Goal: Task Accomplishment & Management: Manage account settings

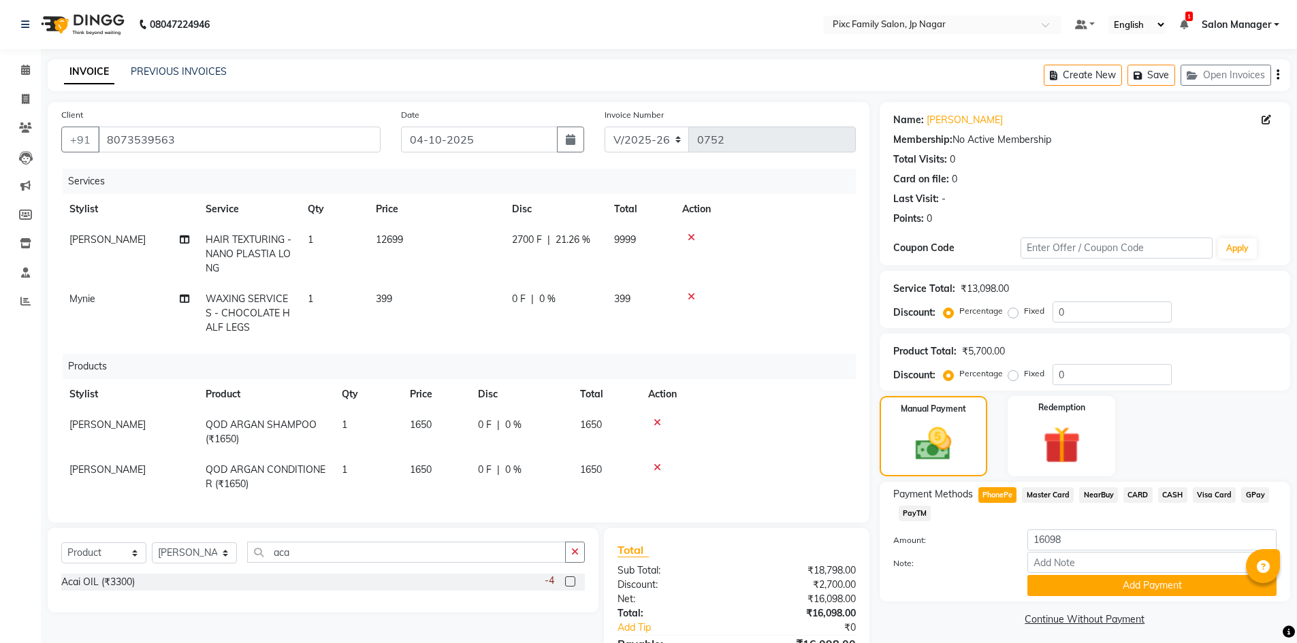
select select "8432"
select select "product"
select select "84043"
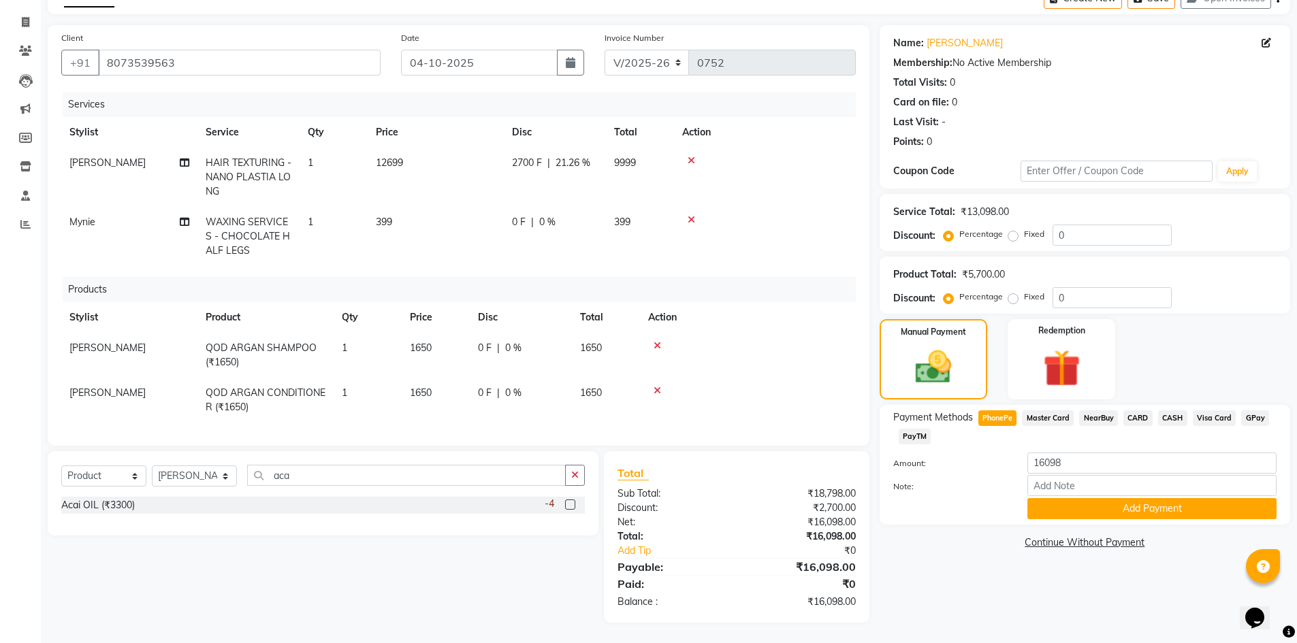
scroll to position [42, 0]
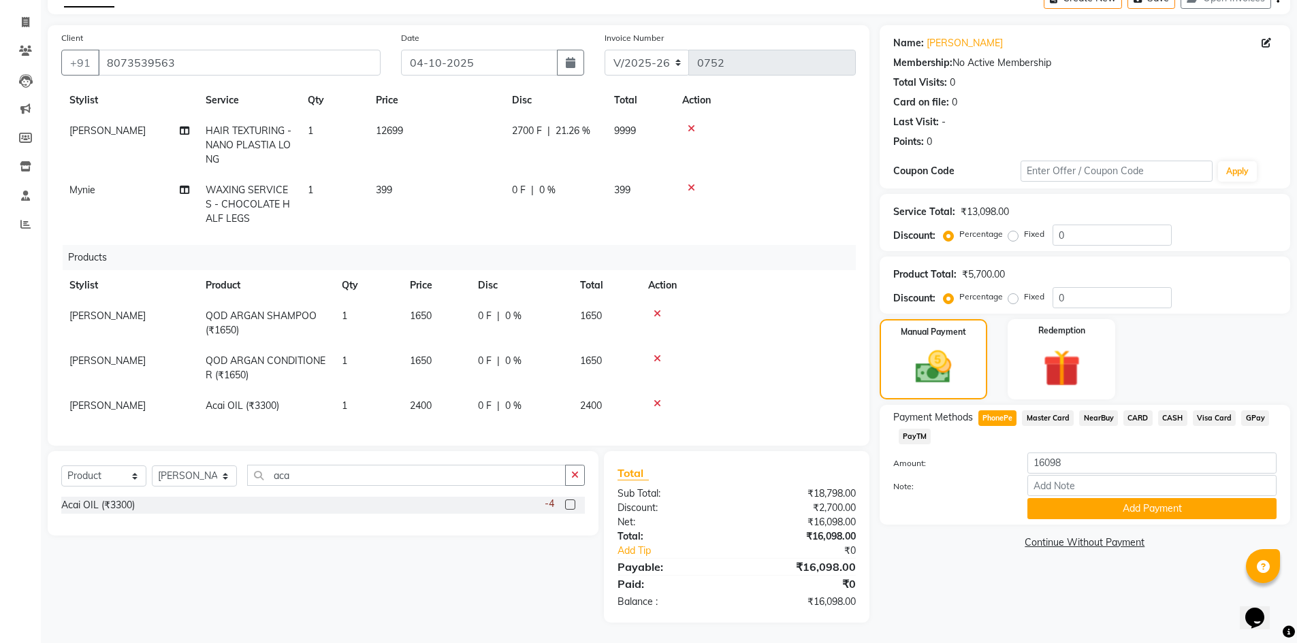
click at [1058, 417] on span "Master Card" at bounding box center [1048, 418] width 52 height 16
click at [1178, 504] on button "Add Payment" at bounding box center [1151, 508] width 249 height 21
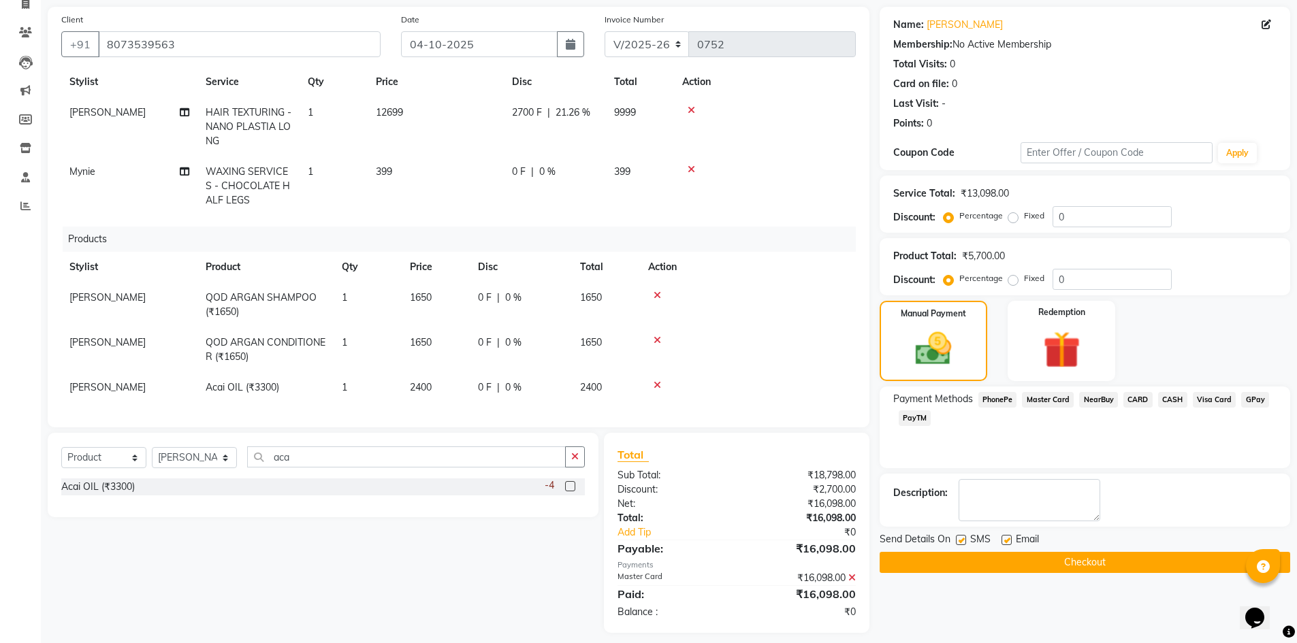
scroll to position [106, 0]
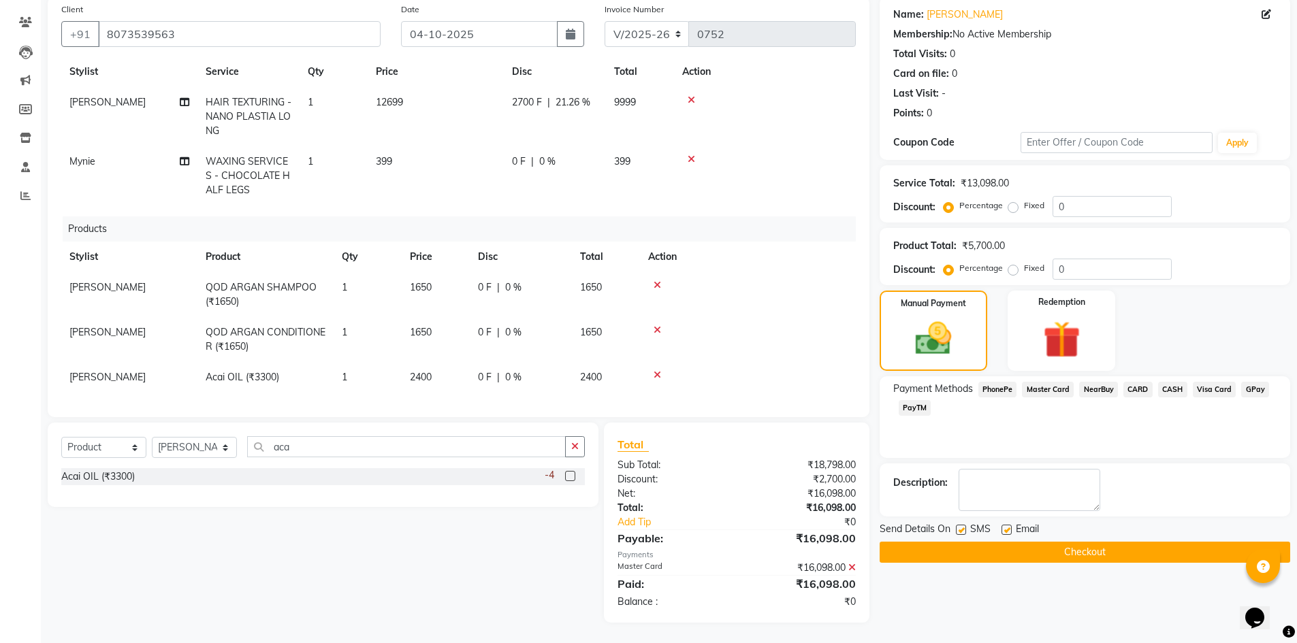
click at [1089, 554] on button "Checkout" at bounding box center [1084, 552] width 410 height 21
click at [1051, 552] on button "Checkout" at bounding box center [1084, 552] width 410 height 21
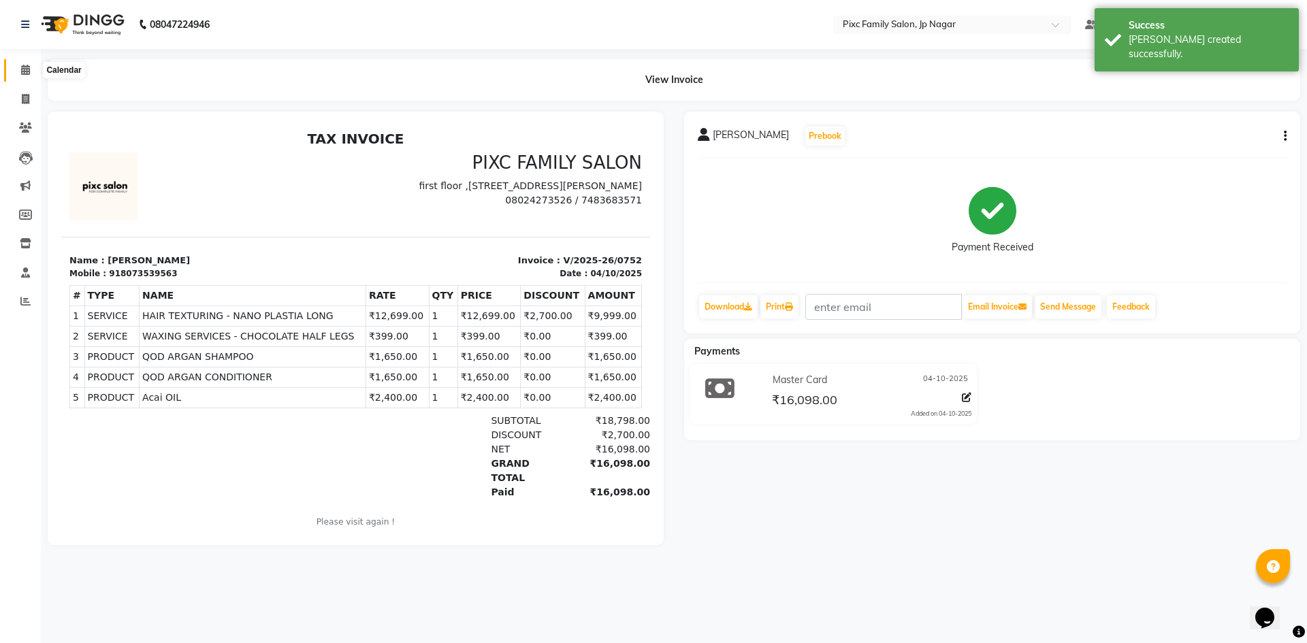
click at [22, 69] on icon at bounding box center [25, 70] width 9 height 10
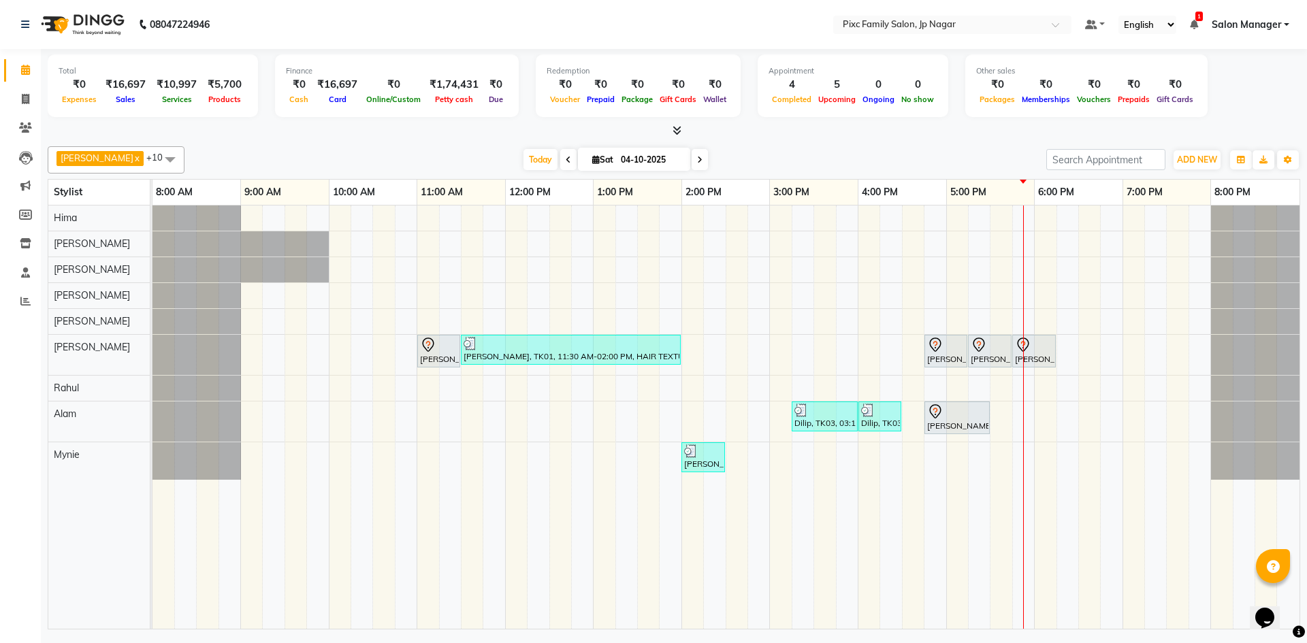
click at [697, 159] on icon at bounding box center [699, 160] width 5 height 8
type input "05-10-2025"
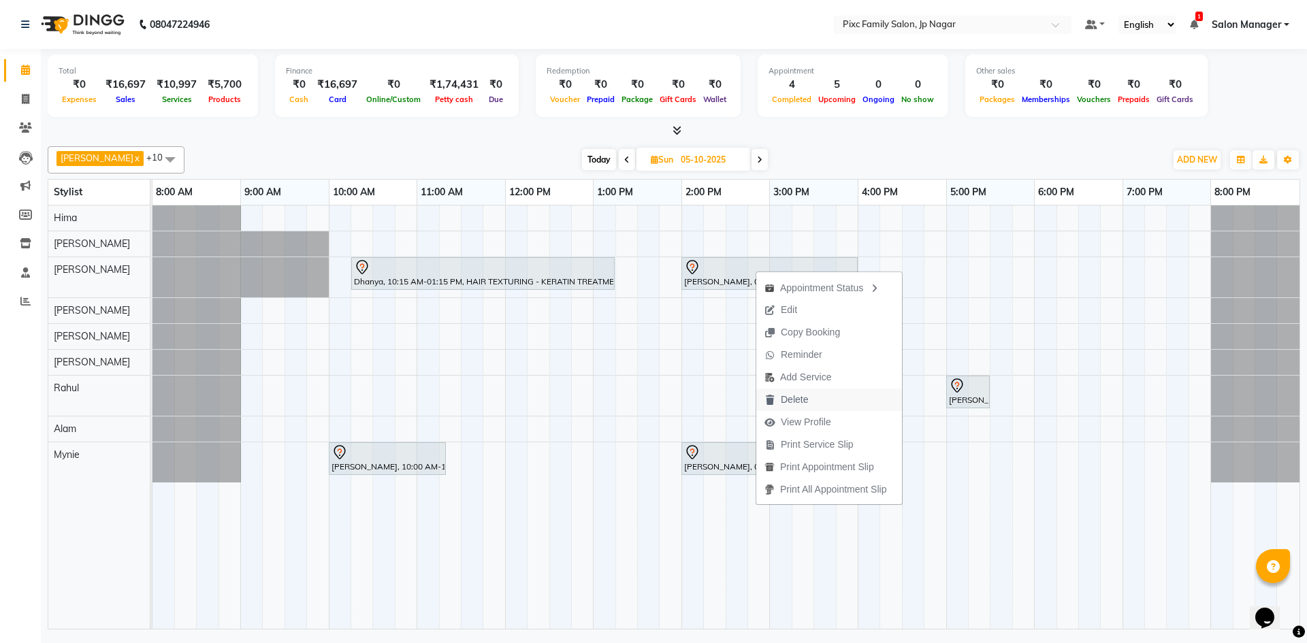
click at [798, 398] on span "Delete" at bounding box center [794, 400] width 27 height 14
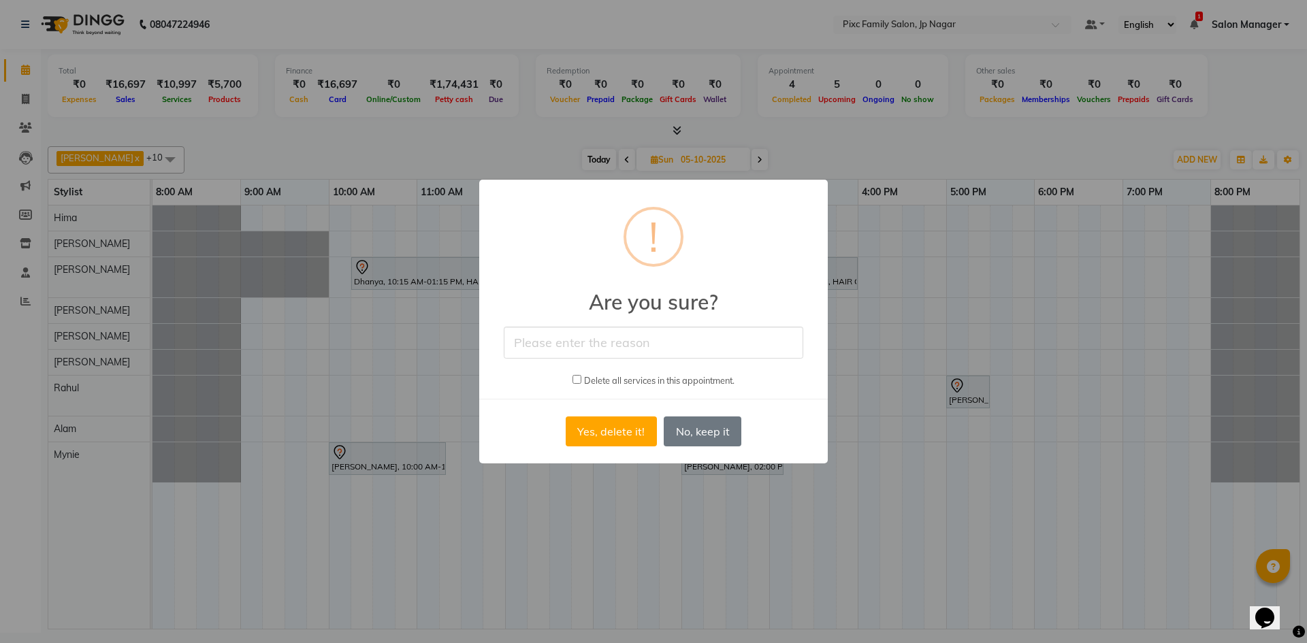
click at [687, 343] on input "text" at bounding box center [654, 343] width 300 height 32
type input "Next week"
click at [627, 432] on button "Yes, delete it!" at bounding box center [611, 432] width 91 height 30
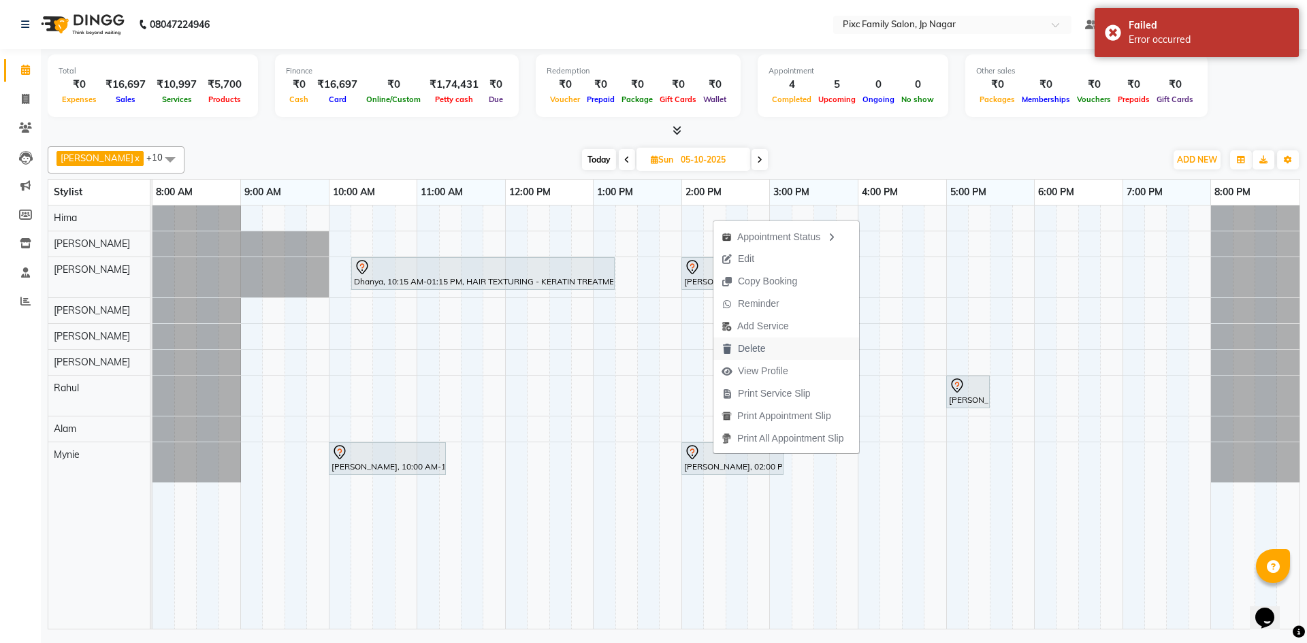
click at [760, 349] on span "Delete" at bounding box center [751, 349] width 27 height 14
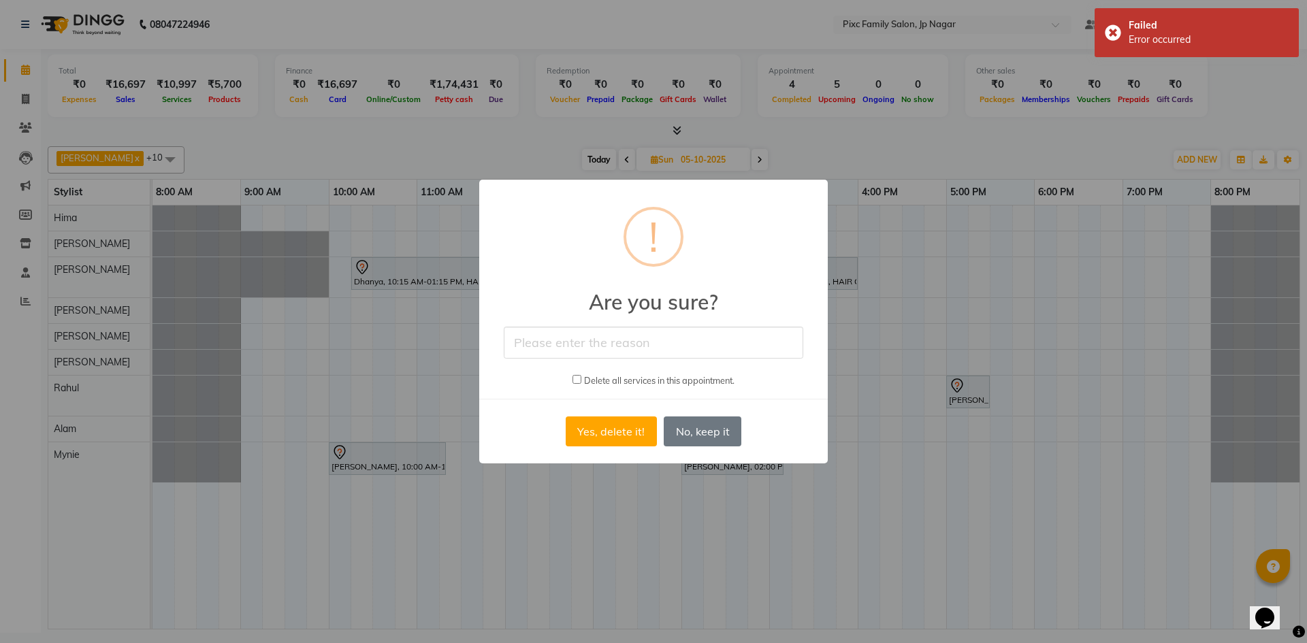
click at [630, 344] on input "text" at bounding box center [654, 343] width 300 height 32
type input "no"
click at [623, 435] on button "Yes, delete it!" at bounding box center [611, 432] width 91 height 30
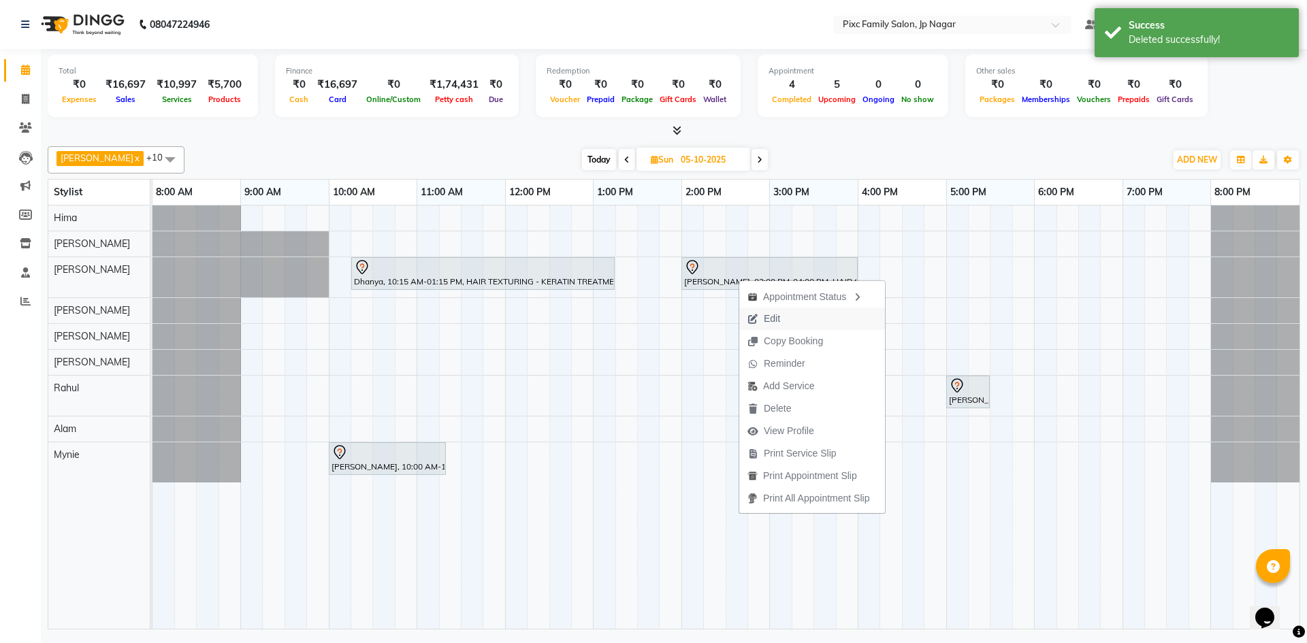
click at [776, 317] on span "Edit" at bounding box center [772, 319] width 16 height 14
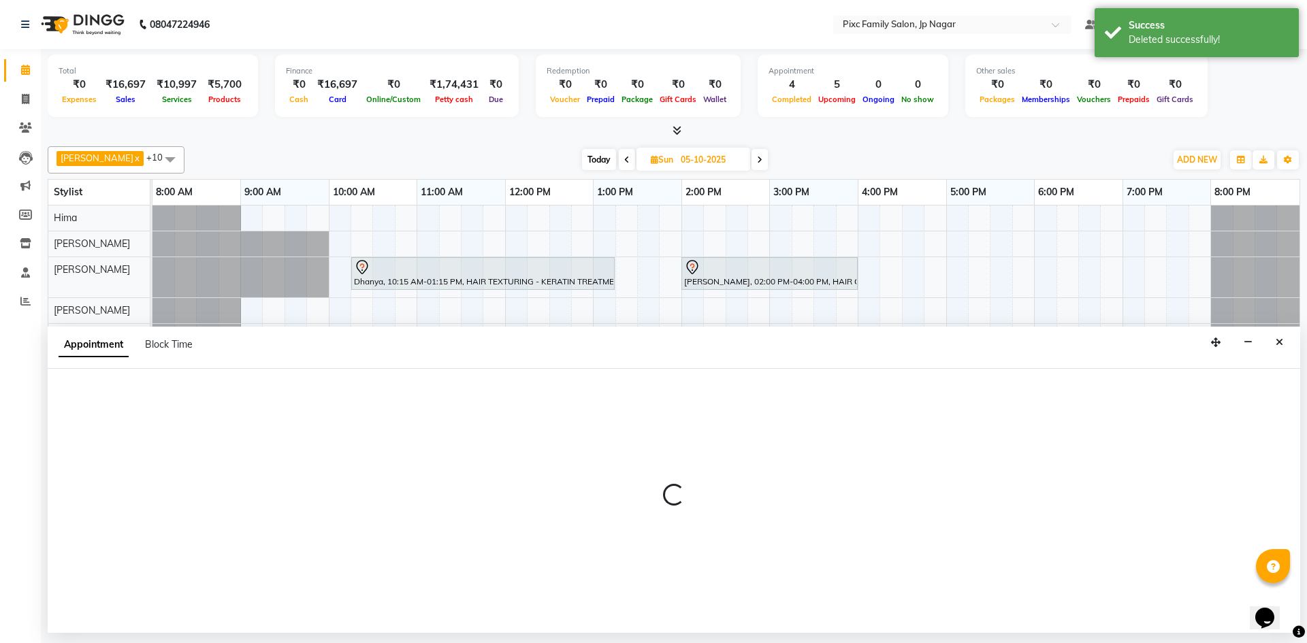
select select "tentative"
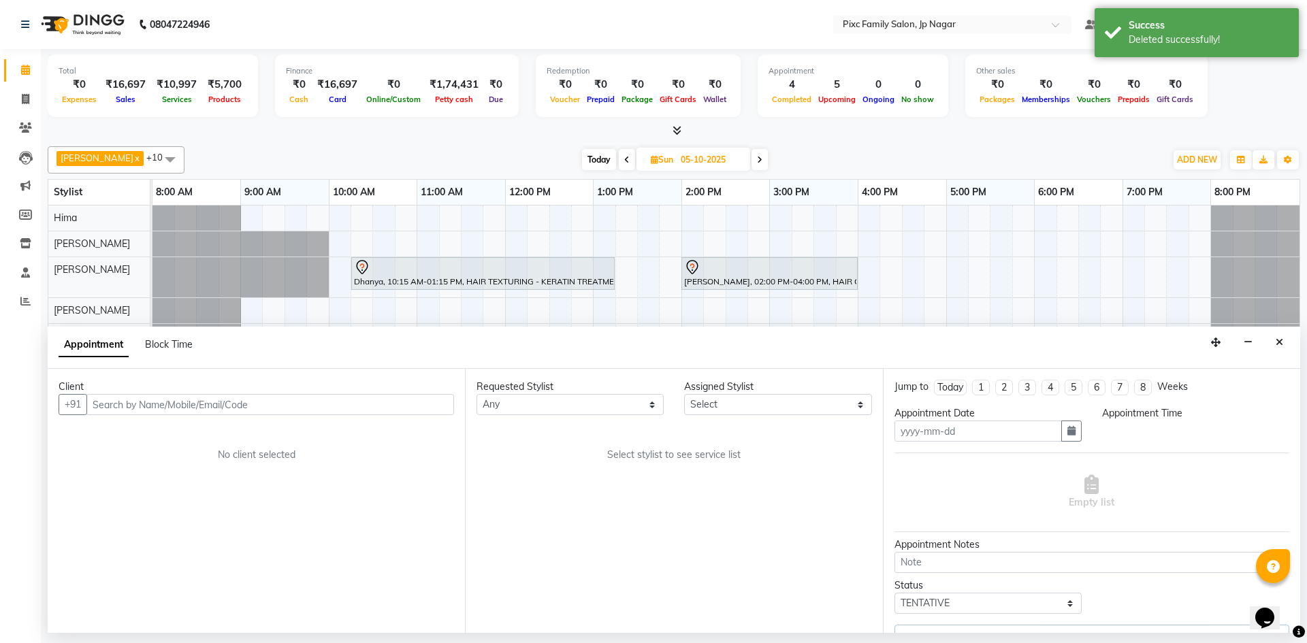
type input "05-10-2025"
select select "840"
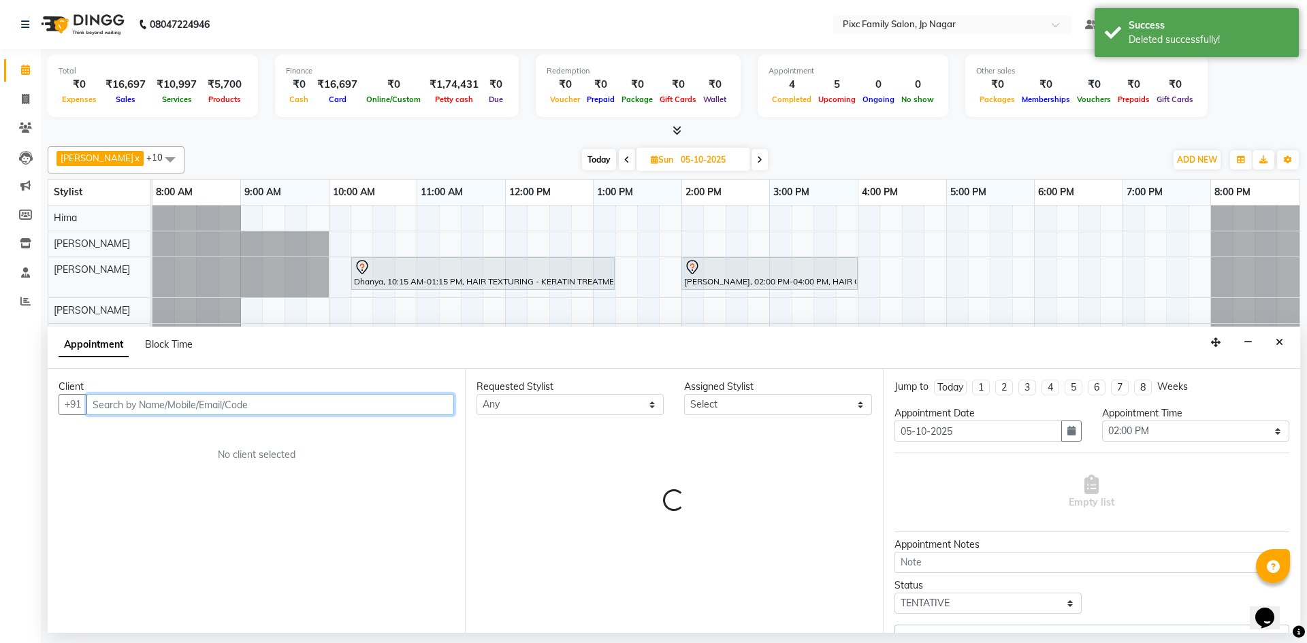
select select "83063"
select select "4220"
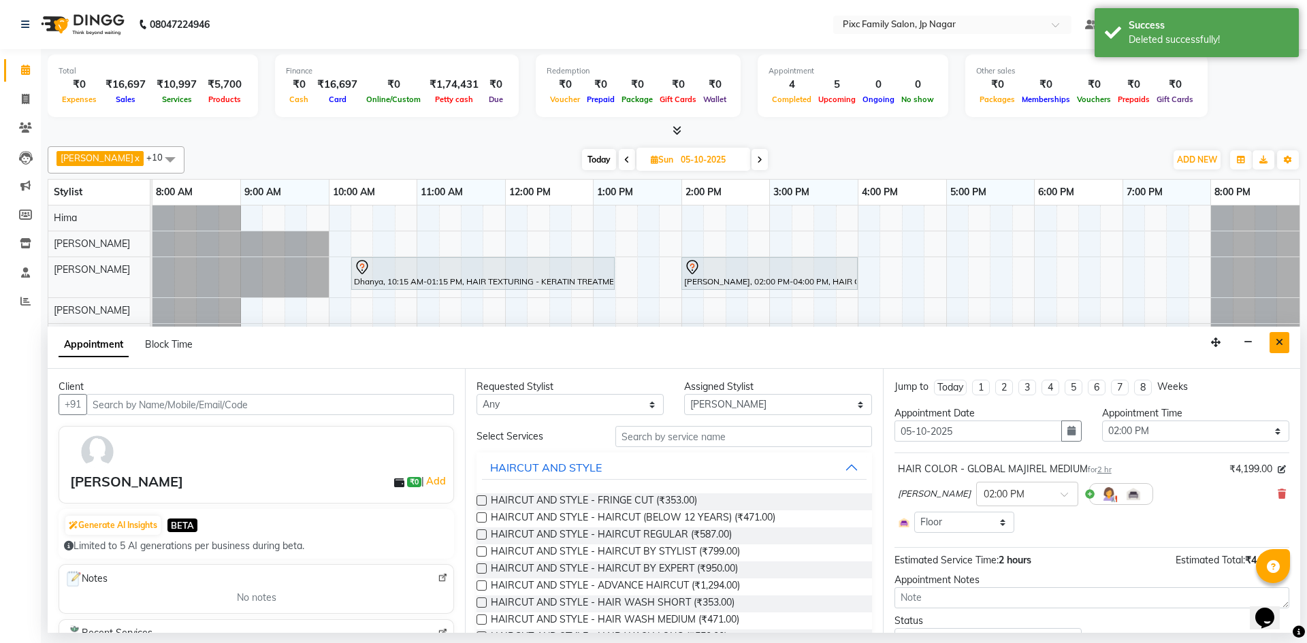
click at [1282, 343] on icon "Close" at bounding box center [1279, 343] width 7 height 10
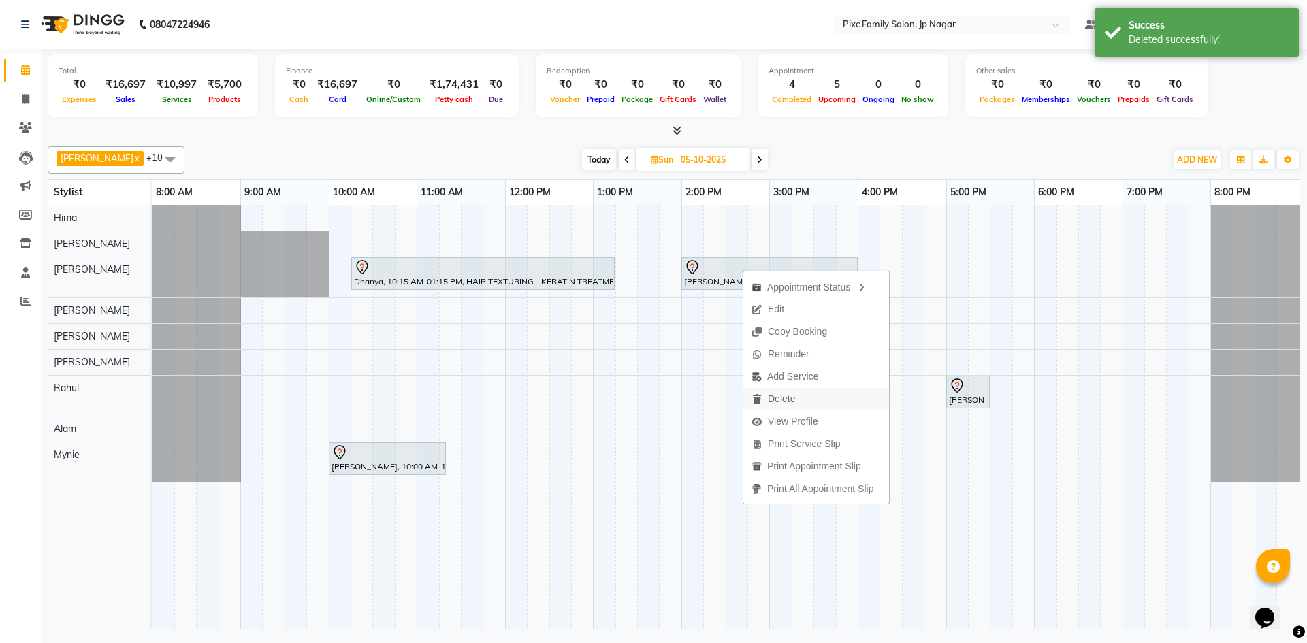
click at [794, 396] on span "Delete" at bounding box center [781, 399] width 27 height 14
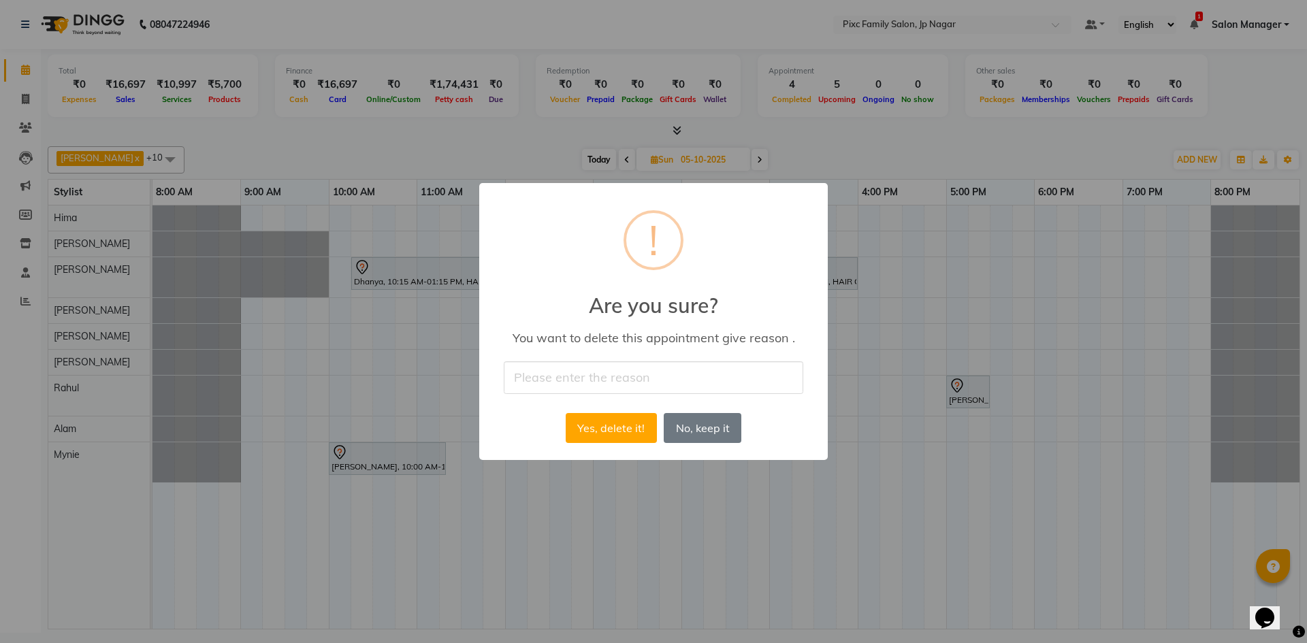
click at [660, 373] on input "text" at bounding box center [654, 377] width 300 height 32
type input "no"
click at [630, 426] on button "Yes, delete it!" at bounding box center [611, 428] width 91 height 30
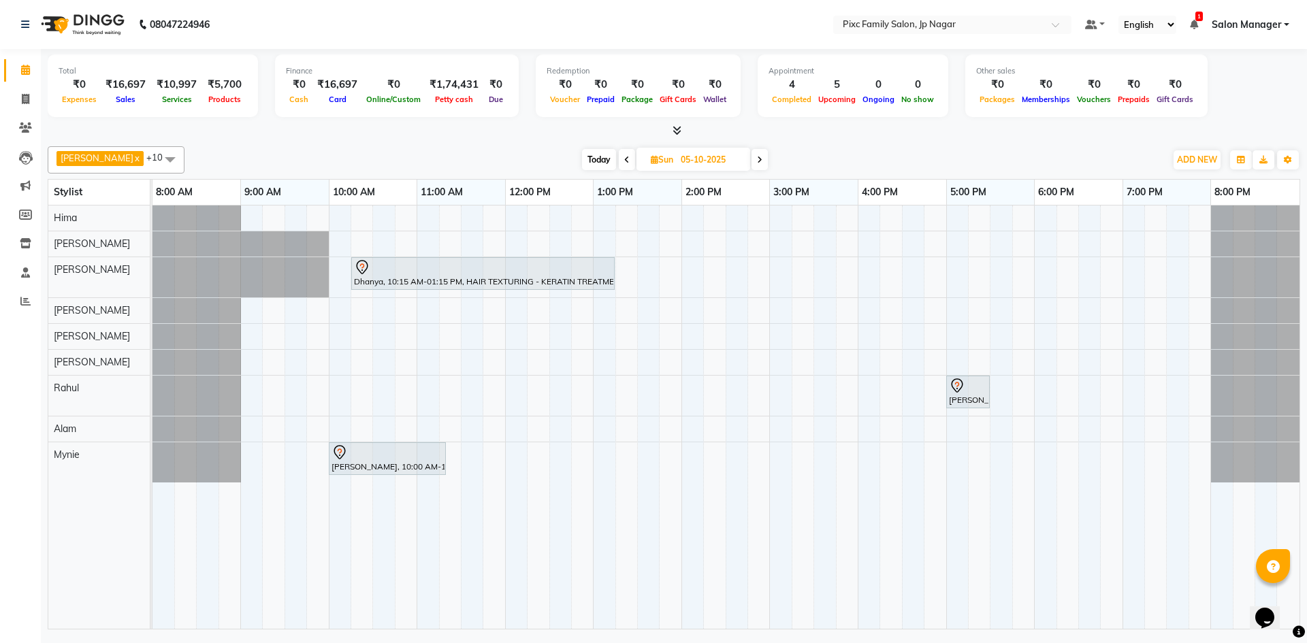
click at [590, 161] on span "Today" at bounding box center [599, 159] width 34 height 21
type input "04-10-2025"
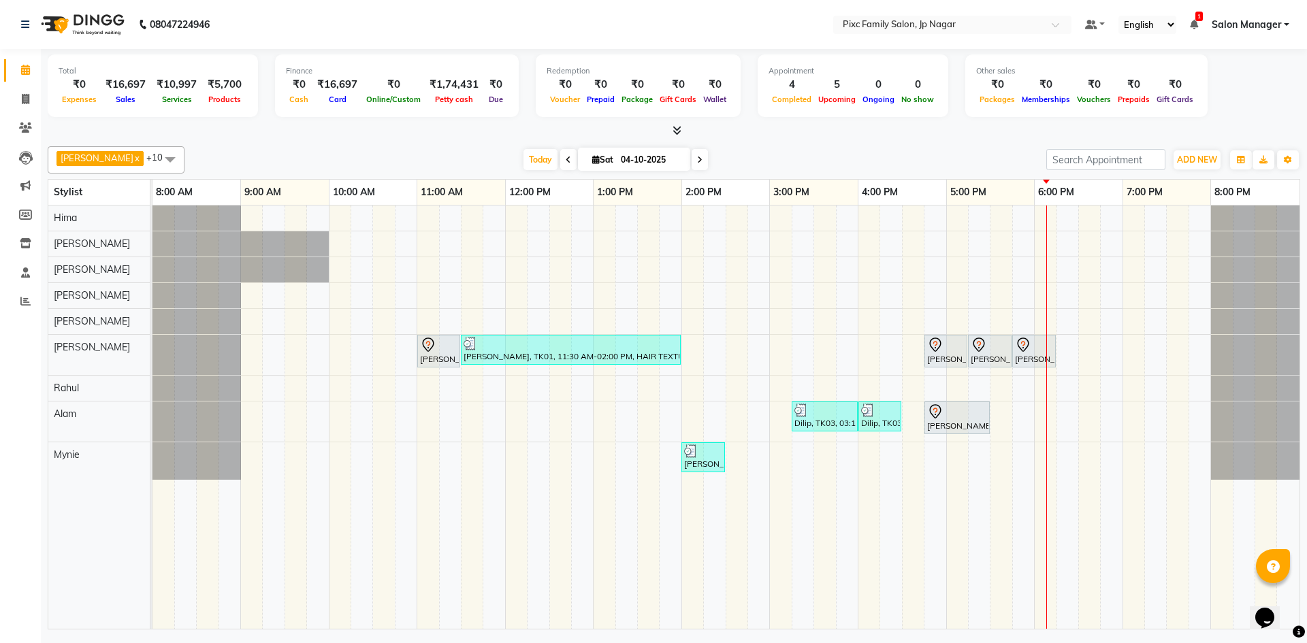
click at [589, 159] on span "Sat" at bounding box center [603, 160] width 28 height 10
select select "10"
select select "2025"
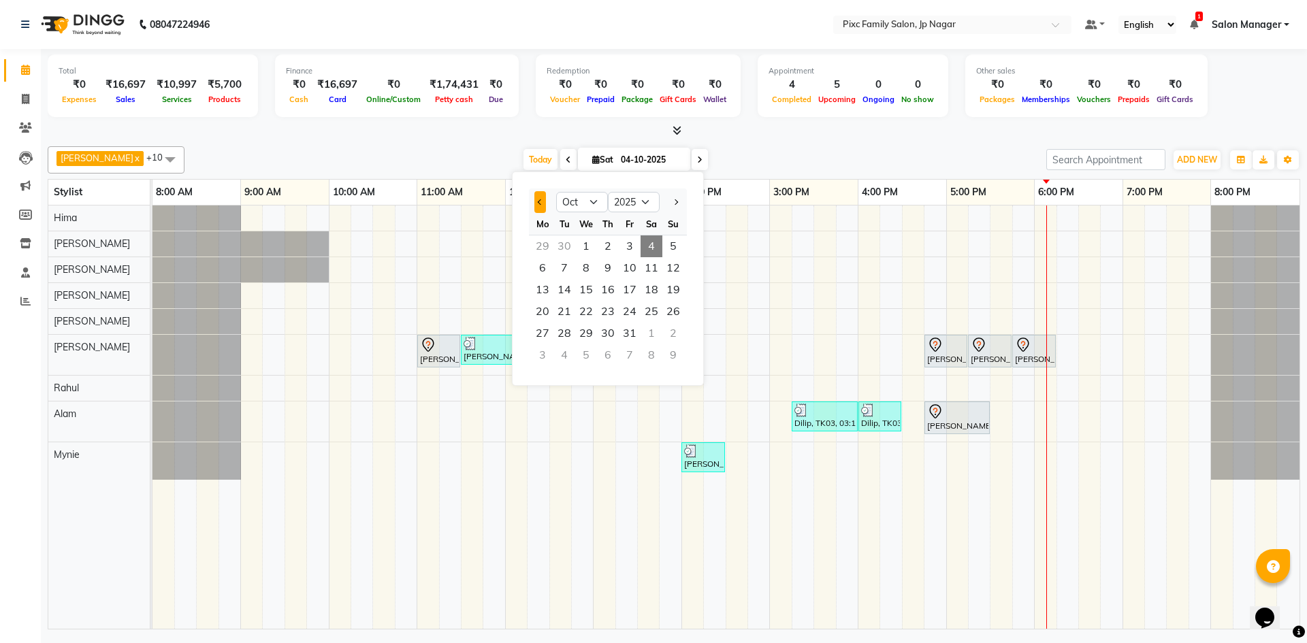
click at [542, 204] on span "Previous month" at bounding box center [540, 201] width 5 height 5
select select "9"
click at [648, 308] on span "27" at bounding box center [652, 312] width 22 height 22
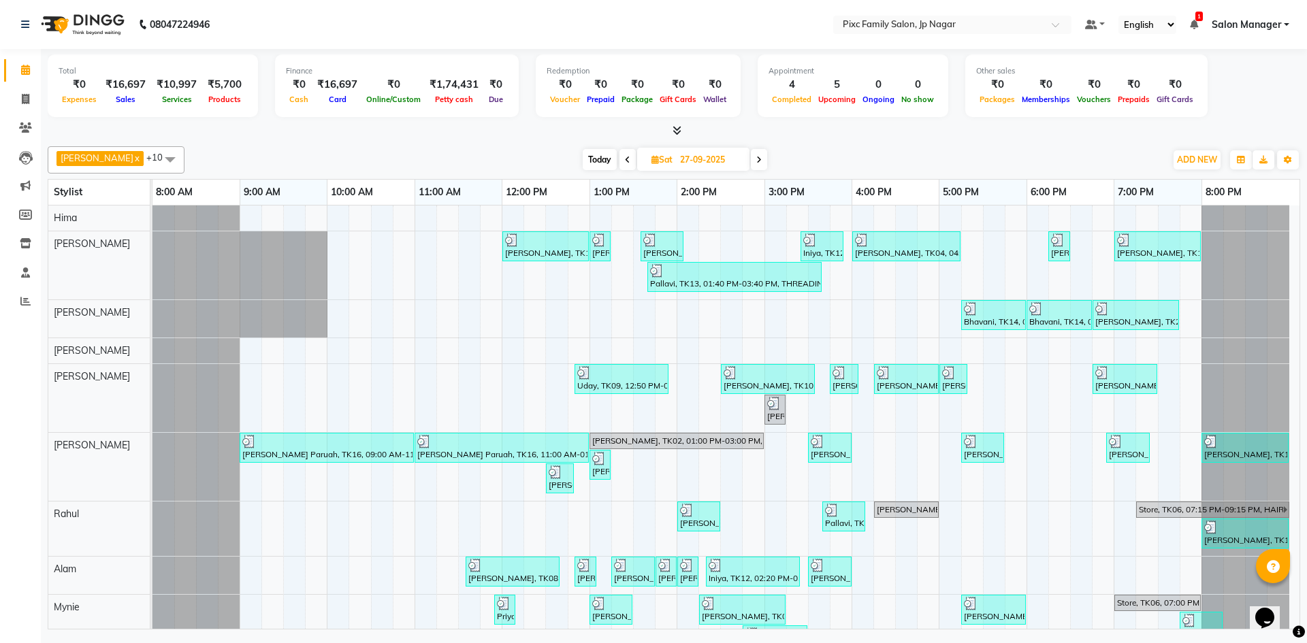
click at [583, 156] on span "Today" at bounding box center [600, 159] width 34 height 21
type input "04-10-2025"
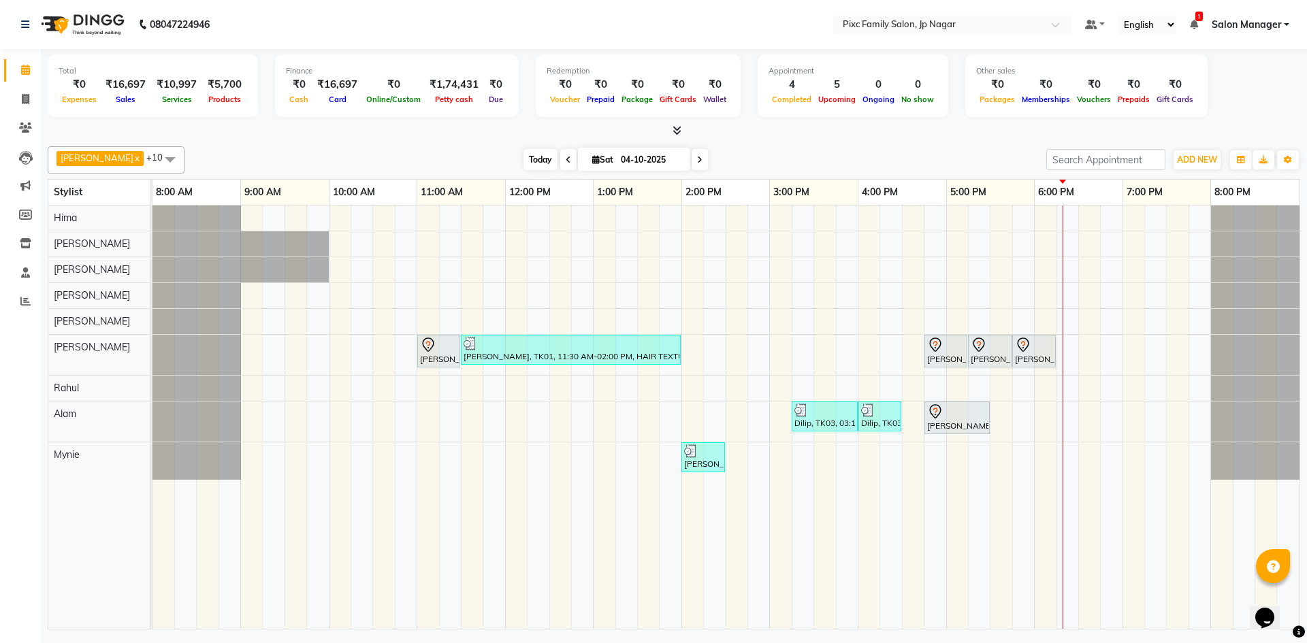
click at [530, 154] on span "Today" at bounding box center [540, 159] width 34 height 21
click at [531, 157] on span "Today" at bounding box center [540, 159] width 34 height 21
click at [617, 152] on input "04-10-2025" at bounding box center [651, 160] width 68 height 20
select select "10"
select select "2025"
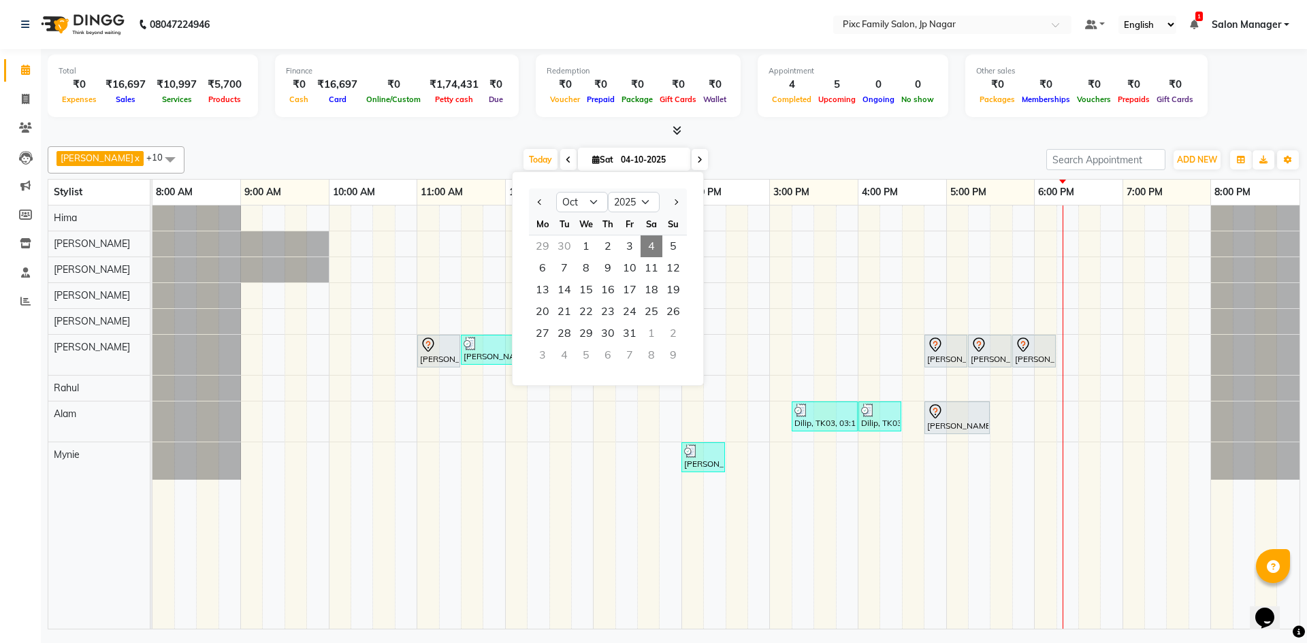
click at [542, 244] on div "29" at bounding box center [543, 247] width 22 height 22
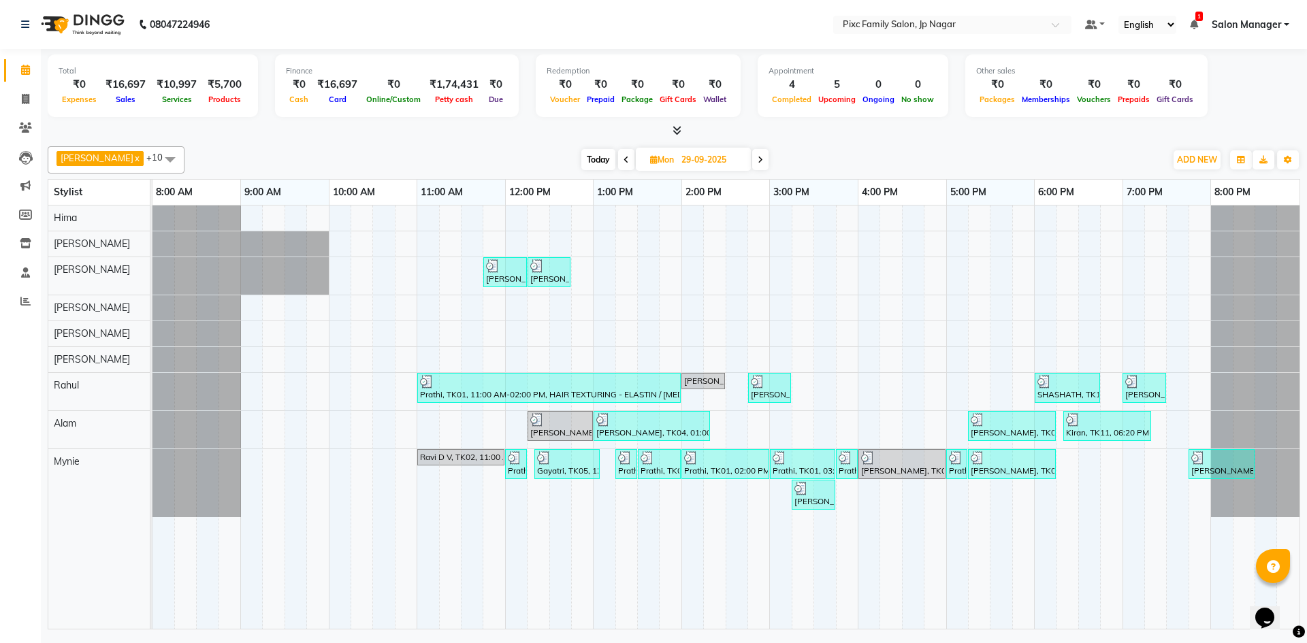
click at [624, 163] on icon at bounding box center [626, 160] width 5 height 8
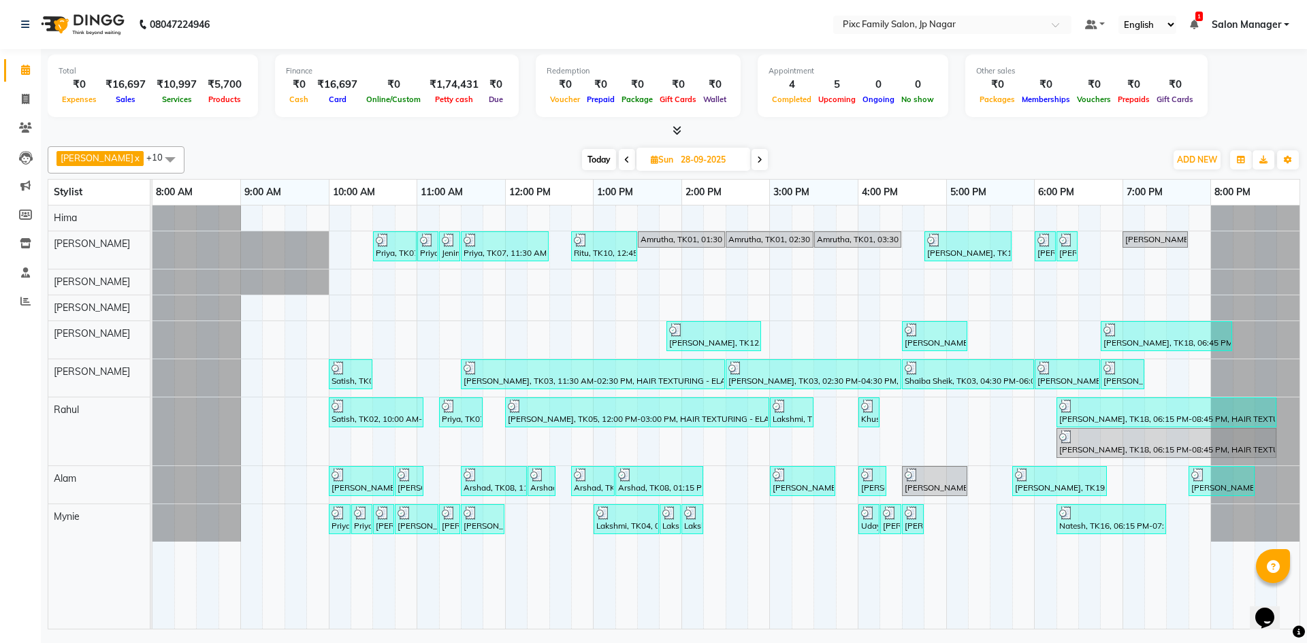
click at [624, 163] on icon at bounding box center [626, 160] width 5 height 8
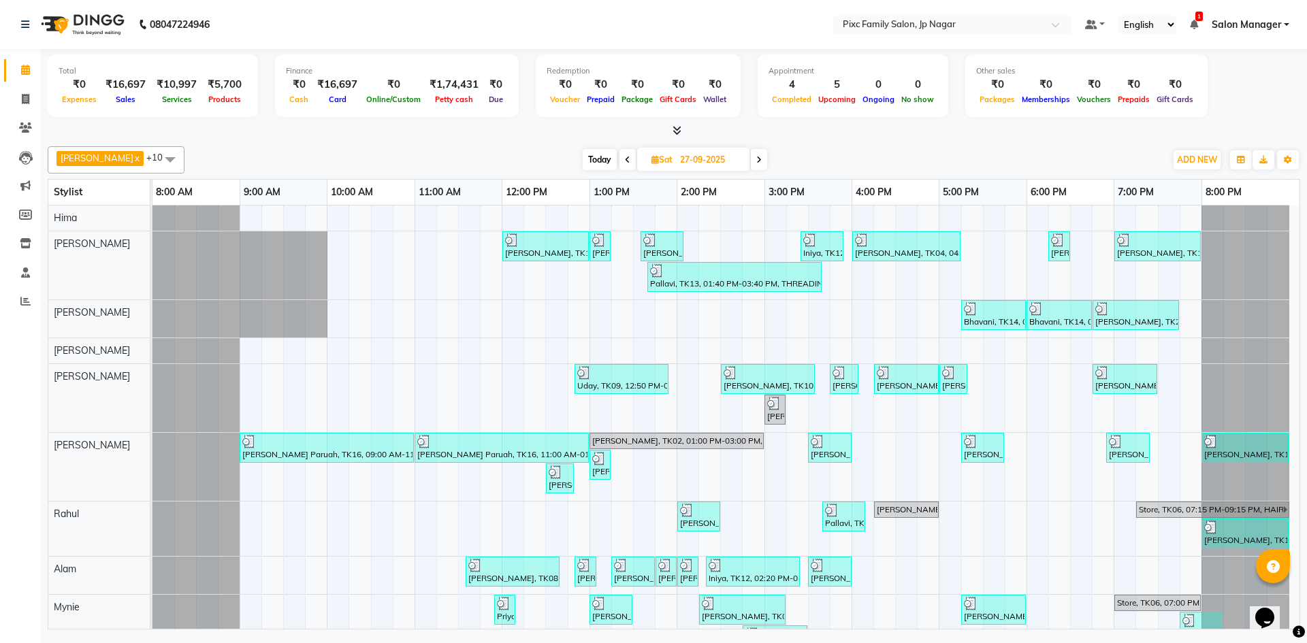
click at [751, 165] on span at bounding box center [759, 159] width 16 height 21
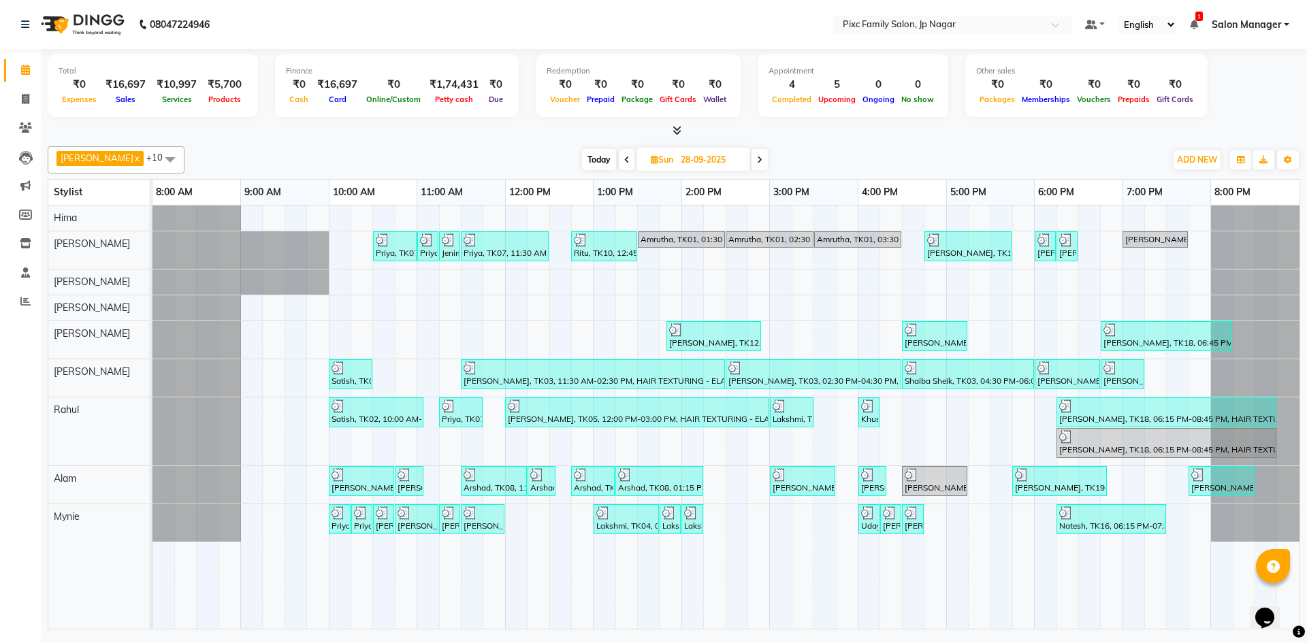
click at [619, 164] on span at bounding box center [627, 159] width 16 height 21
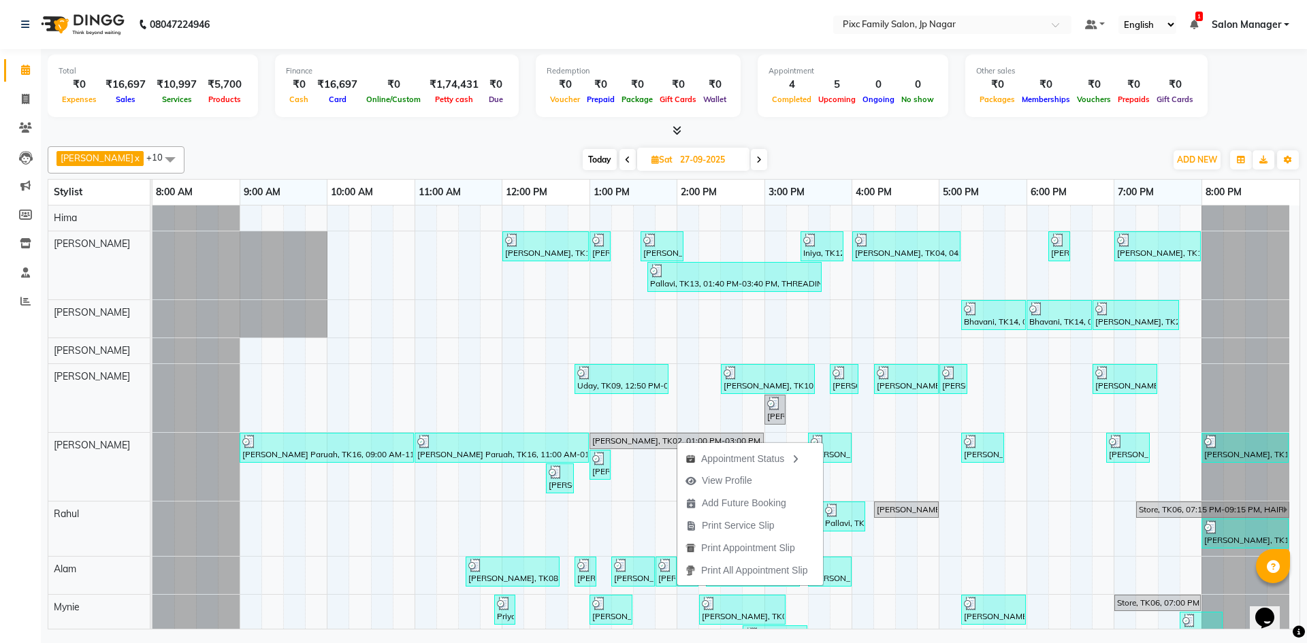
click at [583, 163] on span "Today" at bounding box center [600, 159] width 34 height 21
type input "04-10-2025"
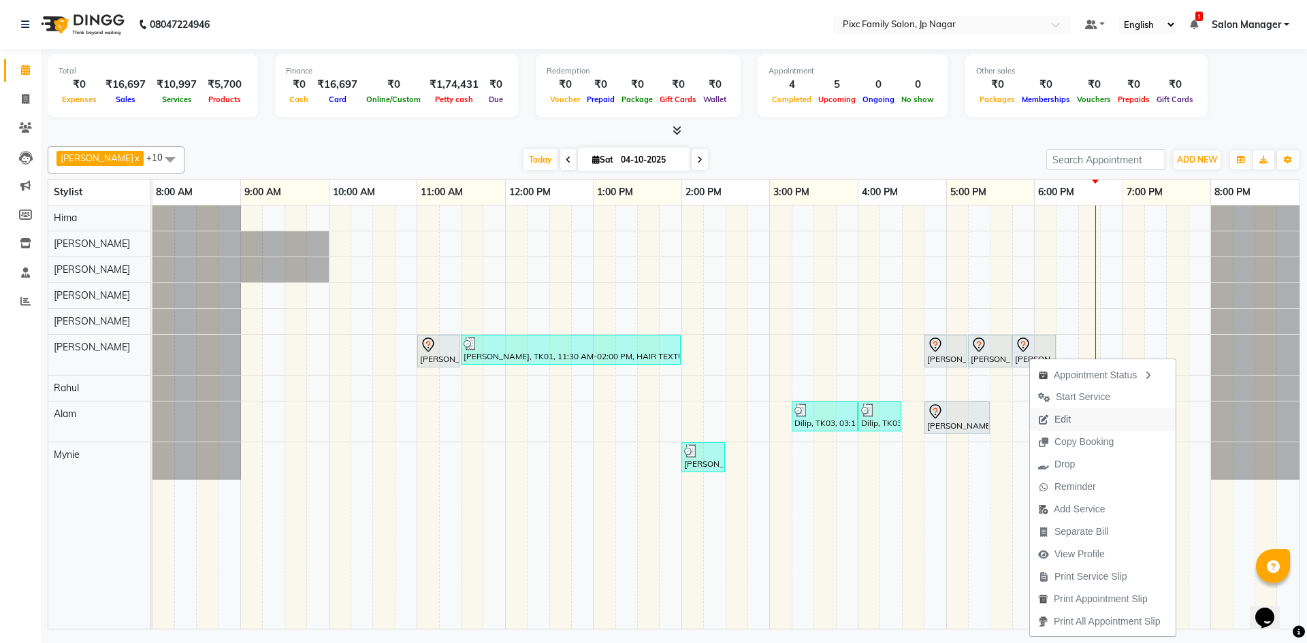
click at [1067, 423] on span "Edit" at bounding box center [1062, 420] width 16 height 14
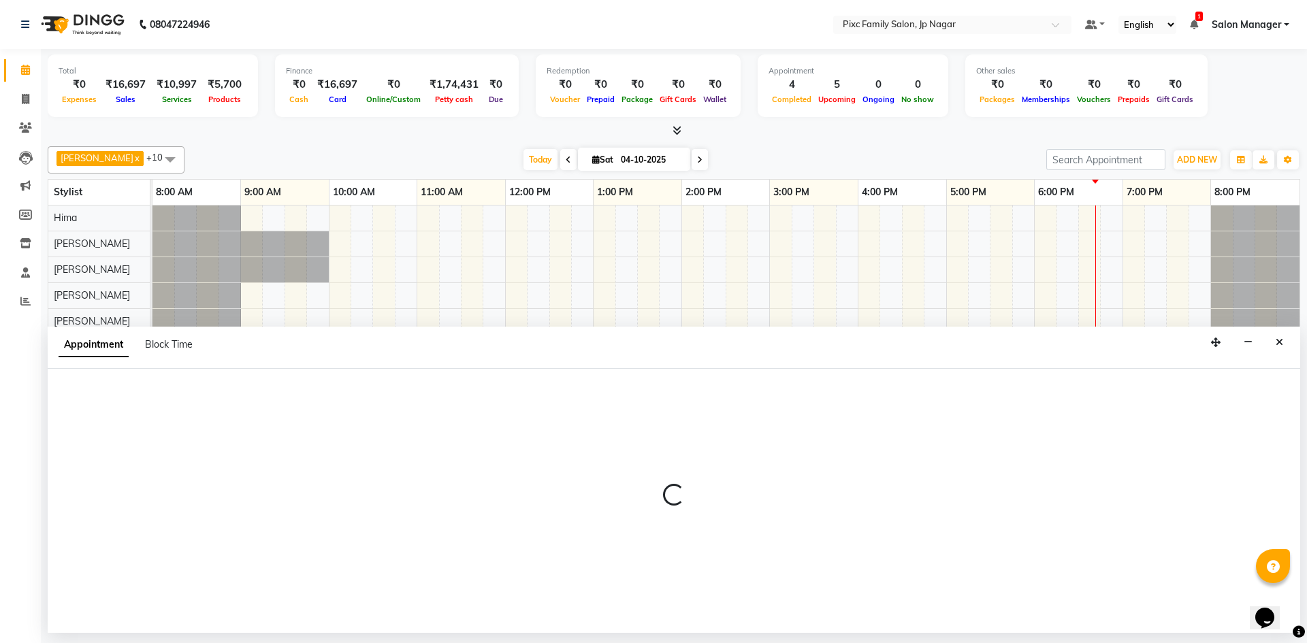
select select "tentative"
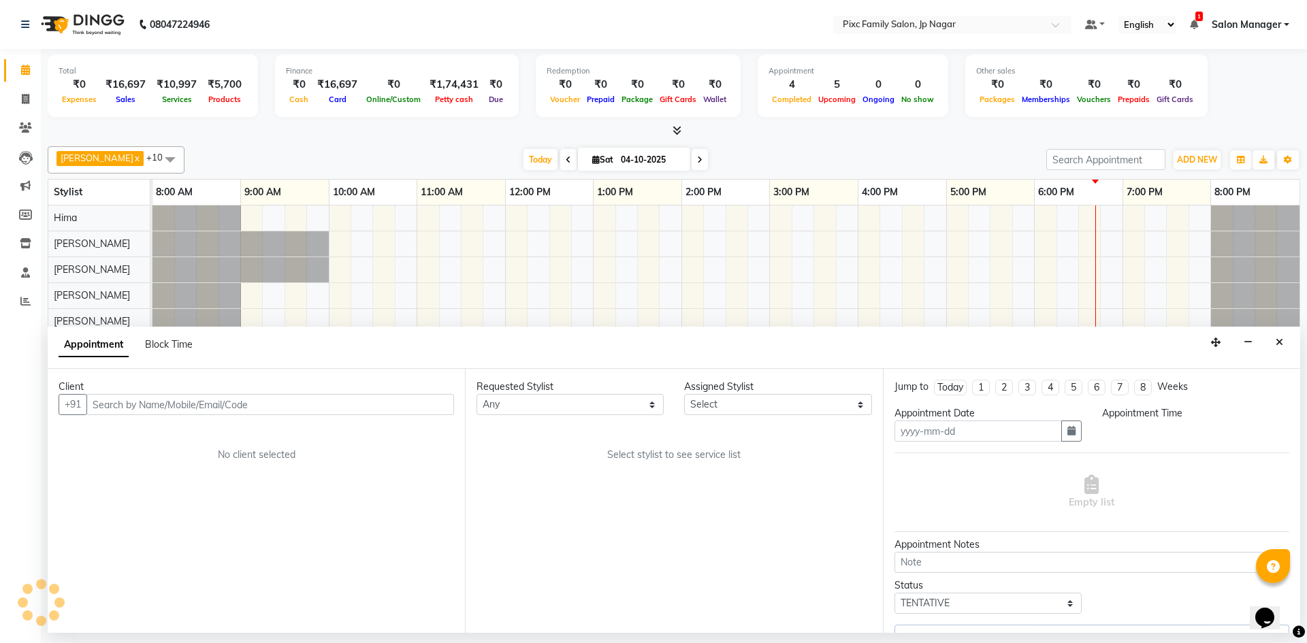
type input "04-10-2025"
select select "84043"
select select "1035"
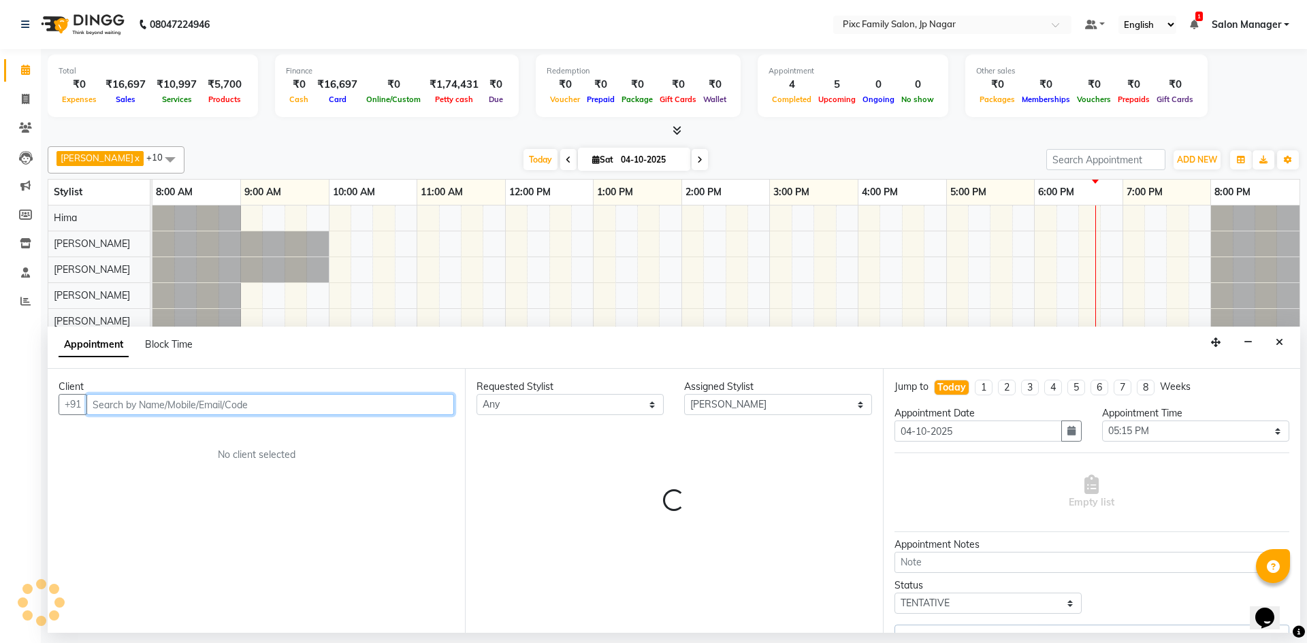
select select "4220"
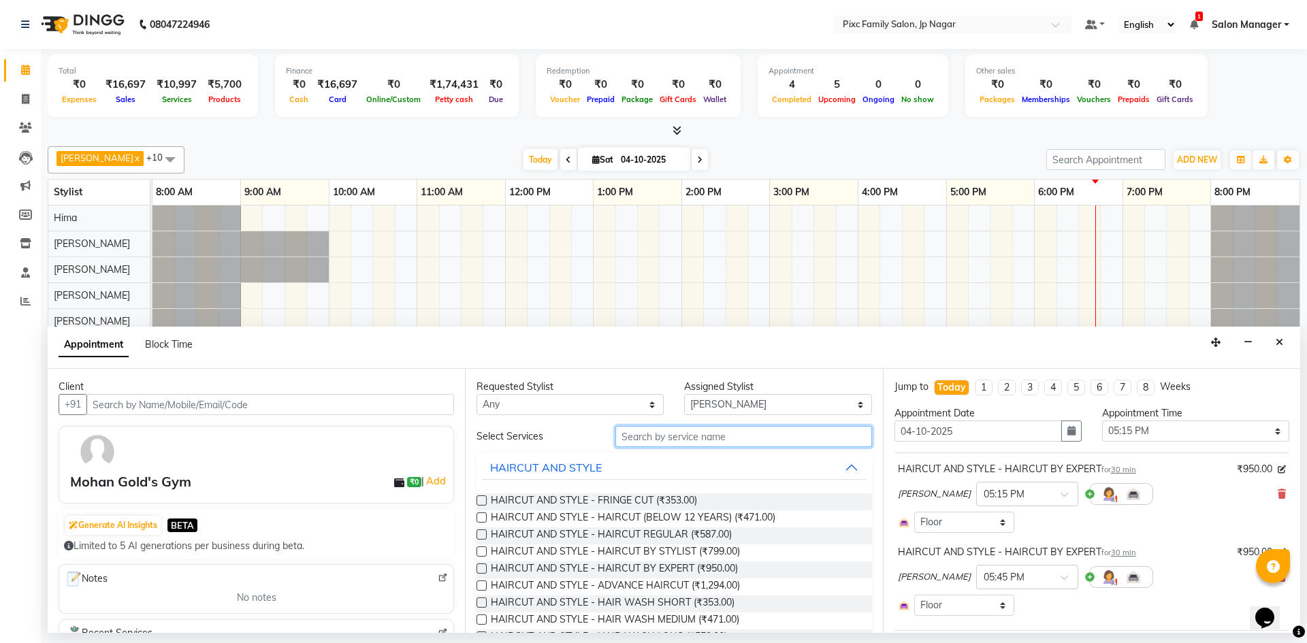
click at [659, 436] on input "text" at bounding box center [743, 436] width 257 height 21
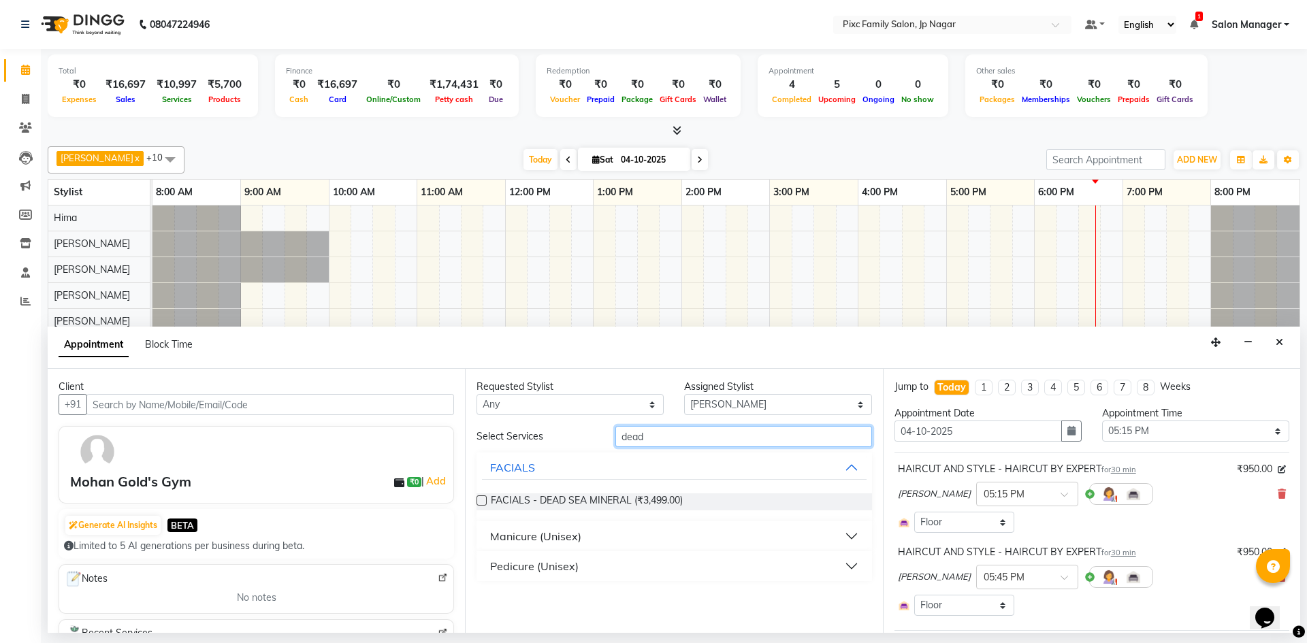
type input "dead"
click at [775, 410] on select "Select [PERSON_NAME] BISWAKARAM [PERSON_NAME] [PERSON_NAME] [PERSON_NAME] [PERS…" at bounding box center [777, 404] width 187 height 21
select select "89738"
click at [684, 394] on select "Select [PERSON_NAME] BISWAKARAM [PERSON_NAME] [PERSON_NAME] [PERSON_NAME] [PERS…" at bounding box center [777, 404] width 187 height 21
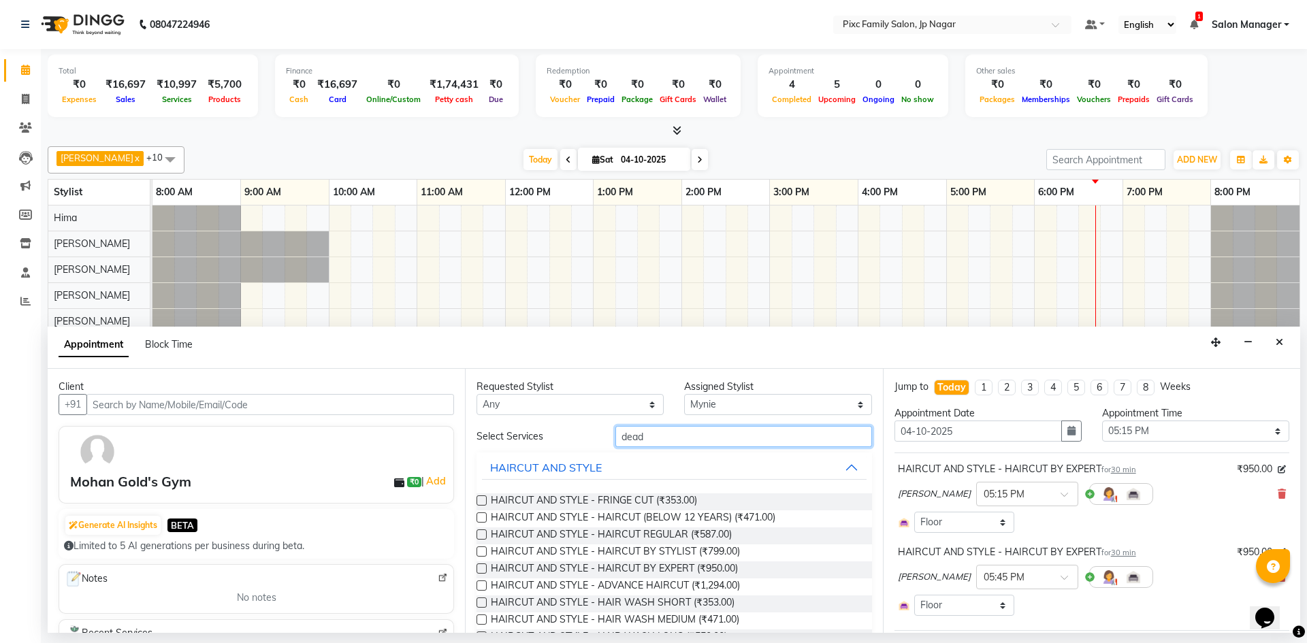
click at [675, 437] on input "dead" at bounding box center [743, 436] width 257 height 21
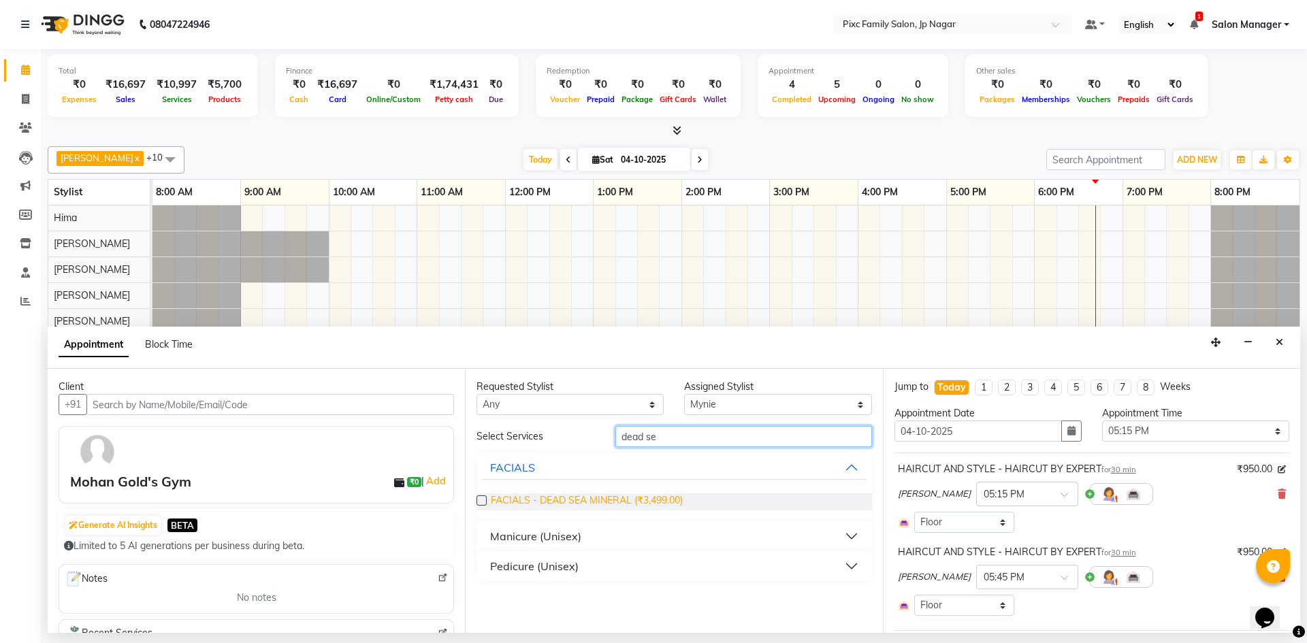
type input "dead se"
click at [602, 498] on span "FACIALS - DEAD SEA MINERAL (₹3,499.00)" at bounding box center [587, 502] width 192 height 17
checkbox input "false"
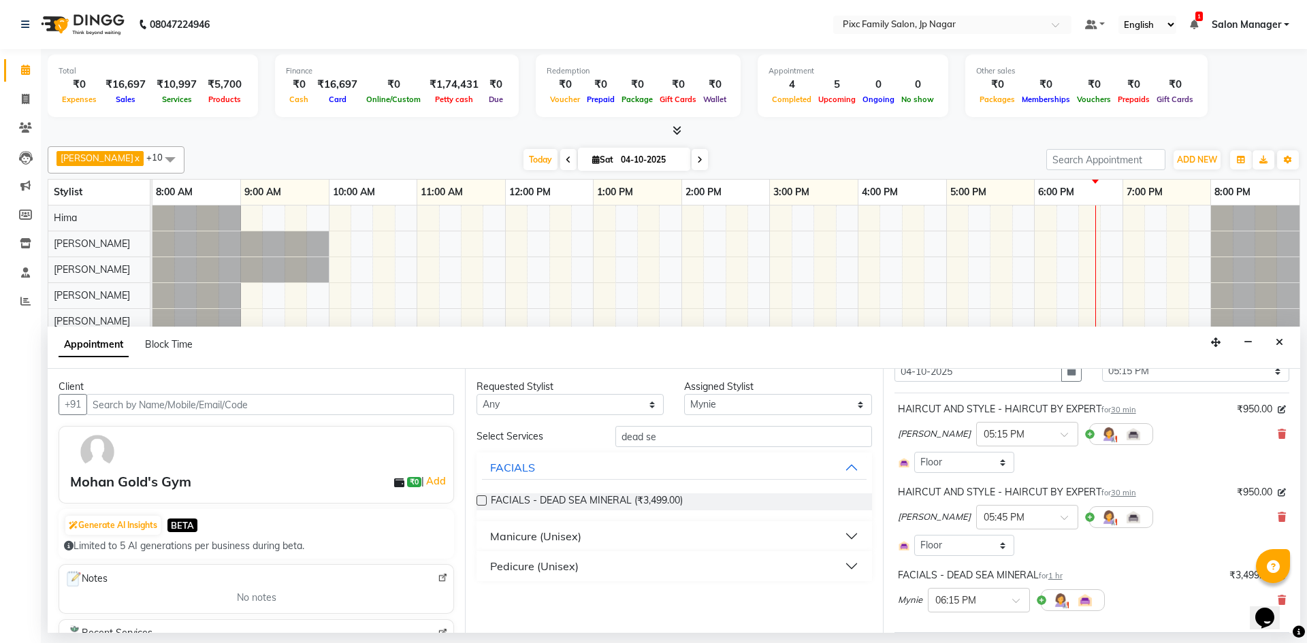
scroll to position [136, 0]
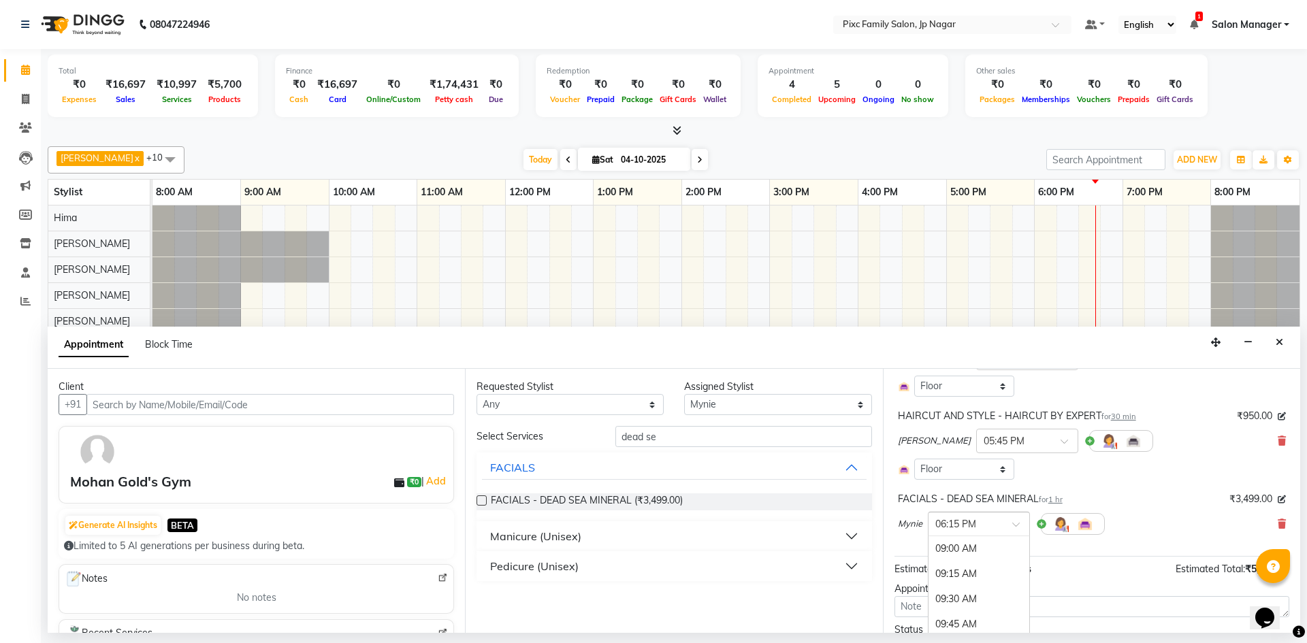
click at [1012, 525] on span at bounding box center [1020, 528] width 17 height 14
click at [982, 585] on div "05:15 PM" at bounding box center [978, 584] width 101 height 25
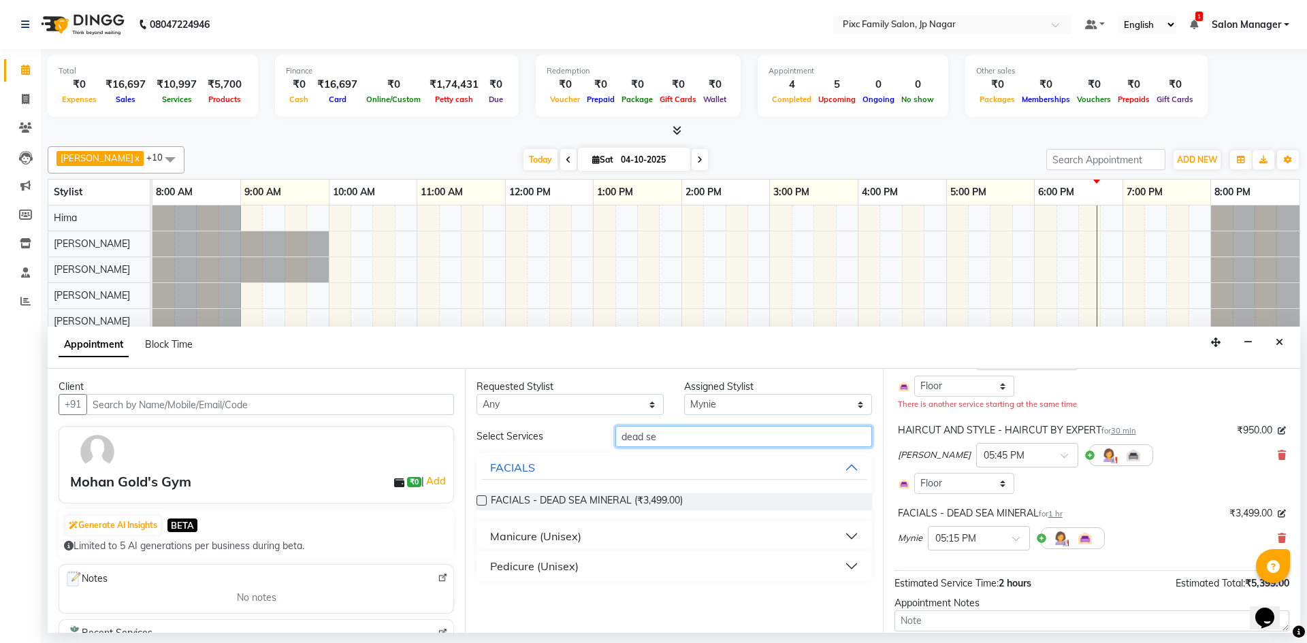
drag, startPoint x: 696, startPoint y: 438, endPoint x: 634, endPoint y: 440, distance: 62.0
click at [634, 440] on input "dead se" at bounding box center [743, 436] width 257 height 21
type input "det"
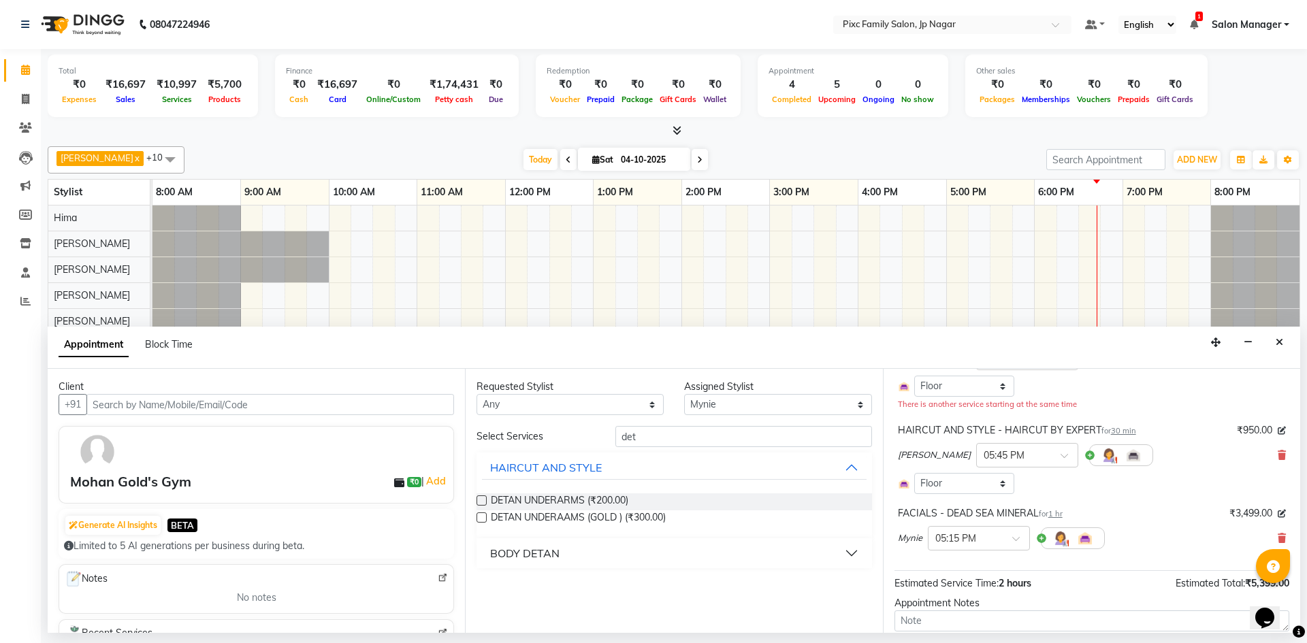
click at [532, 550] on div "BODY DETAN" at bounding box center [524, 553] width 69 height 16
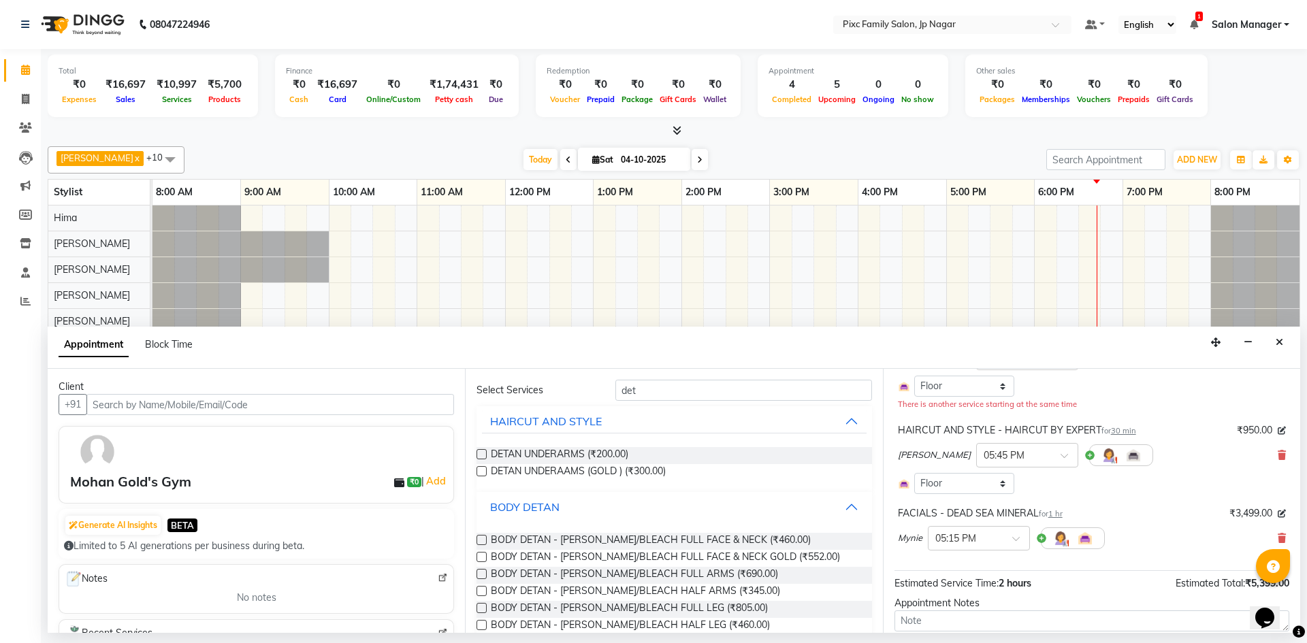
scroll to position [68, 0]
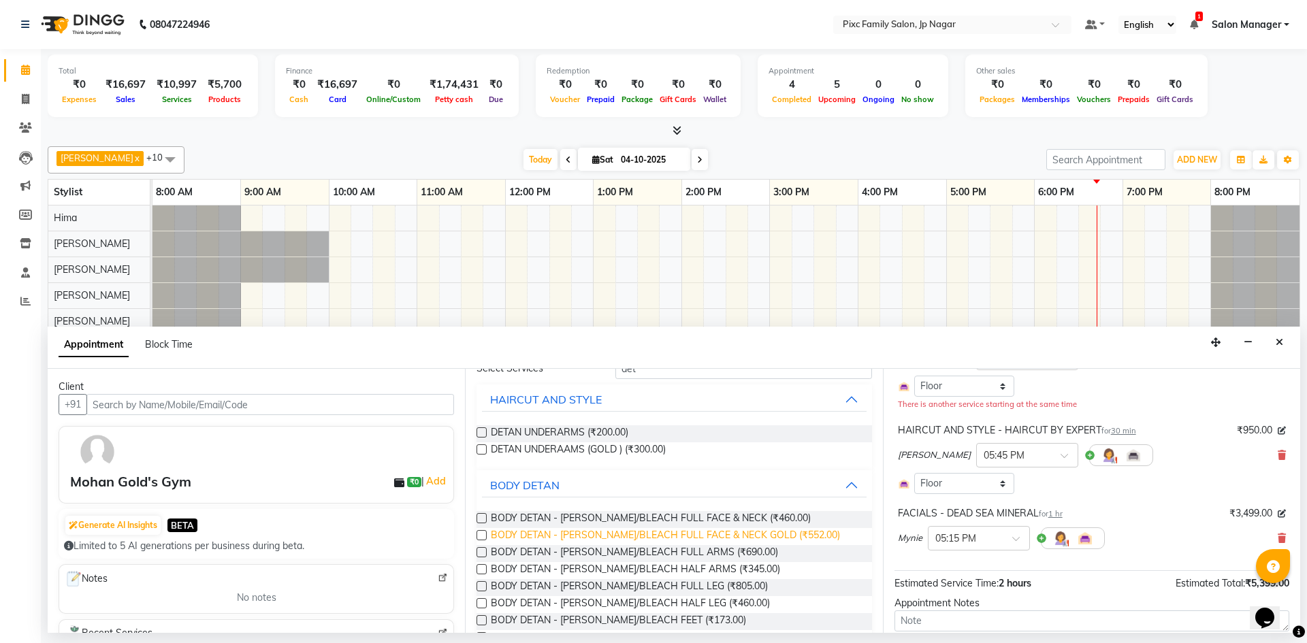
click at [626, 538] on span "BODY DETAN - [PERSON_NAME]/BLEACH FULL FACE & NECK GOLD (₹552.00)" at bounding box center [665, 536] width 349 height 17
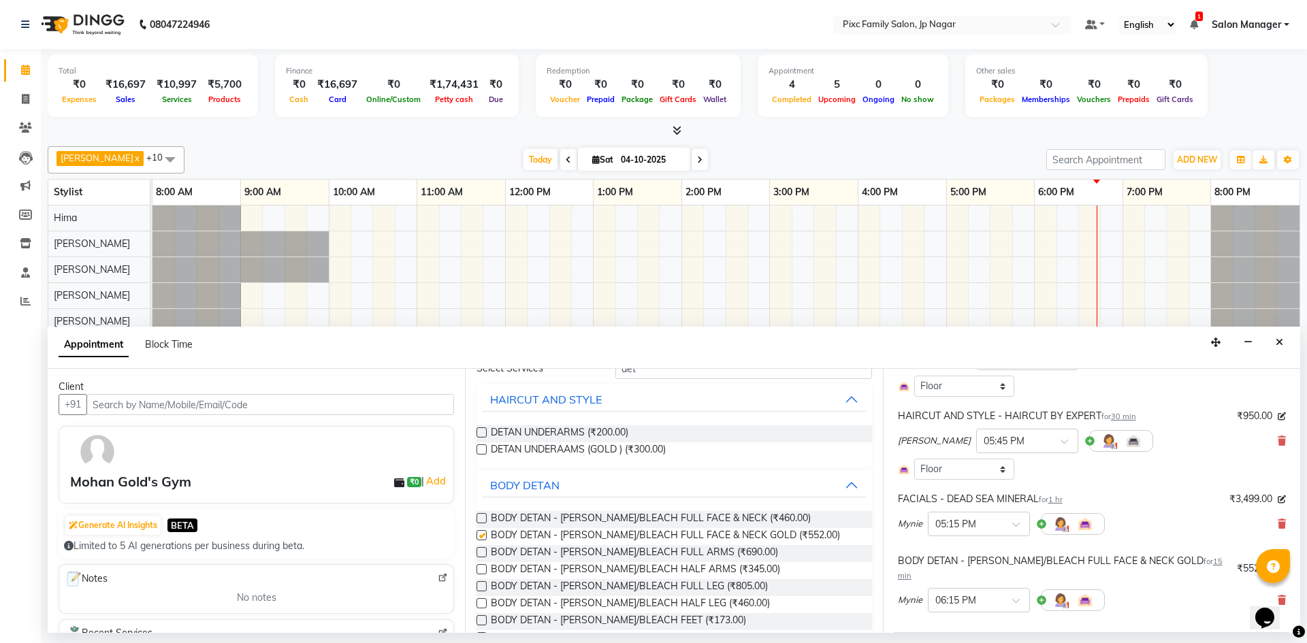
checkbox input "false"
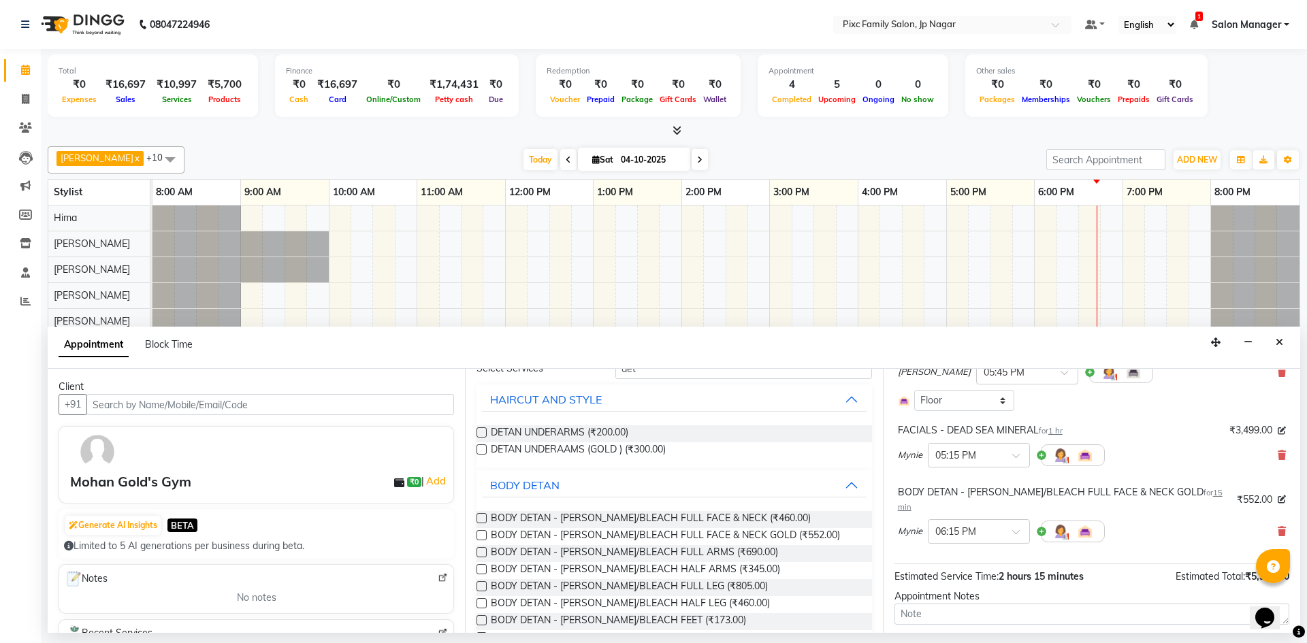
scroll to position [270, 0]
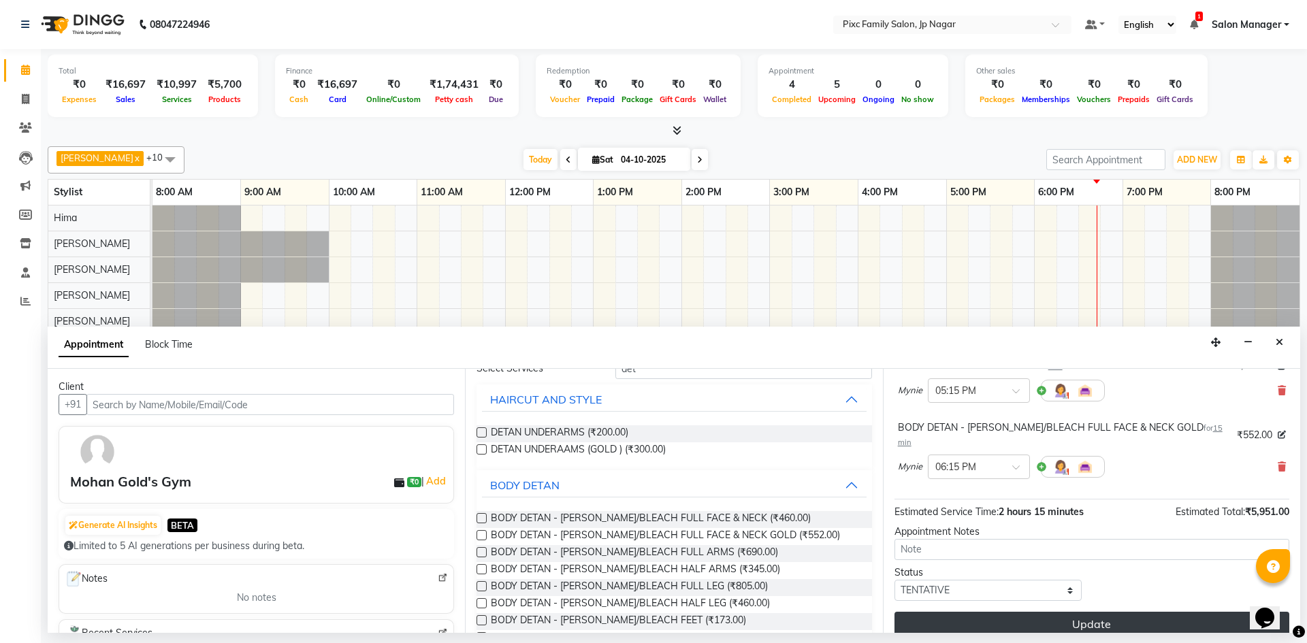
click at [1035, 612] on button "Update" at bounding box center [1091, 624] width 395 height 25
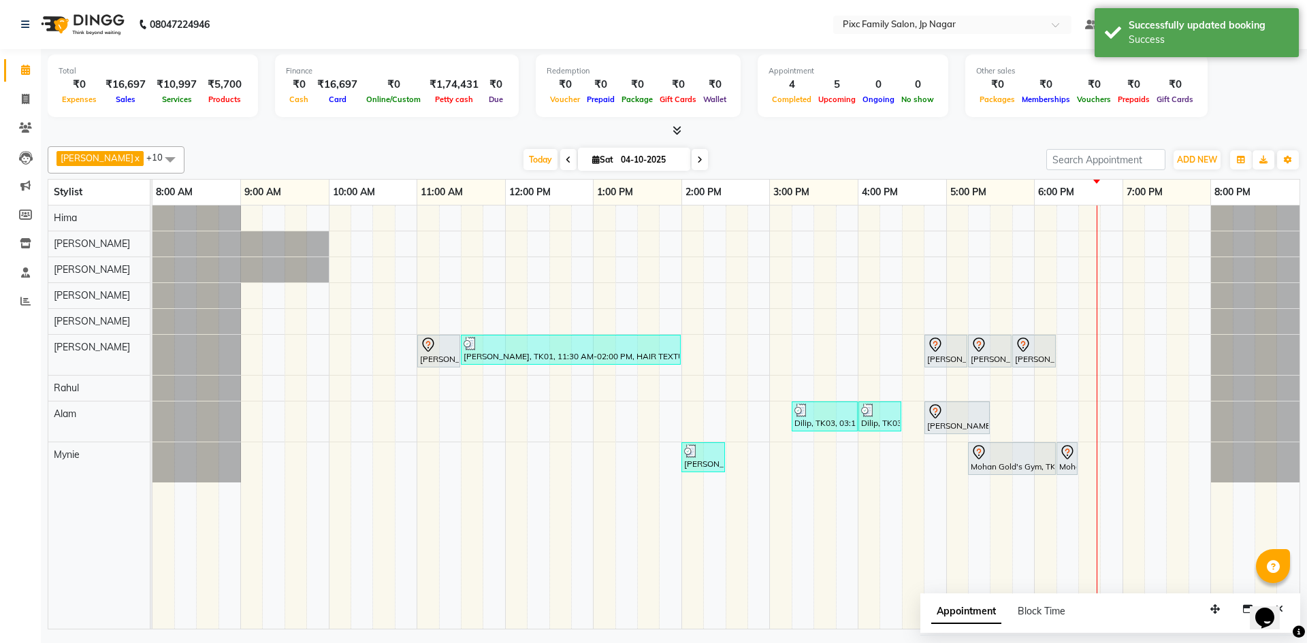
click at [954, 617] on span "Appointment" at bounding box center [966, 612] width 70 height 25
select select "tentative"
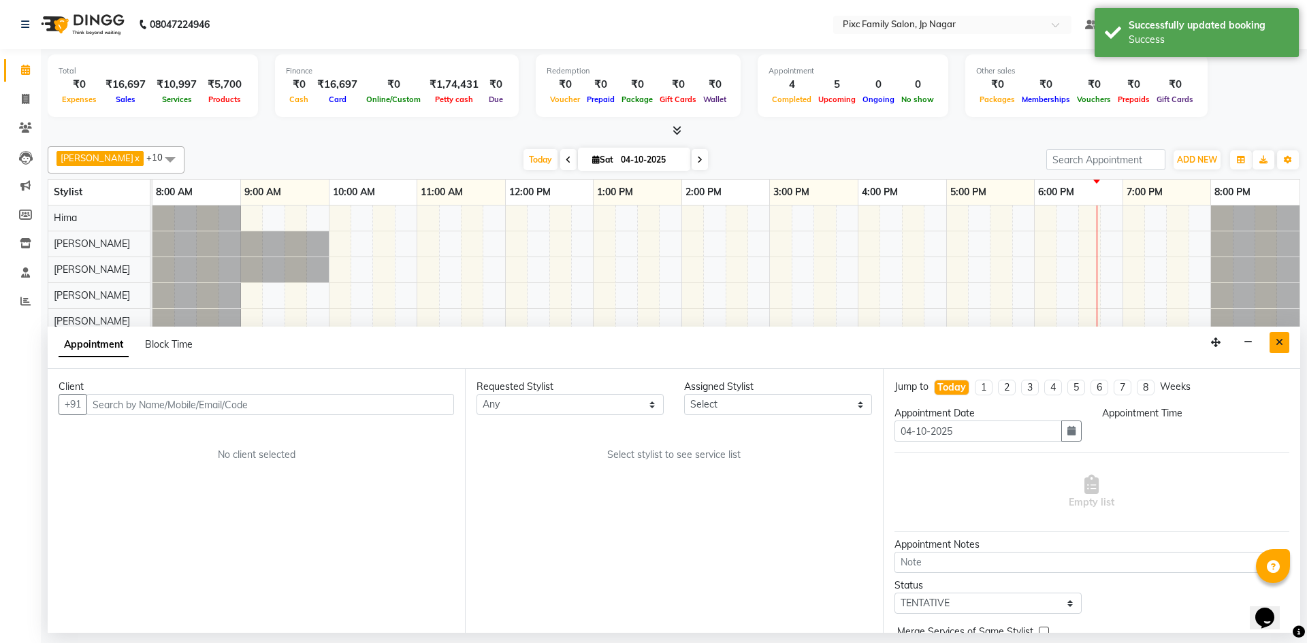
click at [1275, 343] on button "Close" at bounding box center [1280, 342] width 20 height 21
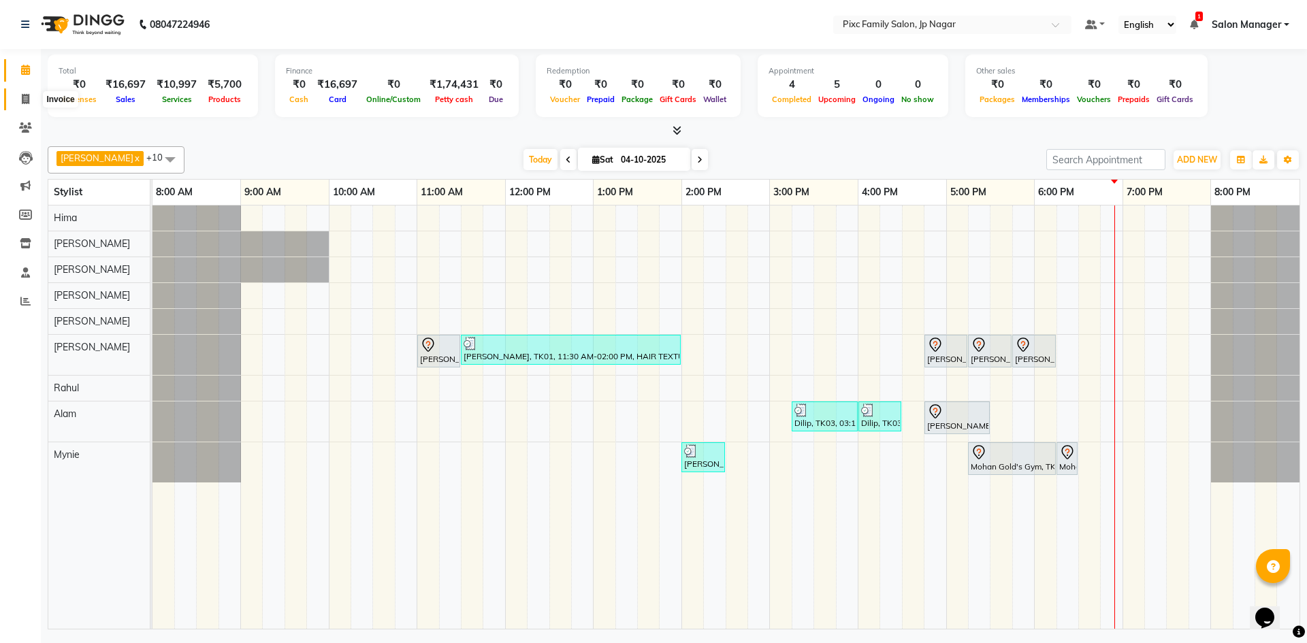
click at [31, 99] on span at bounding box center [26, 100] width 24 height 16
select select "service"
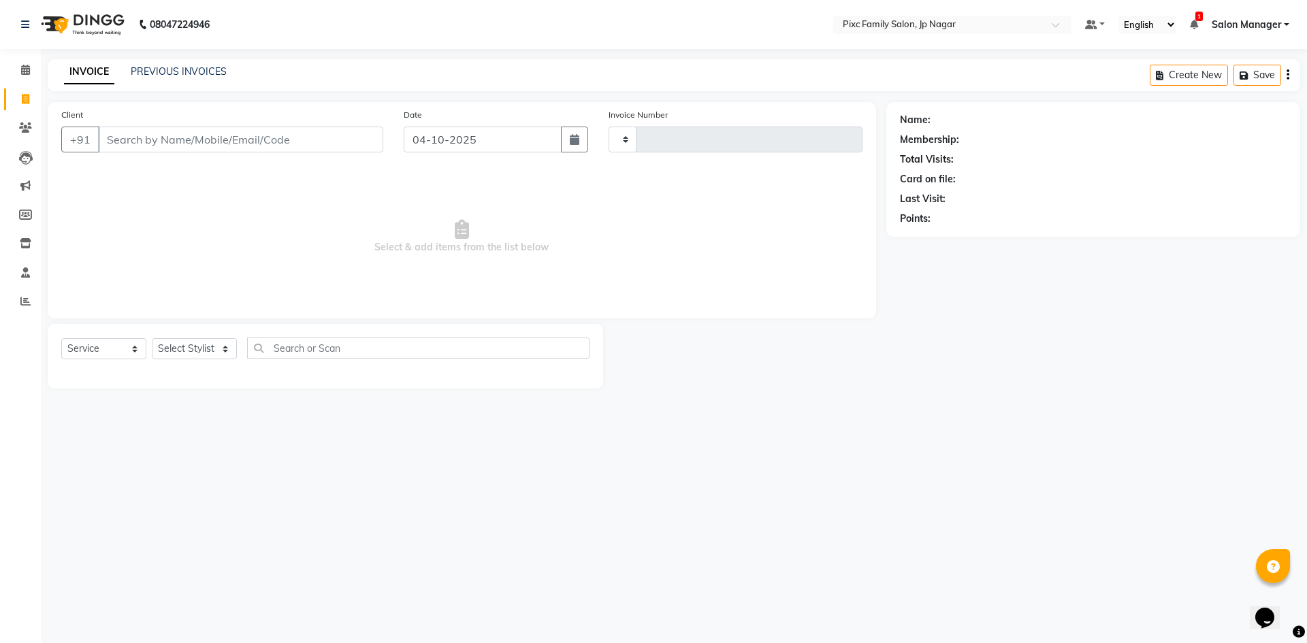
type input "0753"
select select "8432"
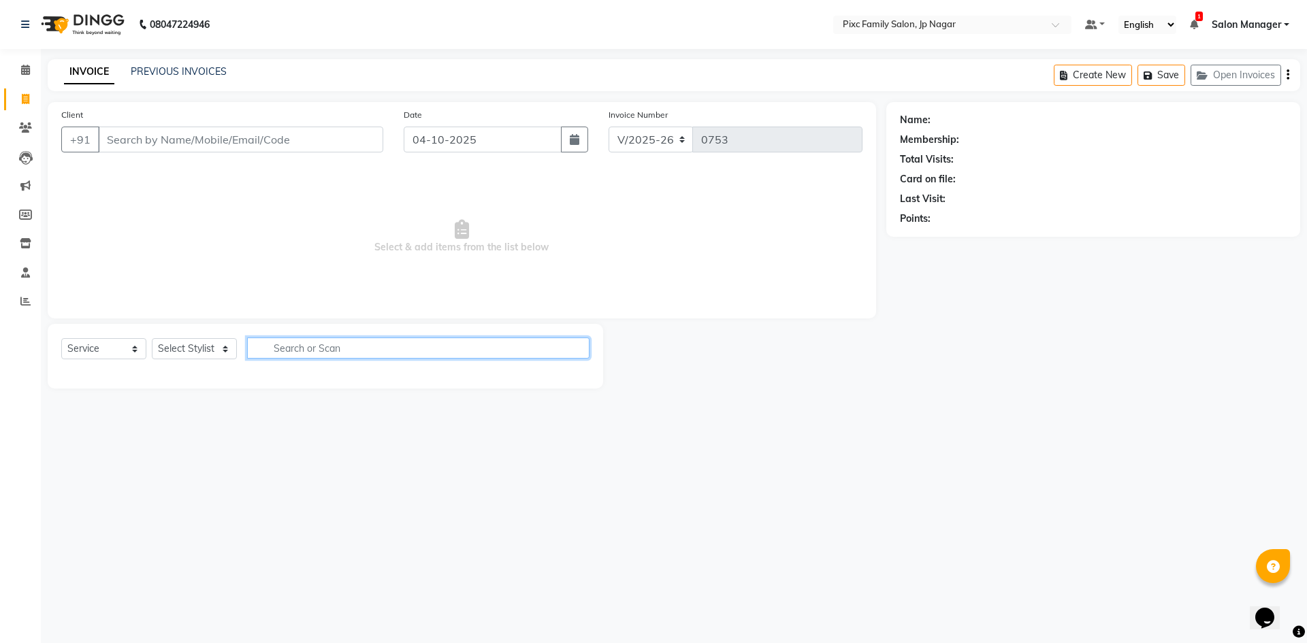
click at [322, 348] on input "text" at bounding box center [418, 348] width 342 height 21
type input "dead sea"
click at [210, 345] on select "Select Stylist [PERSON_NAME] BISWAKARAM [PERSON_NAME] [PERSON_NAME] [PERSON_NAM…" at bounding box center [194, 348] width 85 height 21
select select "89738"
click at [152, 338] on select "Select Stylist [PERSON_NAME] BISWAKARAM [PERSON_NAME] [PERSON_NAME] [PERSON_NAM…" at bounding box center [194, 348] width 85 height 21
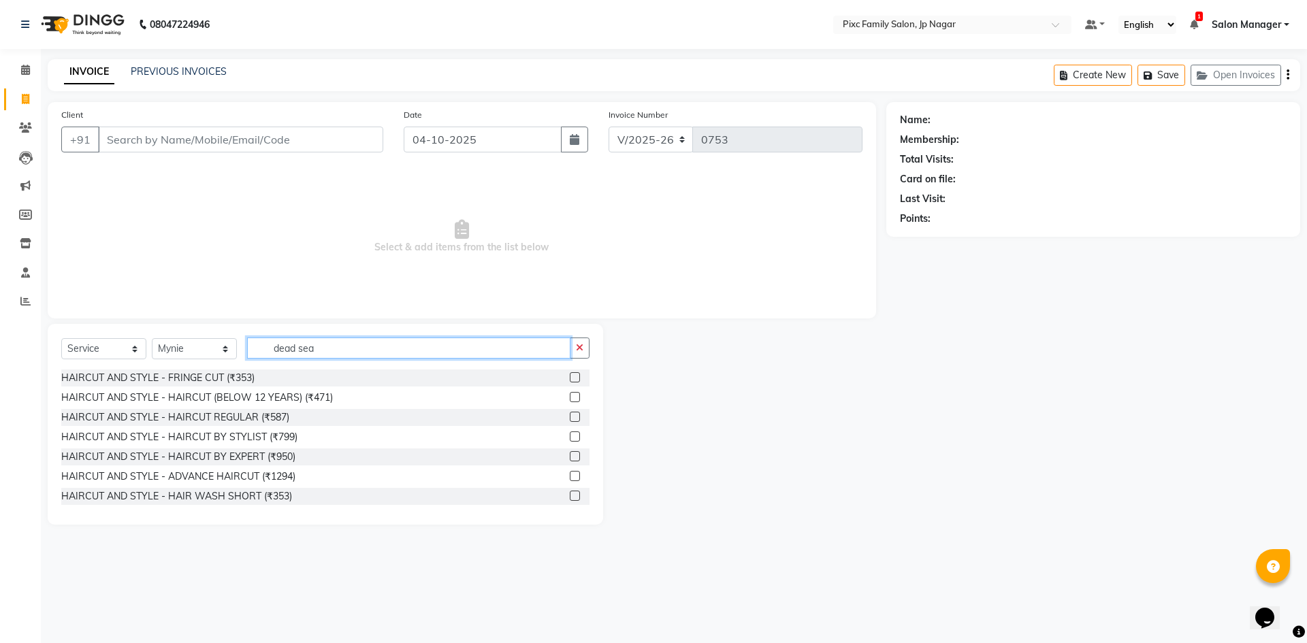
click at [327, 351] on input "dead sea" at bounding box center [408, 348] width 323 height 21
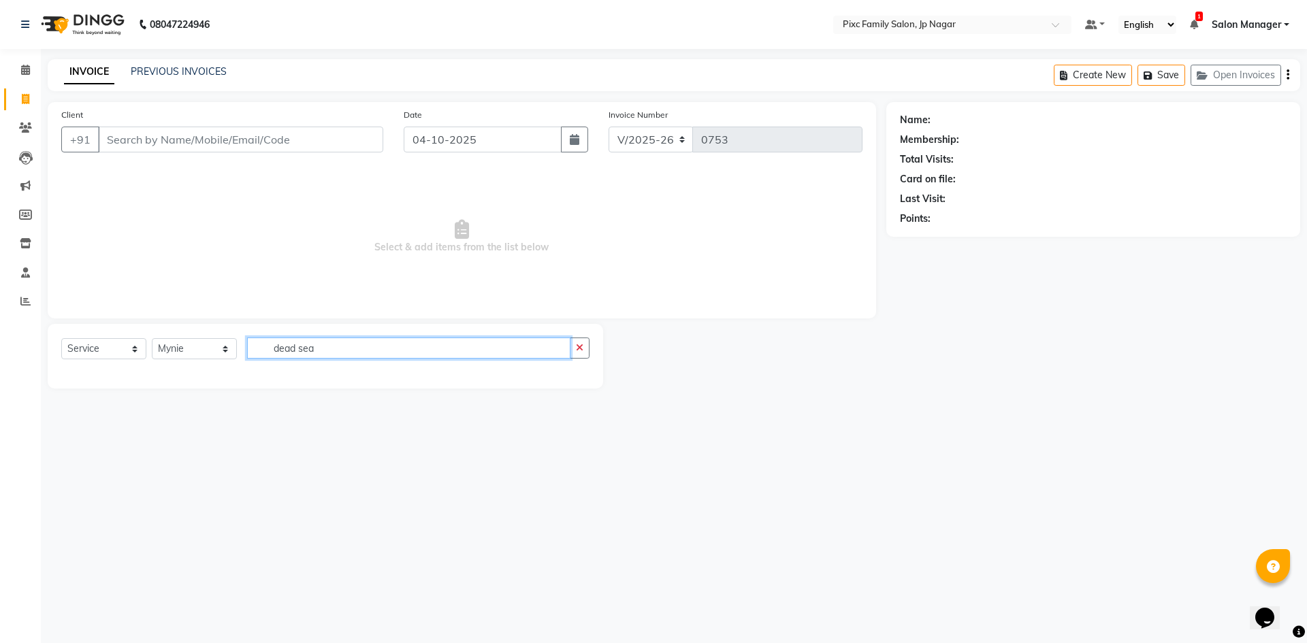
type input "dead sea"
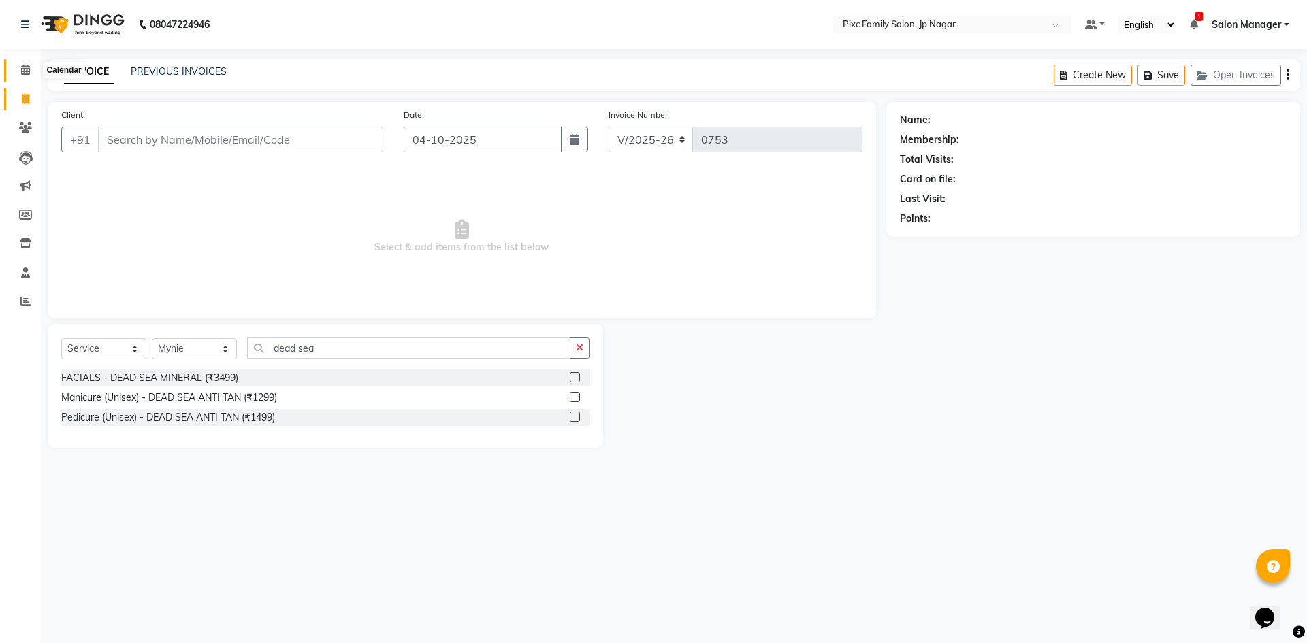
click at [29, 72] on icon at bounding box center [25, 70] width 9 height 10
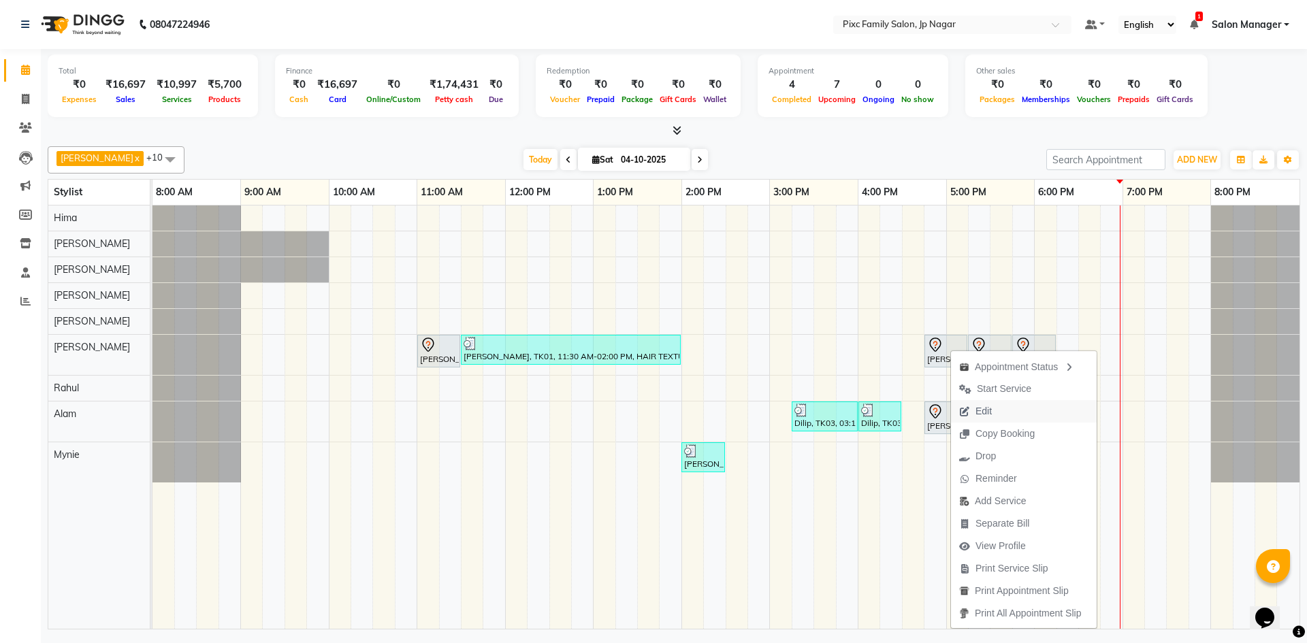
click at [981, 410] on span "Edit" at bounding box center [983, 411] width 16 height 14
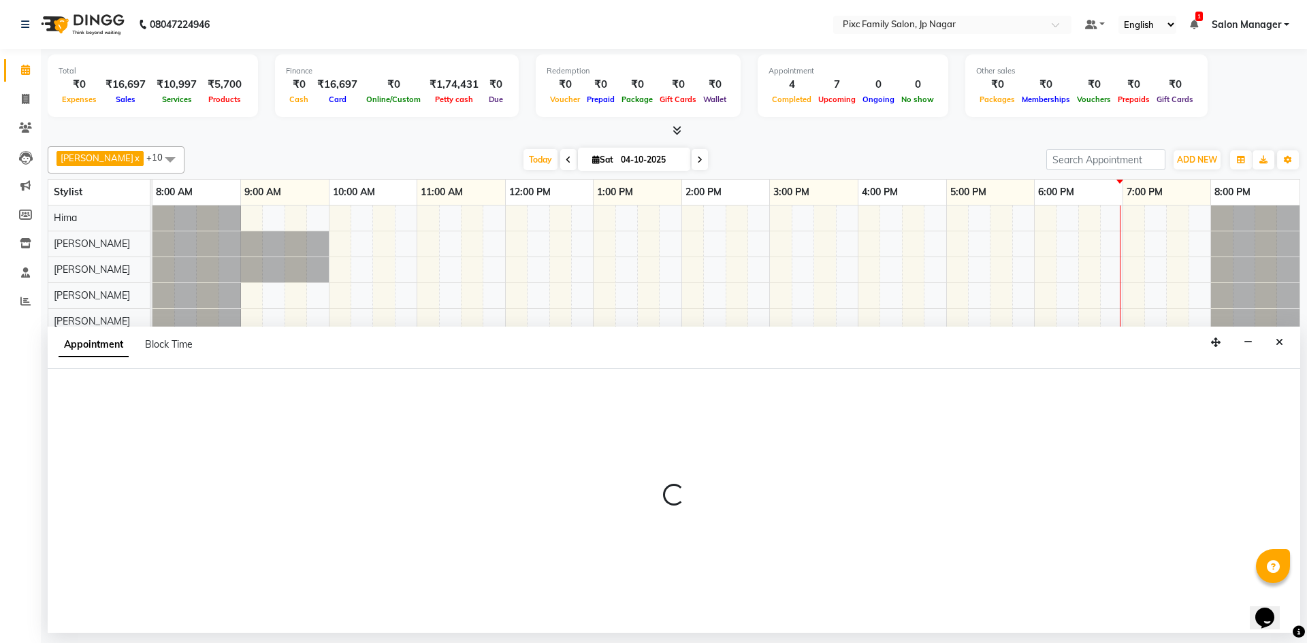
select select "tentative"
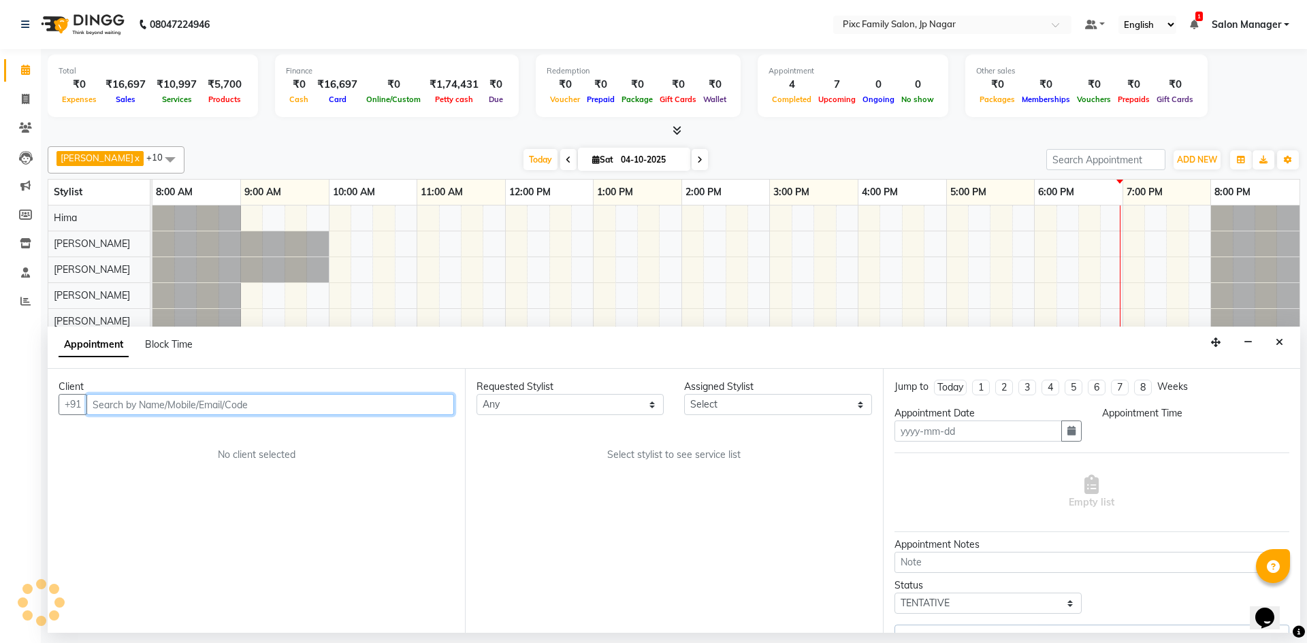
type input "04-10-2025"
select select "1005"
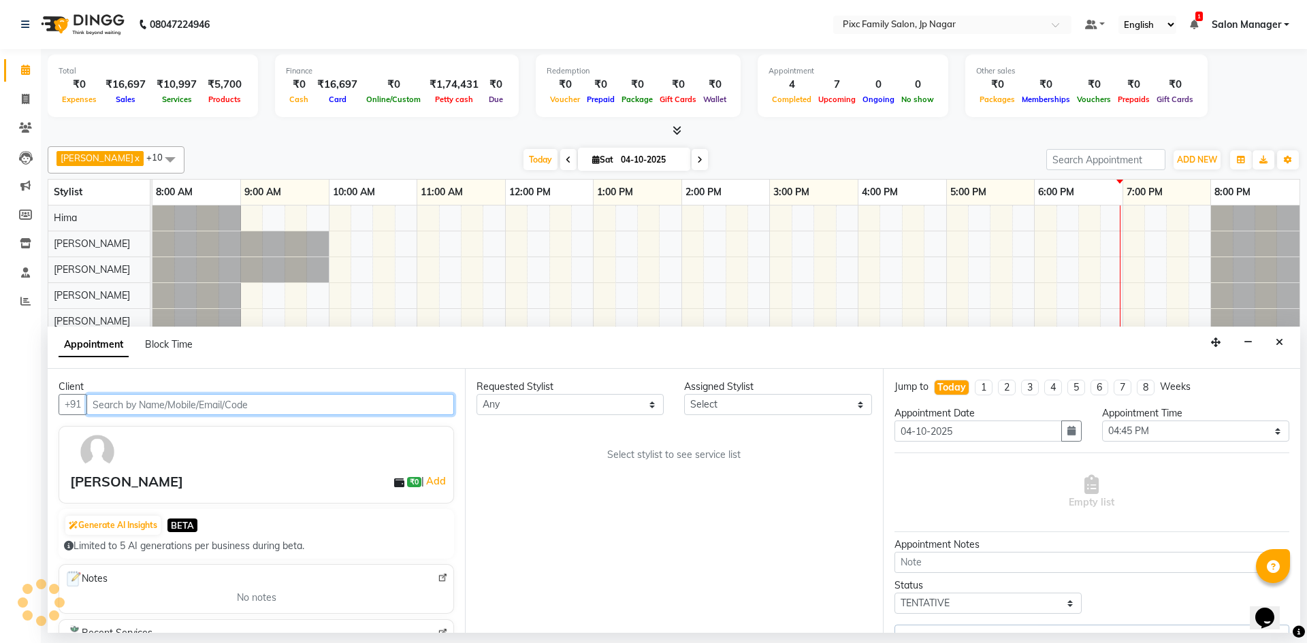
select select "89737"
select select "4220"
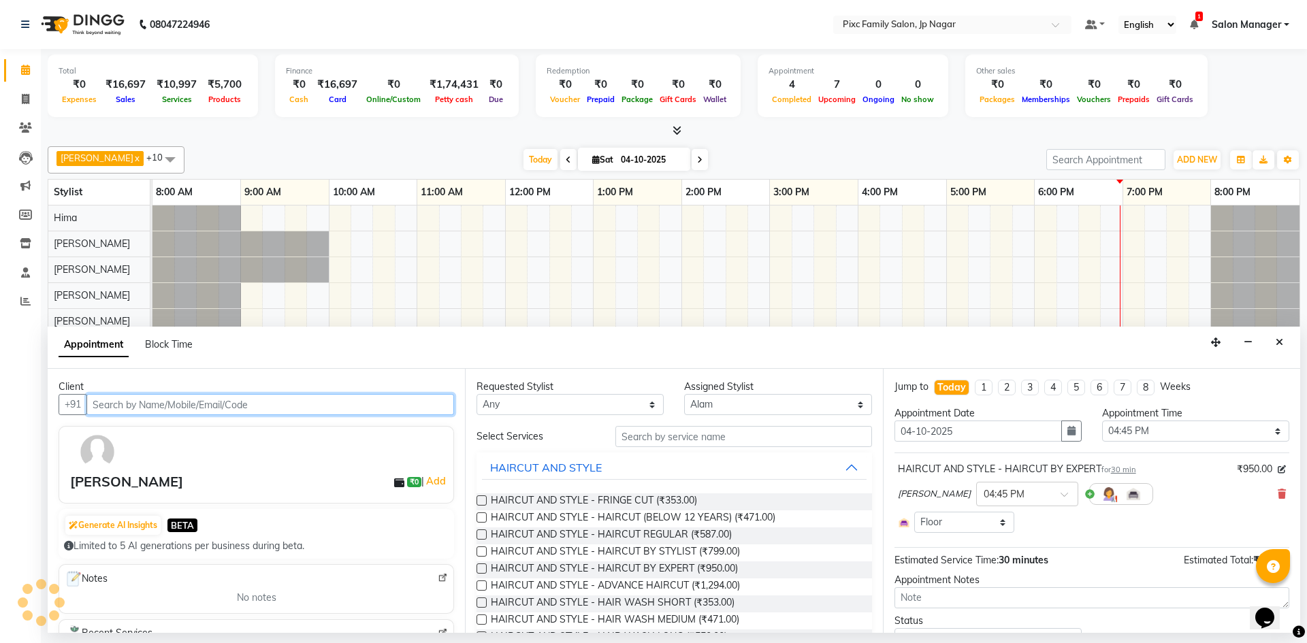
select select "4220"
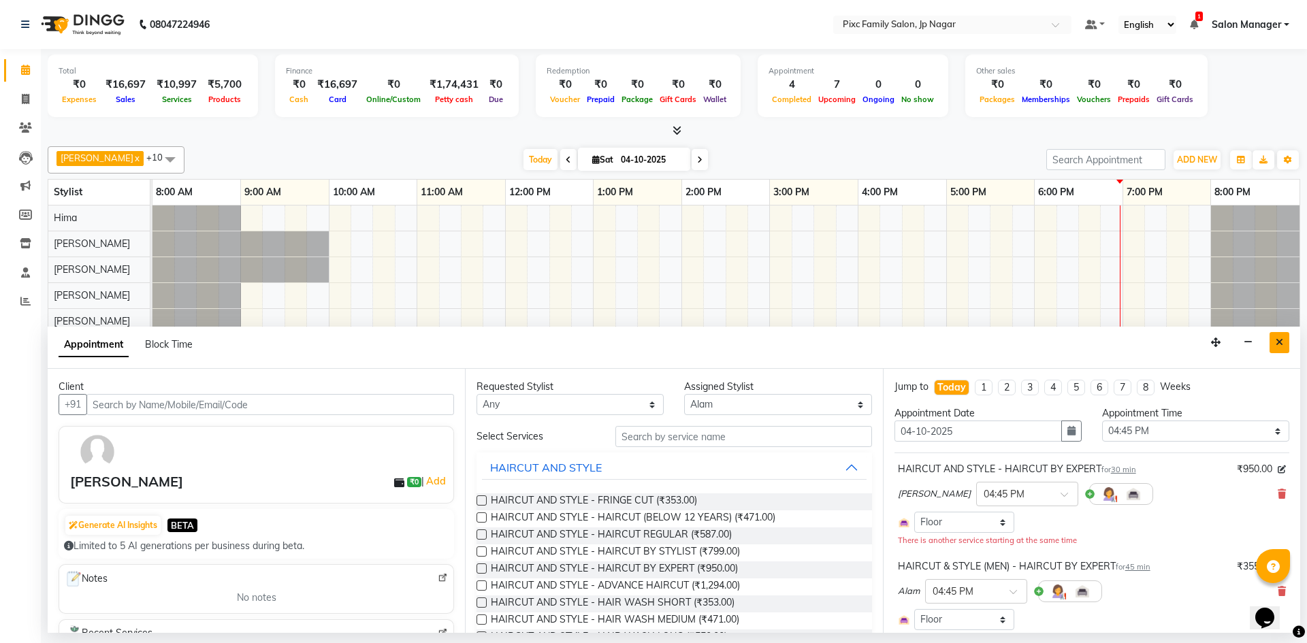
click at [1277, 344] on icon "Close" at bounding box center [1279, 343] width 7 height 10
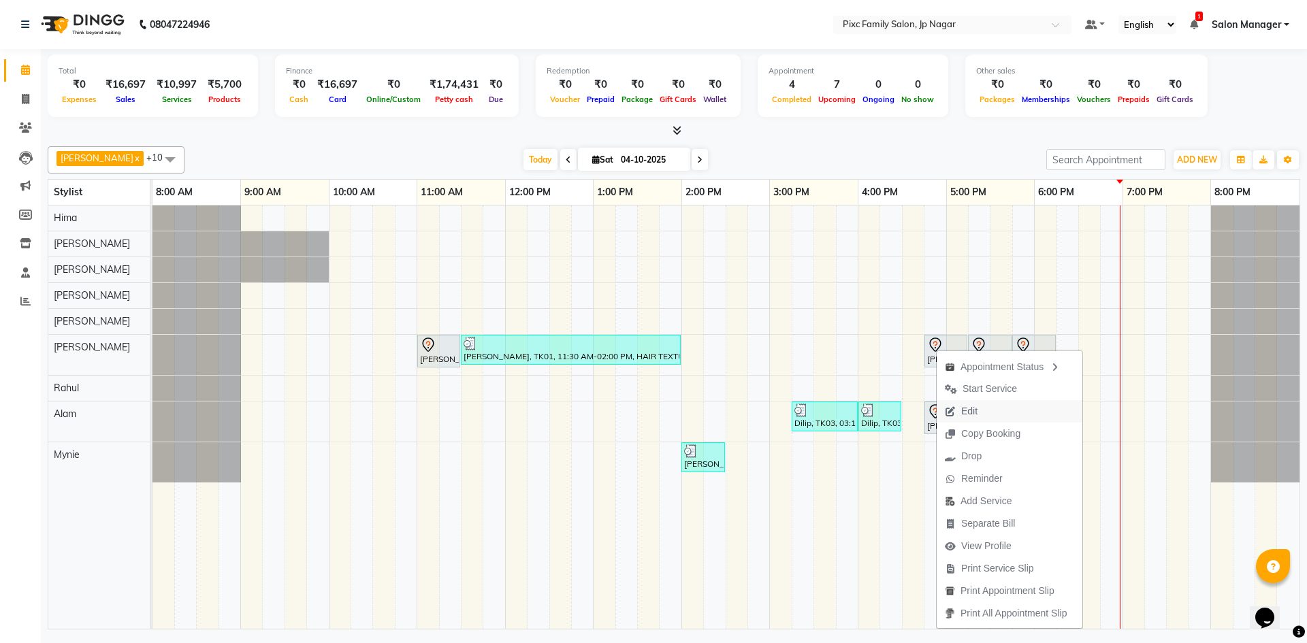
click at [978, 406] on span "Edit" at bounding box center [961, 411] width 49 height 22
select select "tentative"
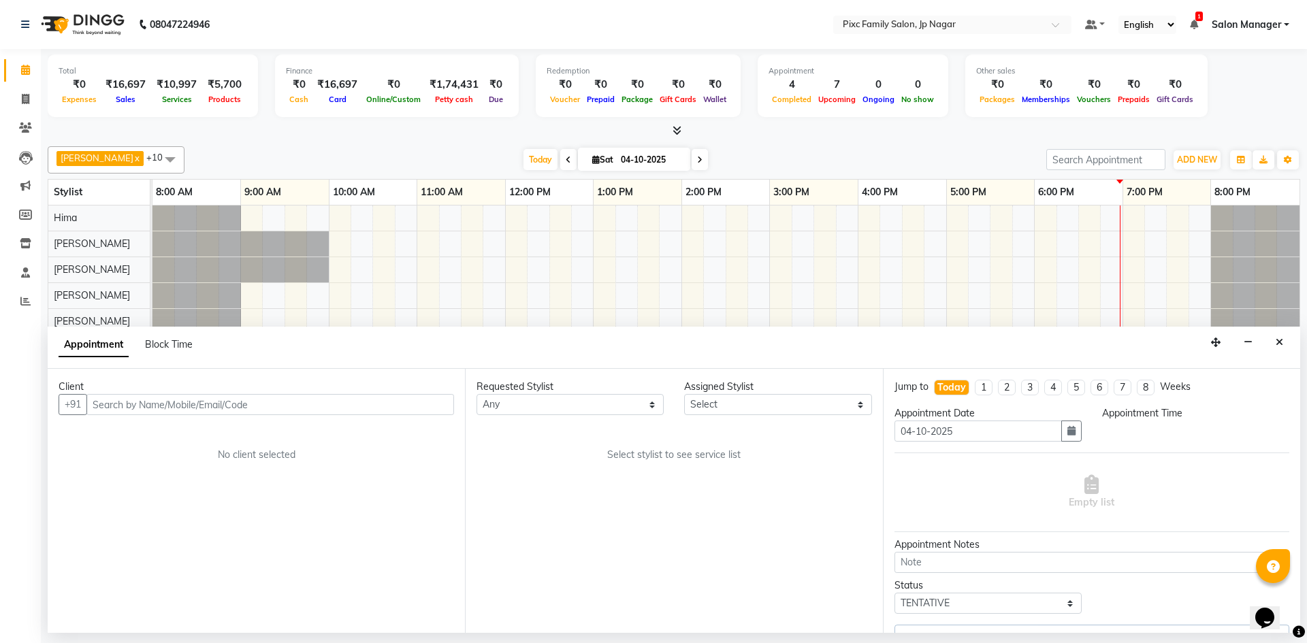
select select "89737"
select select "1005"
select select "4220"
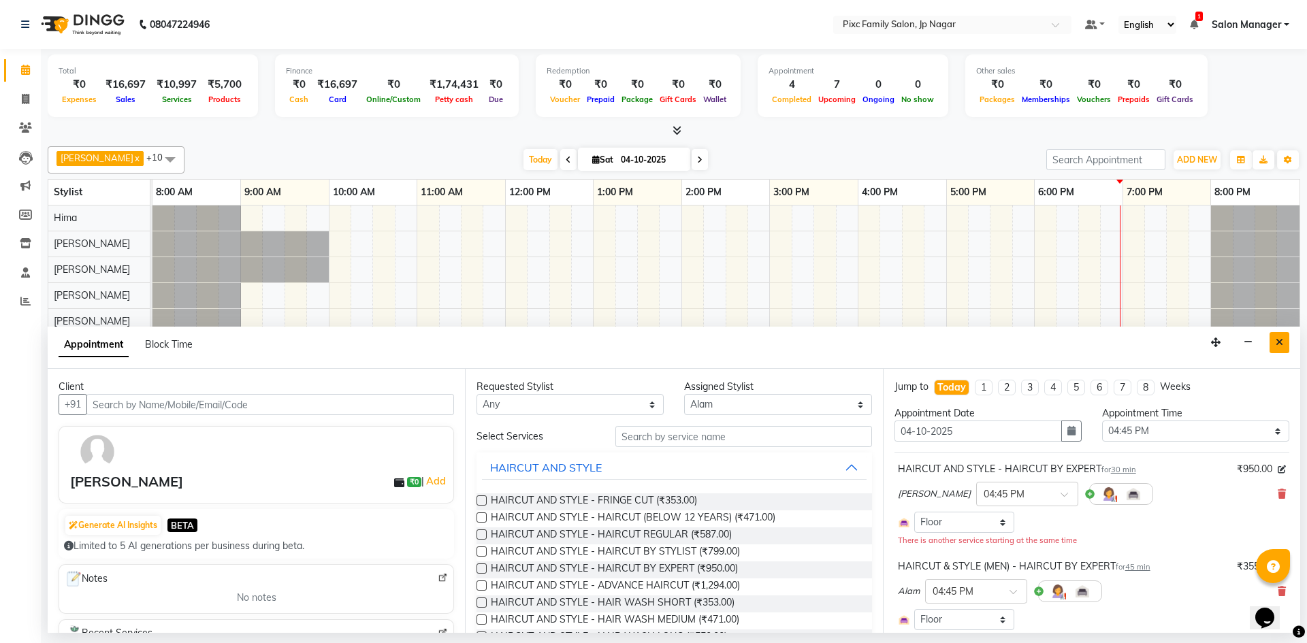
click at [1282, 341] on icon "Close" at bounding box center [1279, 343] width 7 height 10
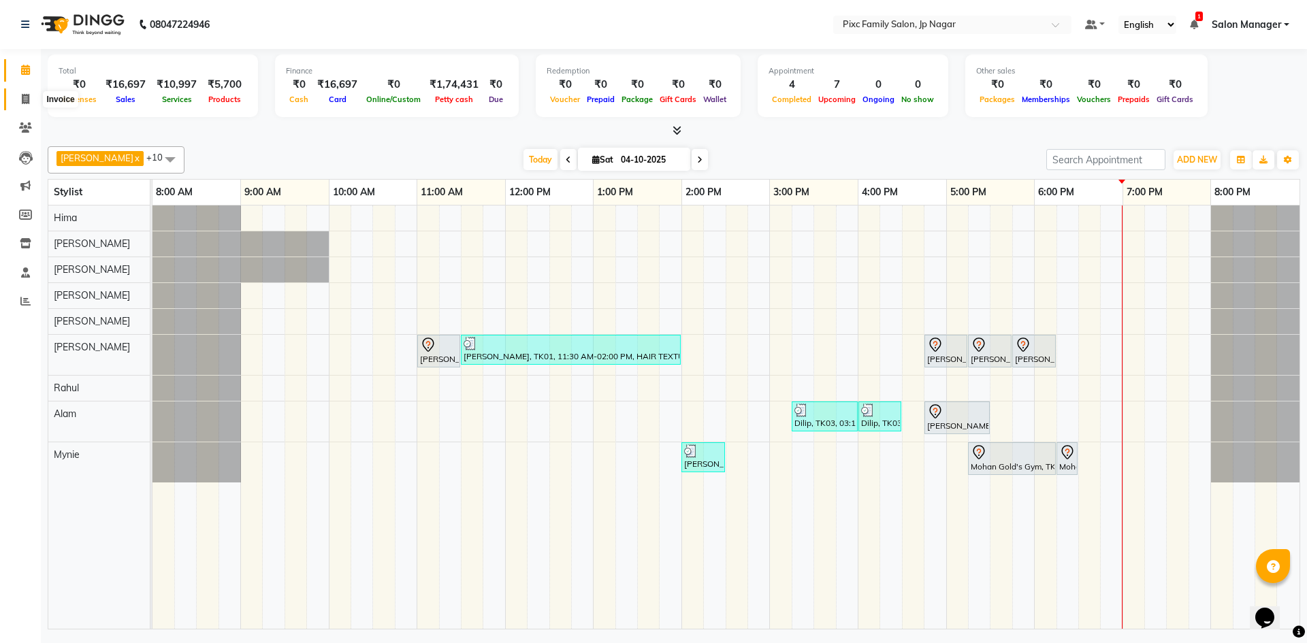
click at [31, 97] on span at bounding box center [26, 100] width 24 height 16
select select "service"
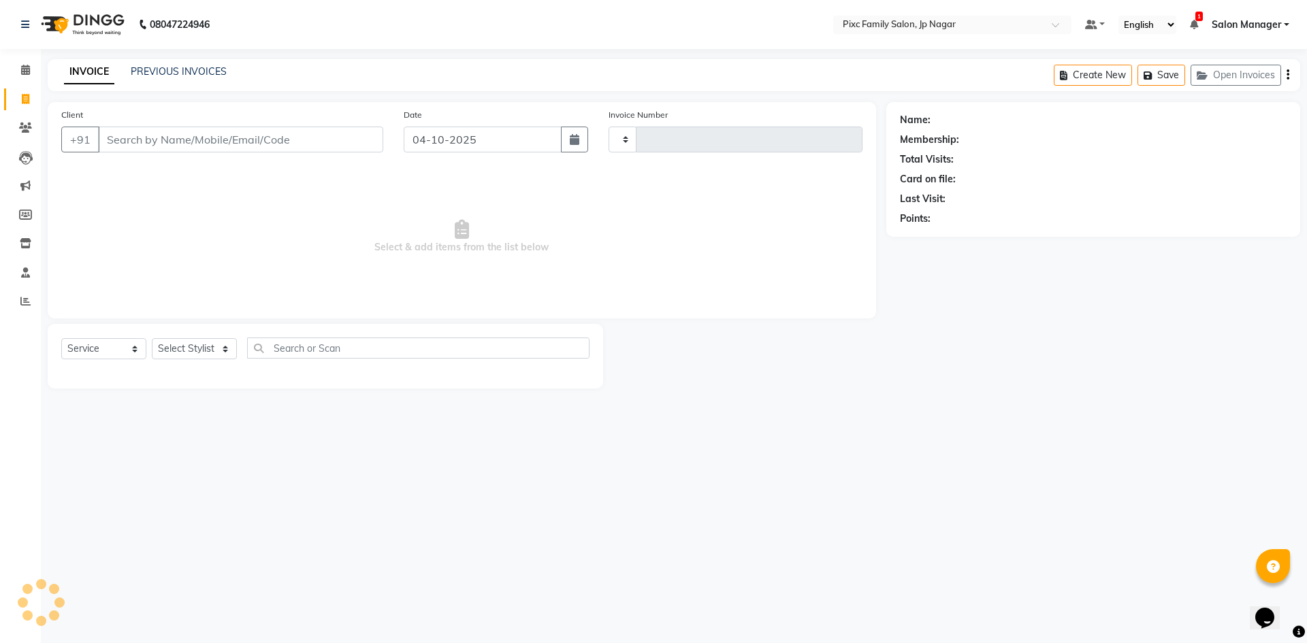
type input "0753"
select select "8432"
click at [152, 148] on input "Client" at bounding box center [240, 140] width 285 height 26
type input "9945953326"
click at [355, 130] on button "Add Client" at bounding box center [348, 140] width 70 height 26
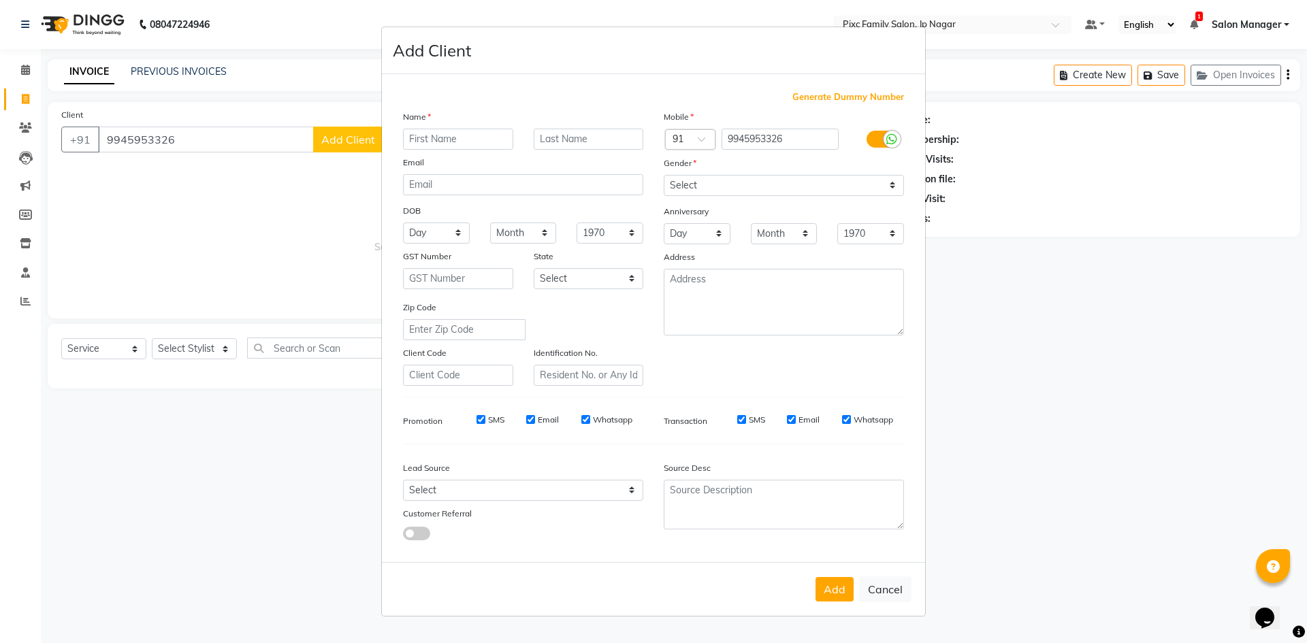
click at [432, 139] on input "text" at bounding box center [458, 139] width 110 height 21
type input "Shashi"
click at [593, 140] on input "text" at bounding box center [589, 139] width 110 height 21
type input "Mohan"
click at [696, 180] on select "Select [DEMOGRAPHIC_DATA] [DEMOGRAPHIC_DATA] Other Prefer Not To Say" at bounding box center [784, 185] width 240 height 21
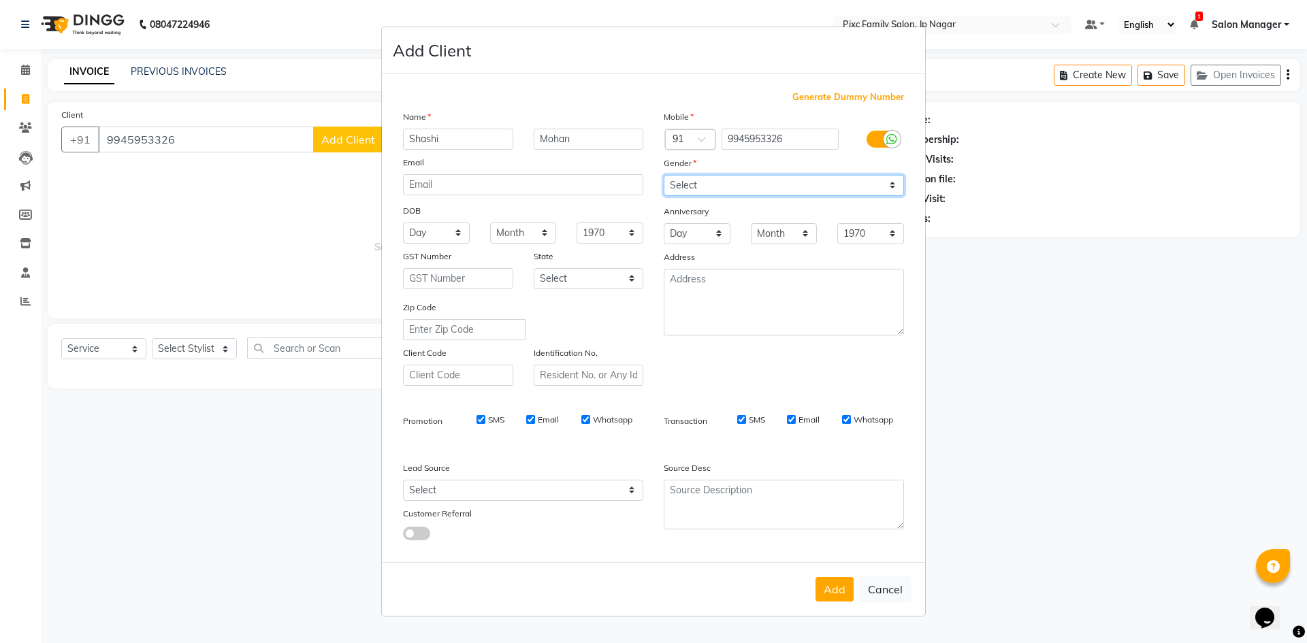
select select "[DEMOGRAPHIC_DATA]"
click at [664, 175] on select "Select [DEMOGRAPHIC_DATA] [DEMOGRAPHIC_DATA] Other Prefer Not To Say" at bounding box center [784, 185] width 240 height 21
click at [833, 577] on button "Add" at bounding box center [834, 589] width 38 height 25
select select
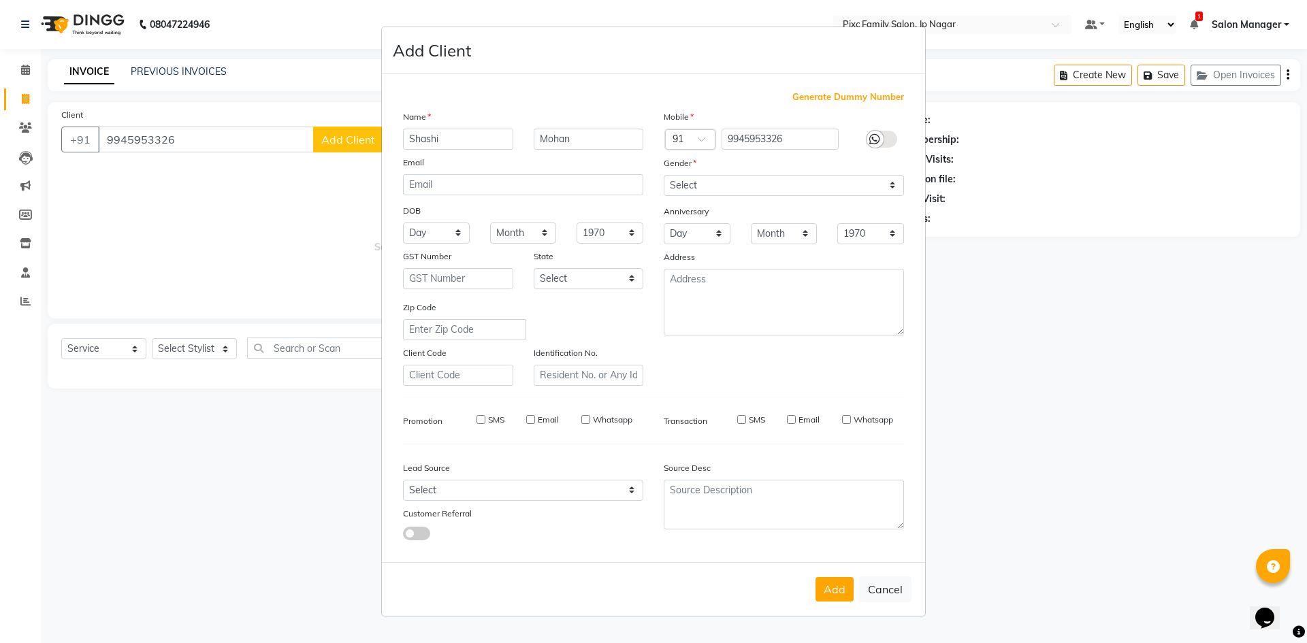
select select
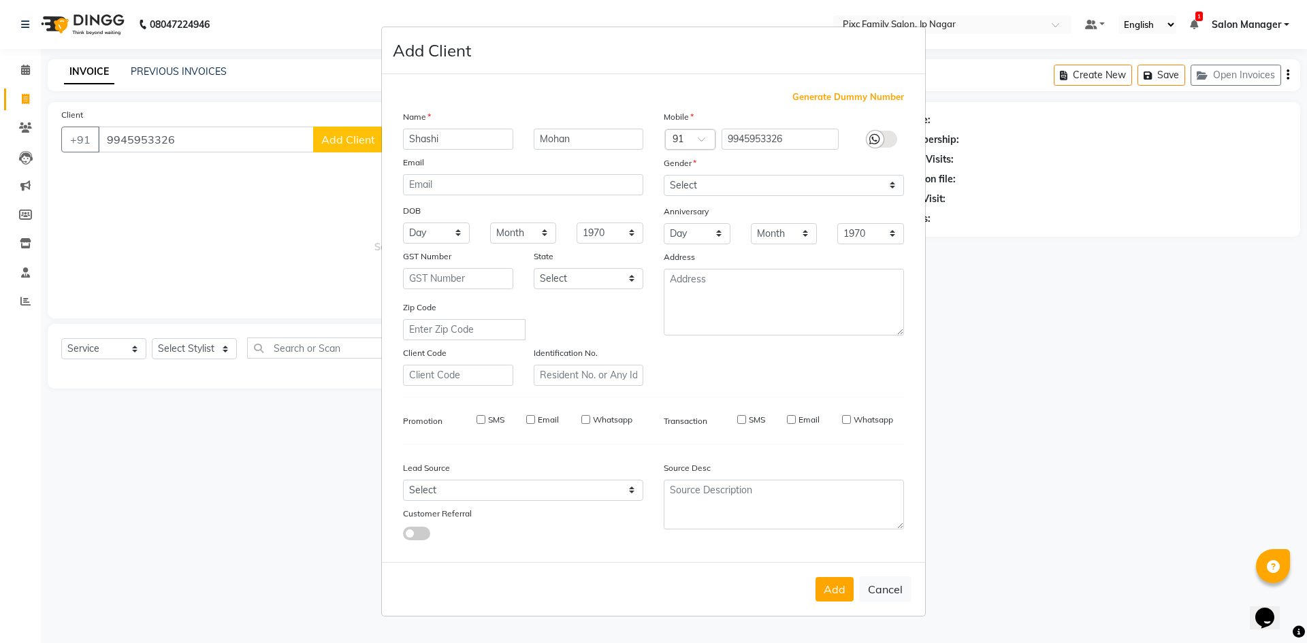
checkbox input "false"
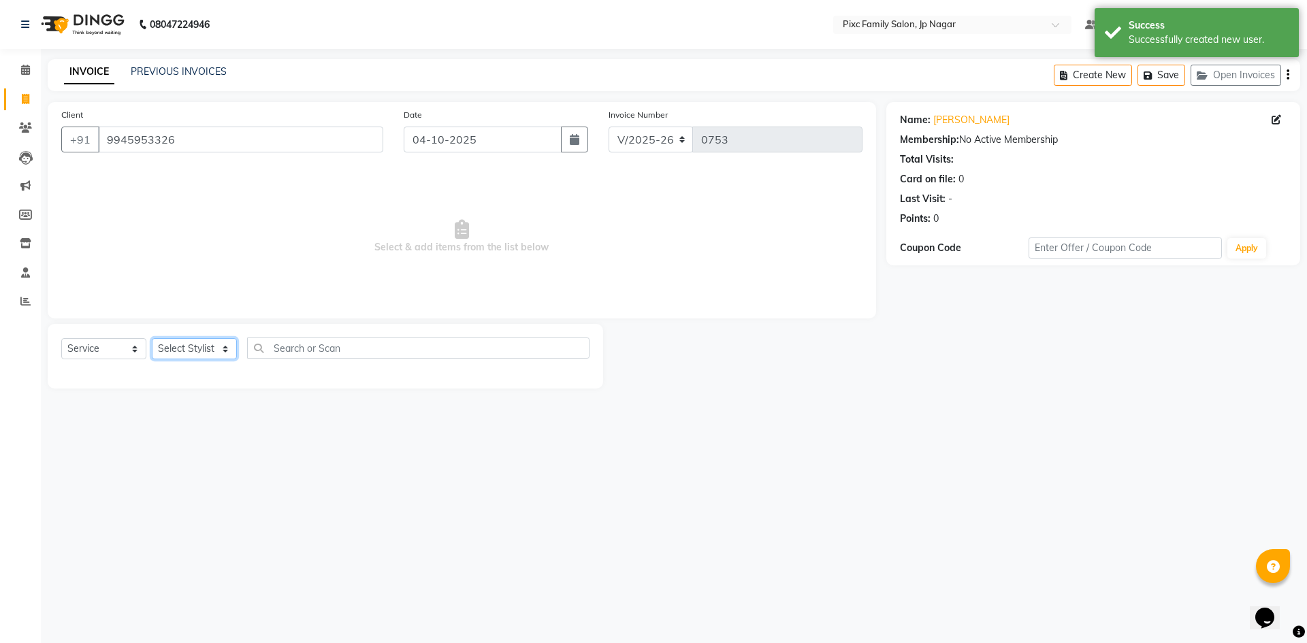
click at [207, 353] on select "Select Stylist [PERSON_NAME] BISWAKARAM [PERSON_NAME] [PERSON_NAME] [PERSON_NAM…" at bounding box center [194, 348] width 85 height 21
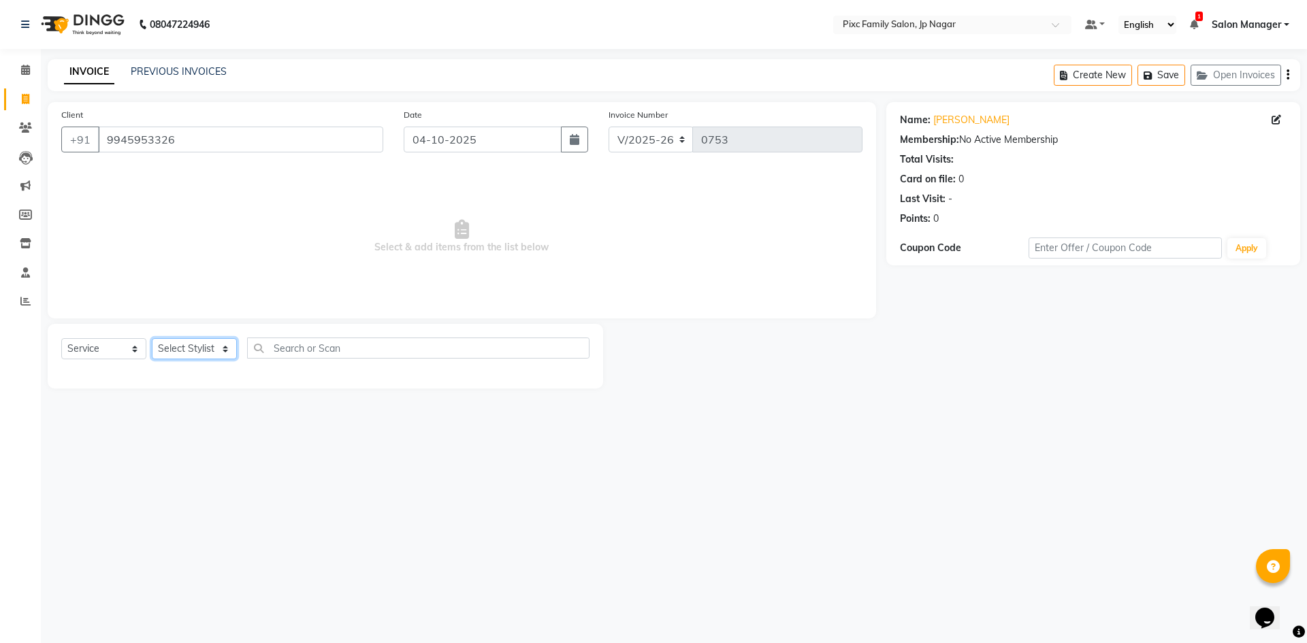
select select "84043"
click at [152, 338] on select "Select Stylist [PERSON_NAME] BISWAKARAM [PERSON_NAME] [PERSON_NAME] [PERSON_NAM…" at bounding box center [194, 348] width 85 height 21
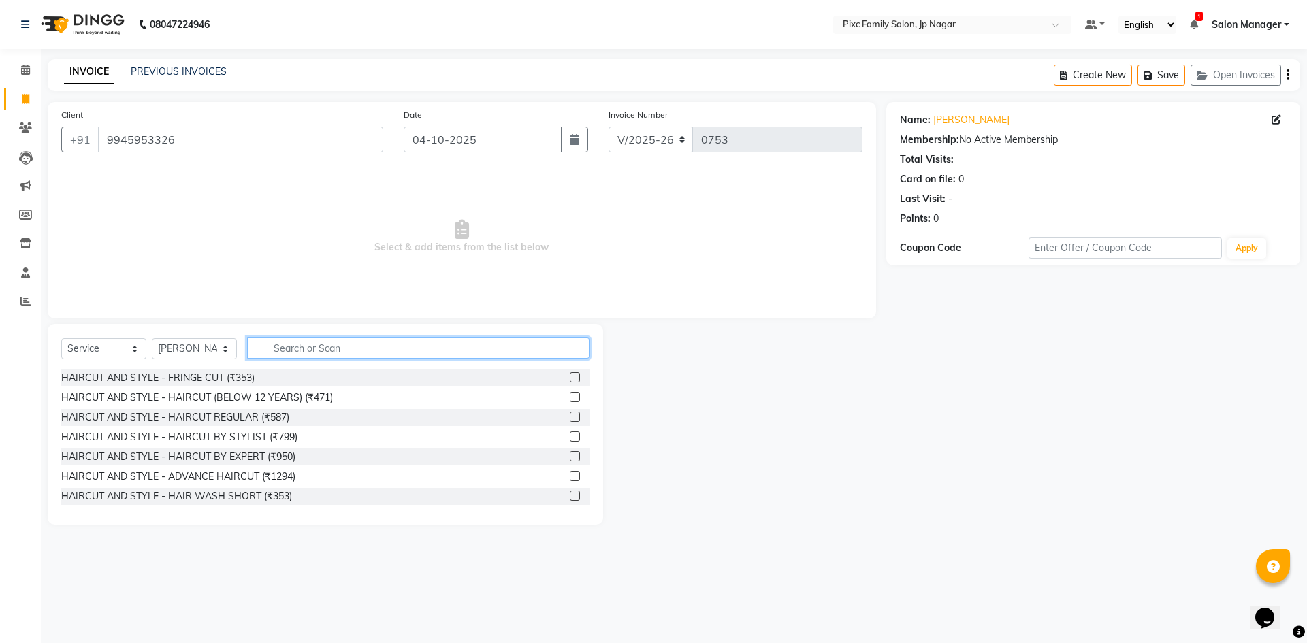
click at [285, 355] on input "text" at bounding box center [418, 348] width 342 height 21
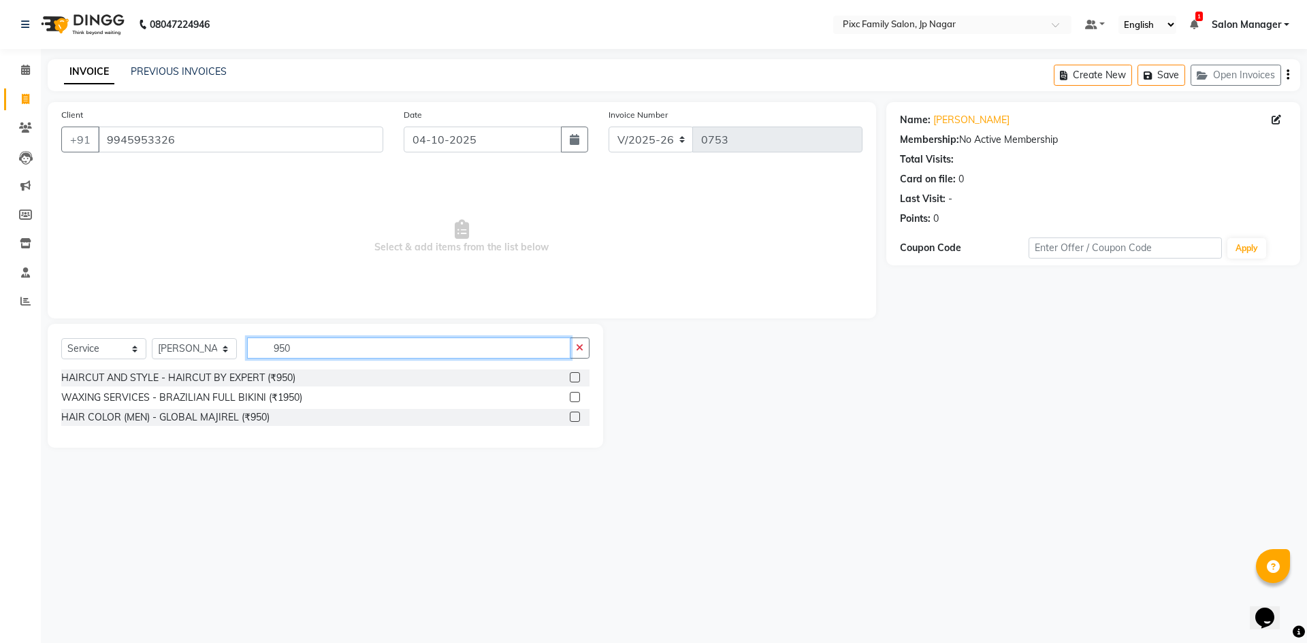
type input "950"
click at [576, 378] on label at bounding box center [575, 377] width 10 height 10
click at [576, 378] on input "checkbox" at bounding box center [574, 378] width 9 height 9
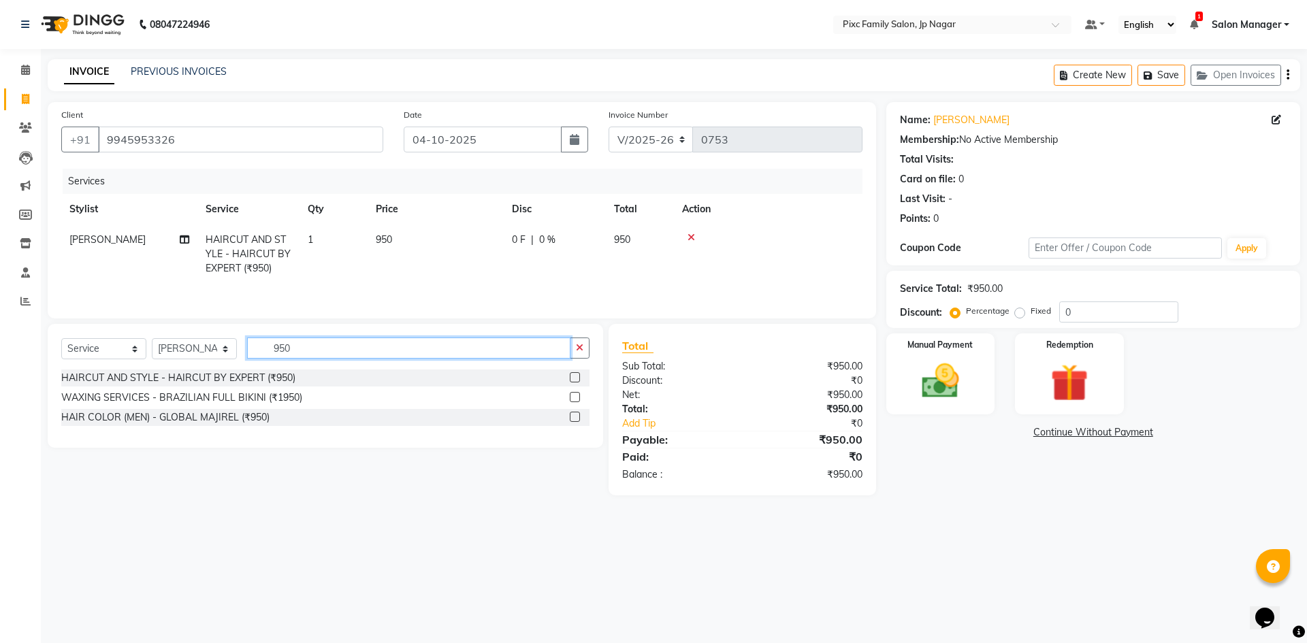
drag, startPoint x: 425, startPoint y: 348, endPoint x: 161, endPoint y: 314, distance: 266.2
click at [161, 315] on div "Client [PHONE_NUMBER] Date [DATE] Invoice Number V/2025 V/[PHONE_NUMBER] Servic…" at bounding box center [461, 298] width 849 height 393
click at [578, 374] on label at bounding box center [575, 377] width 10 height 10
click at [578, 374] on input "checkbox" at bounding box center [574, 378] width 9 height 9
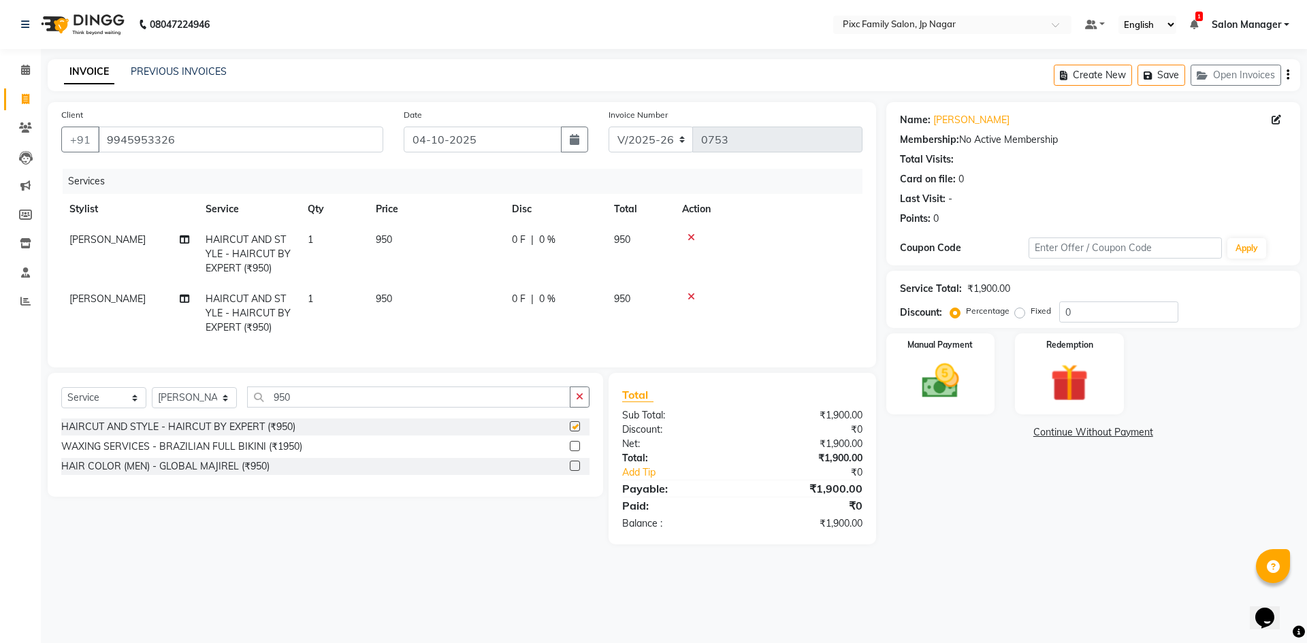
checkbox input "false"
click at [201, 408] on select "Select Stylist [PERSON_NAME] BISWAKARAM [PERSON_NAME] [PERSON_NAME] [PERSON_NAM…" at bounding box center [194, 397] width 85 height 21
select select "89738"
click at [152, 398] on select "Select Stylist [PERSON_NAME] BISWAKARAM [PERSON_NAME] [PERSON_NAME] [PERSON_NAM…" at bounding box center [194, 397] width 85 height 21
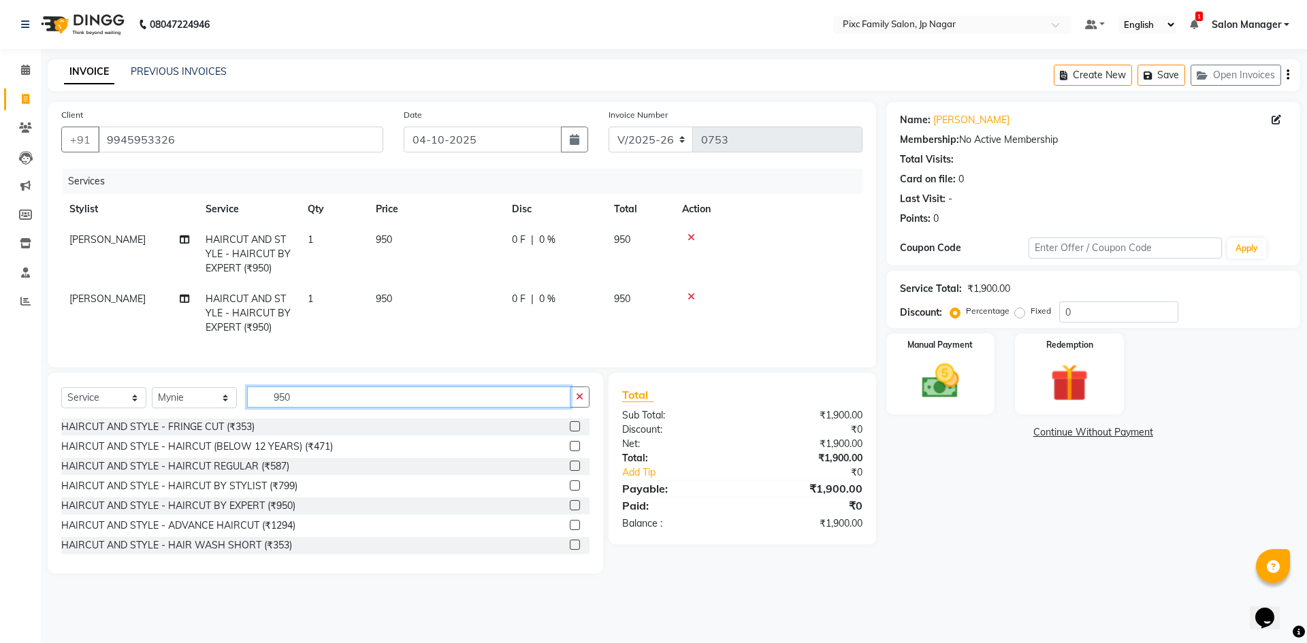
drag, startPoint x: 309, startPoint y: 406, endPoint x: 273, endPoint y: 403, distance: 36.2
click at [273, 403] on input "950" at bounding box center [408, 397] width 323 height 21
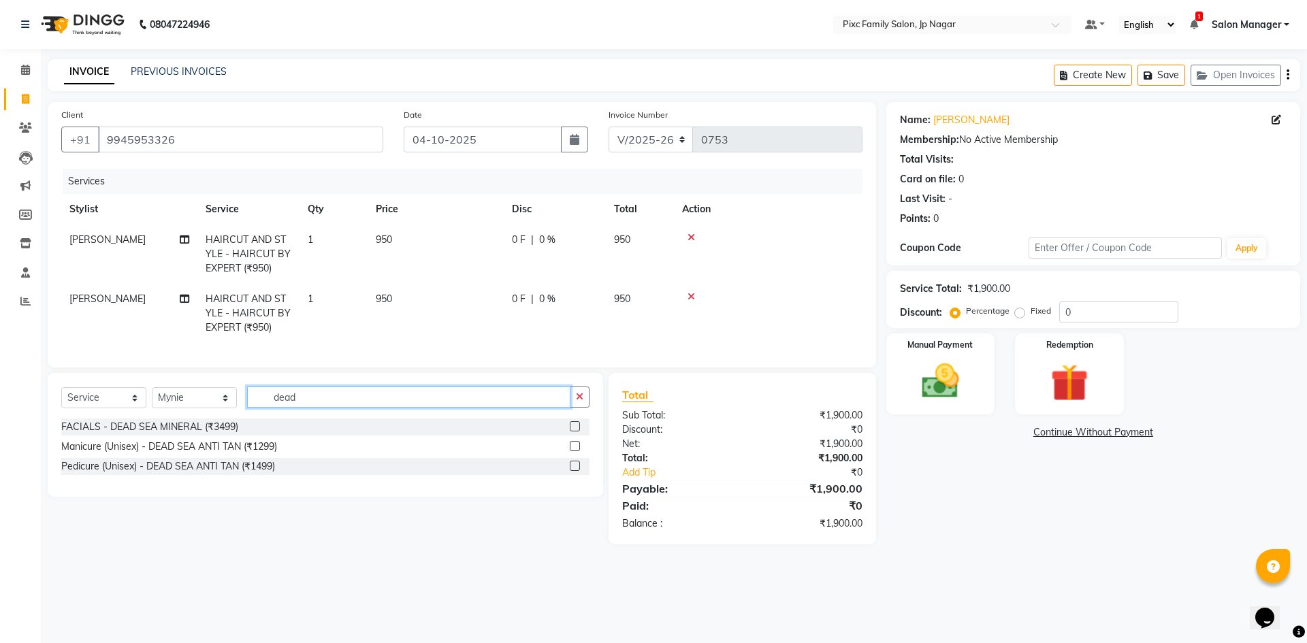
type input "dead"
click at [576, 432] on label at bounding box center [575, 426] width 10 height 10
click at [576, 432] on input "checkbox" at bounding box center [574, 427] width 9 height 9
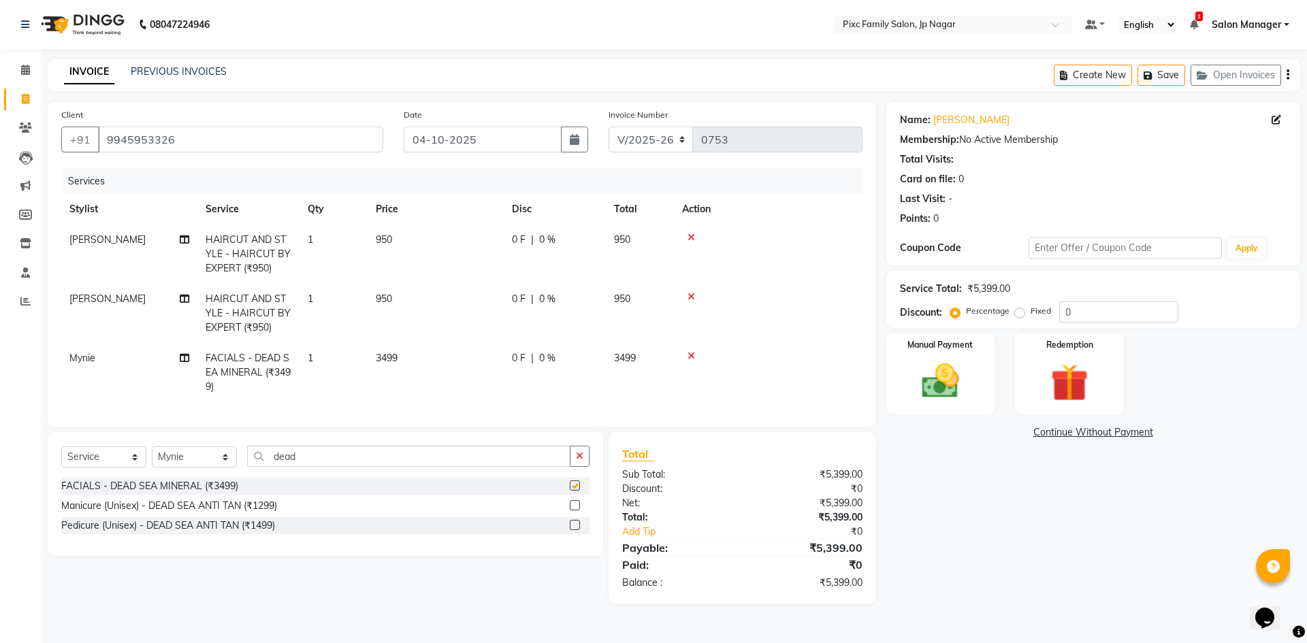
checkbox input "false"
drag, startPoint x: 320, startPoint y: 464, endPoint x: 126, endPoint y: 447, distance: 194.7
click at [126, 447] on div "Select Service Product Membership Package Voucher Prepaid Gift Card Select Styl…" at bounding box center [325, 494] width 555 height 124
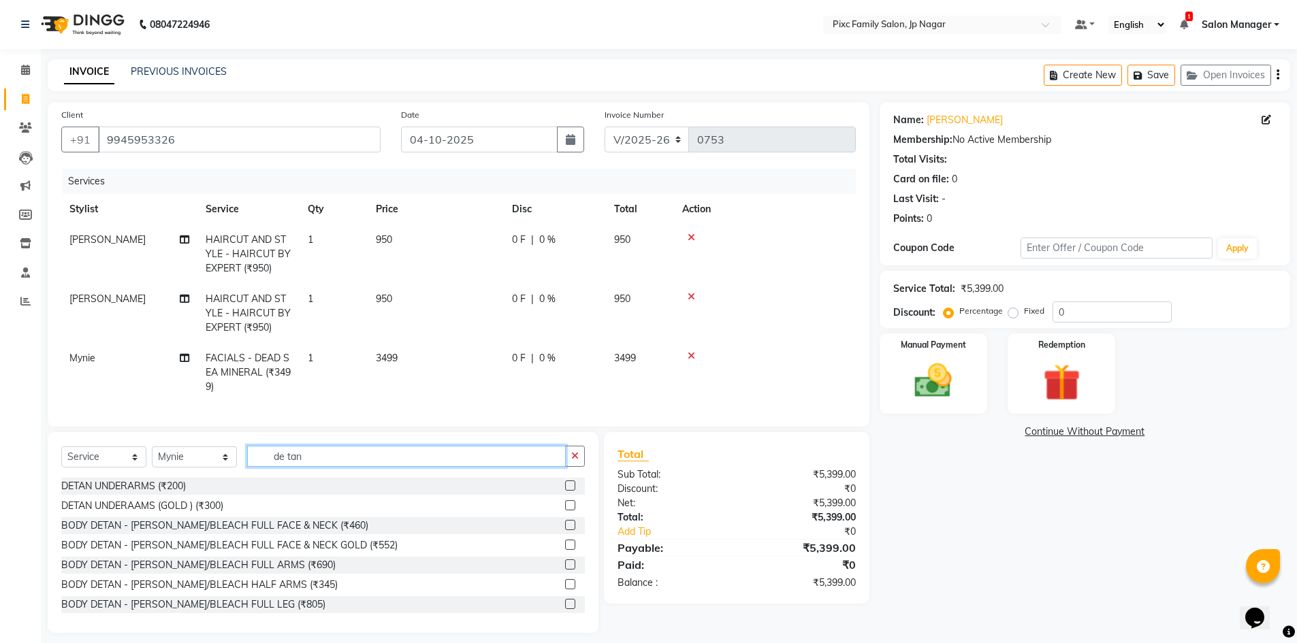
type input "de tan"
click at [565, 550] on label at bounding box center [570, 545] width 10 height 10
click at [565, 550] on input "checkbox" at bounding box center [569, 545] width 9 height 9
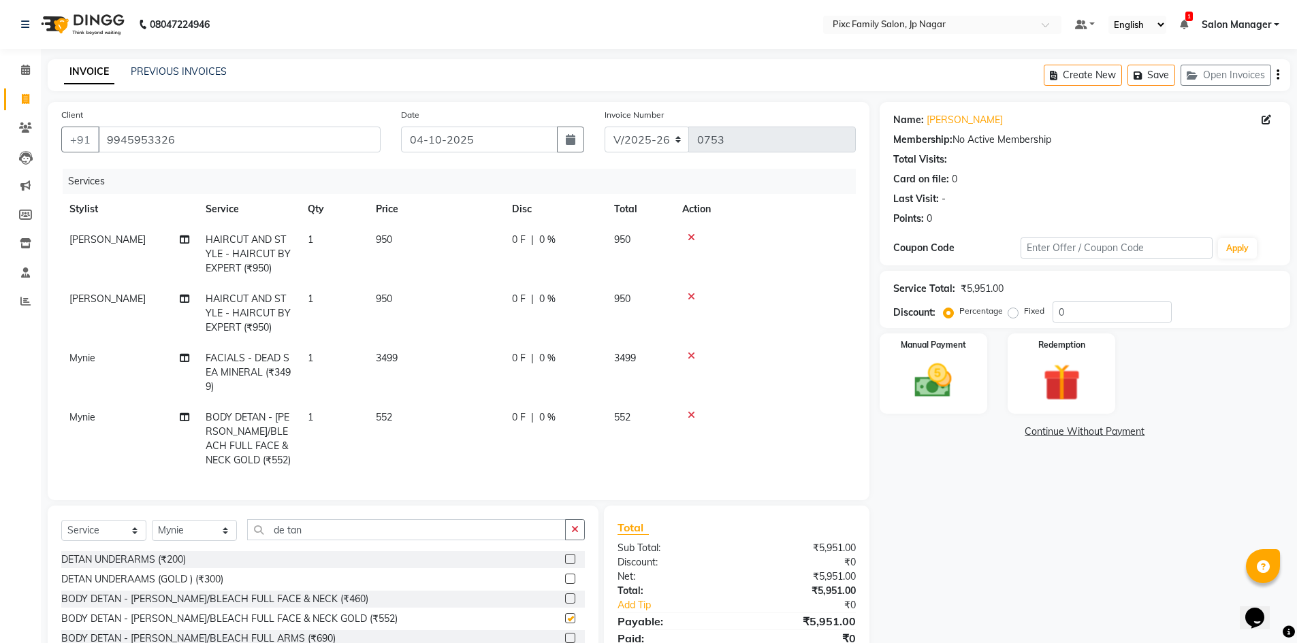
checkbox input "false"
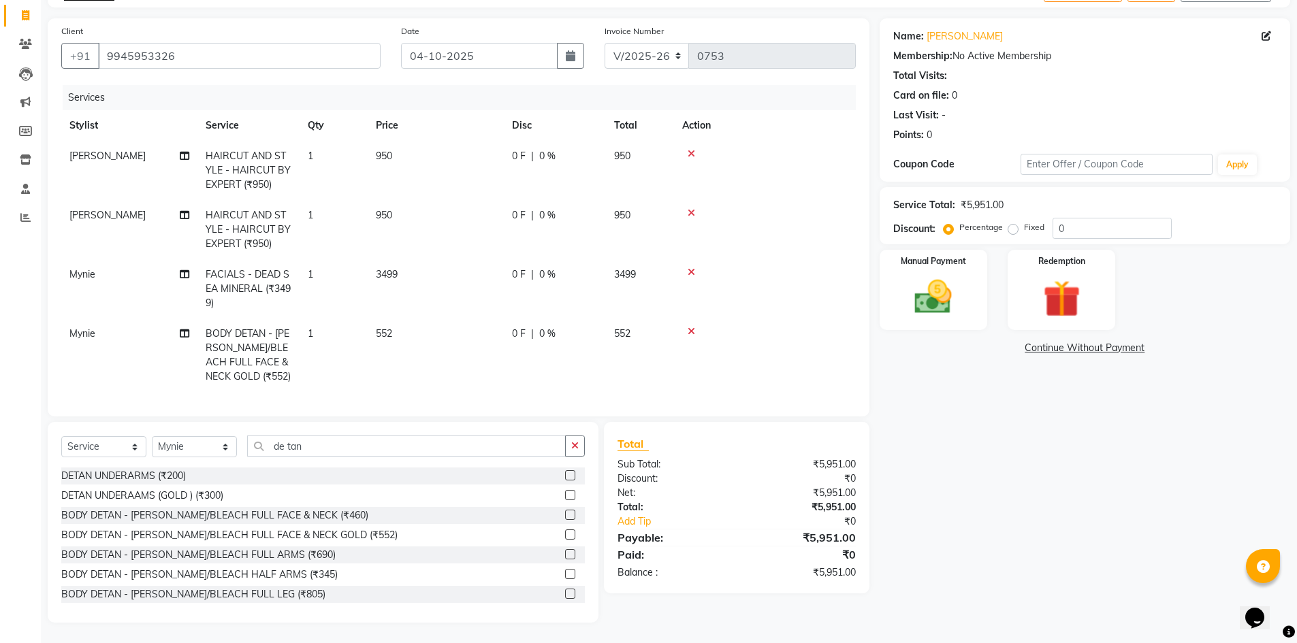
scroll to position [94, 0]
click at [522, 149] on span "0 F" at bounding box center [519, 156] width 14 height 14
select select "84043"
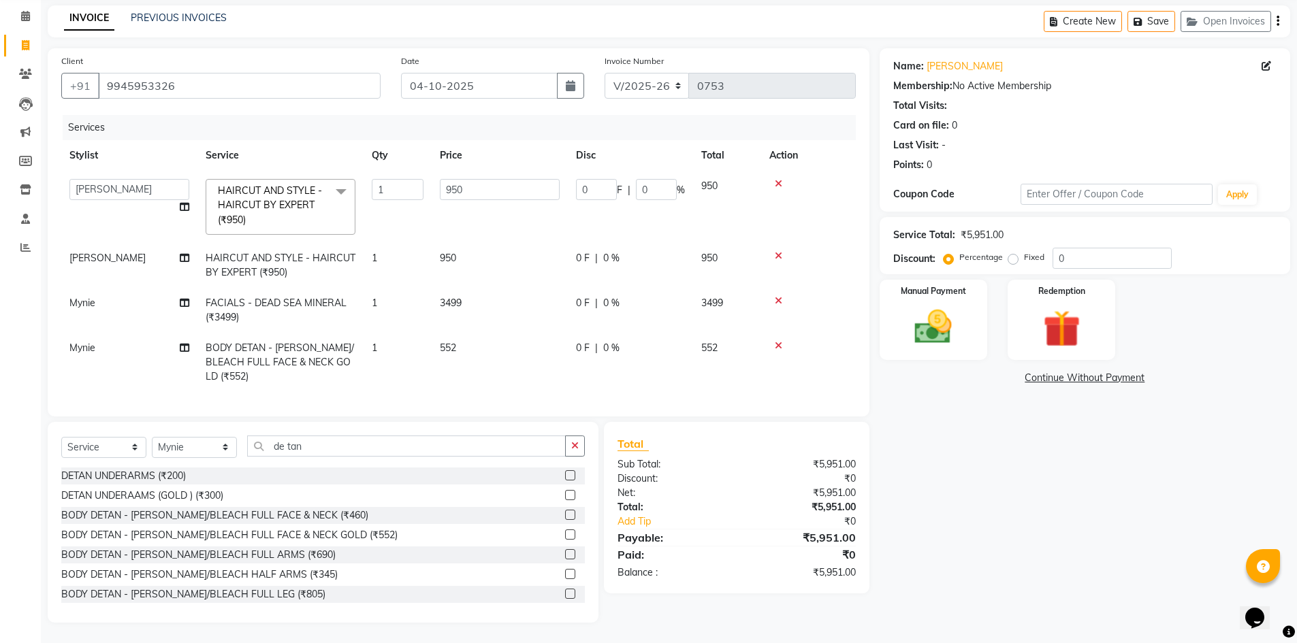
scroll to position [50, 0]
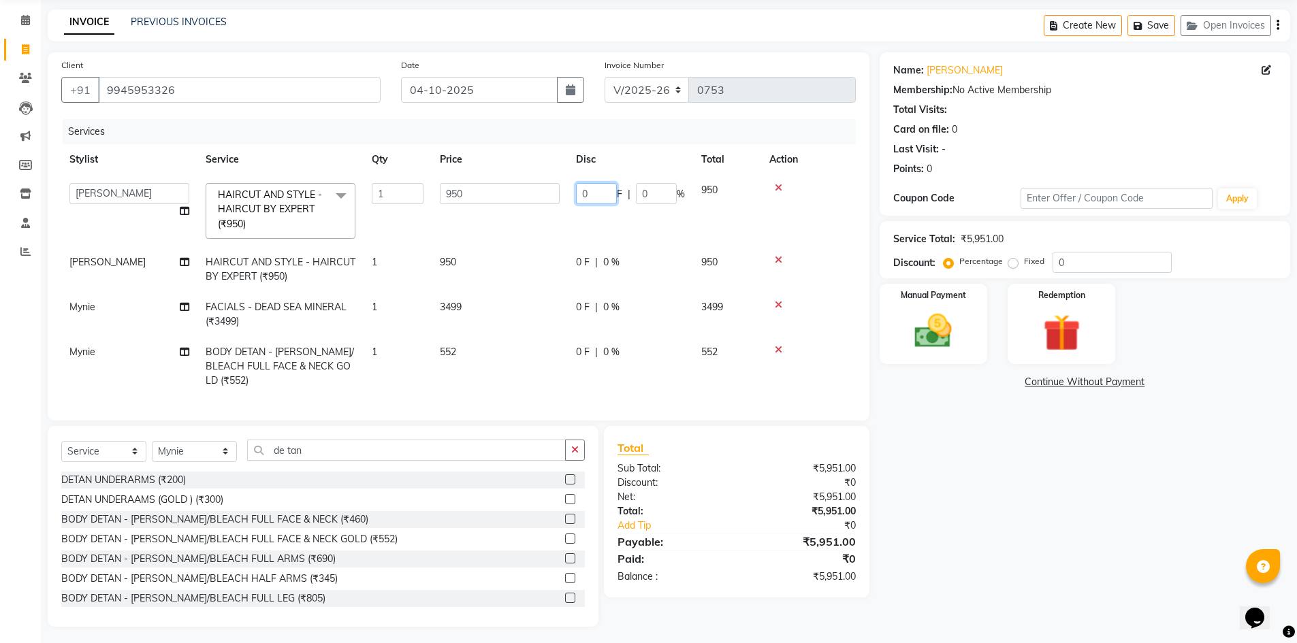
drag, startPoint x: 590, startPoint y: 196, endPoint x: 555, endPoint y: 190, distance: 35.3
click at [555, 190] on tr "[PERSON_NAME] [PERSON_NAME] [PERSON_NAME] [PERSON_NAME] [PERSON_NAME] Salon Man…" at bounding box center [458, 211] width 794 height 72
type input "151"
click at [577, 251] on td "0 F | 0 %" at bounding box center [630, 269] width 125 height 45
select select "84043"
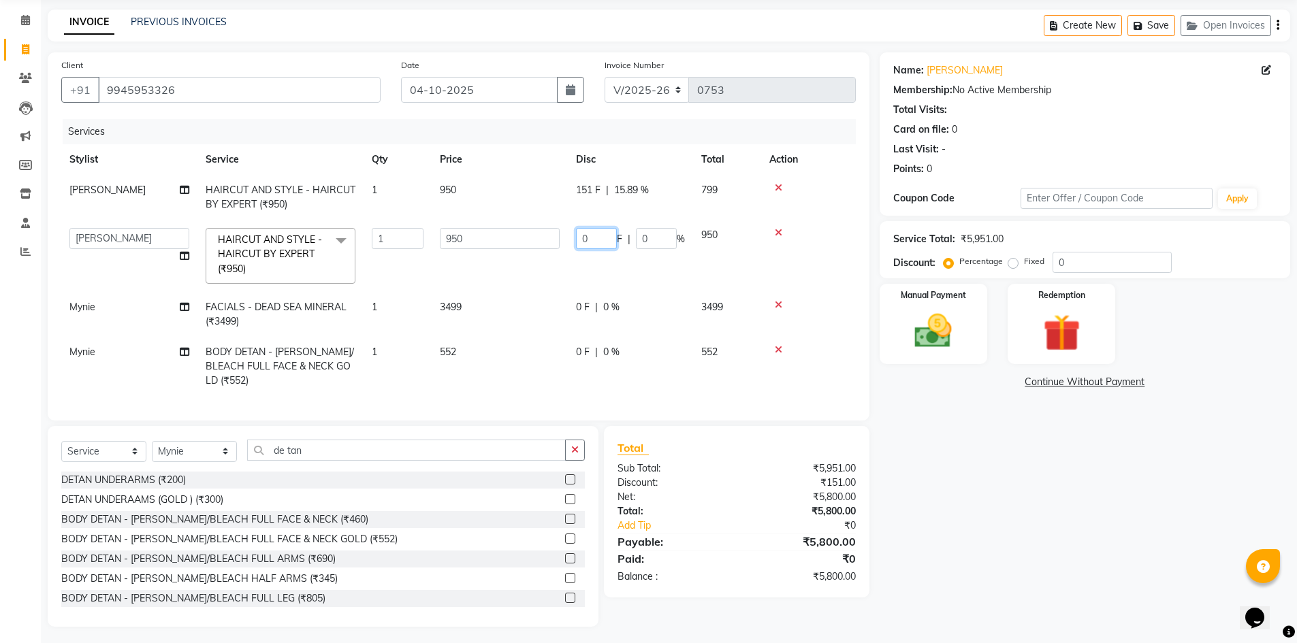
drag, startPoint x: 596, startPoint y: 236, endPoint x: 561, endPoint y: 233, distance: 34.9
click at [561, 233] on tr "[PERSON_NAME] [PERSON_NAME] [PERSON_NAME] [PERSON_NAME] [PERSON_NAME] Salon Man…" at bounding box center [458, 256] width 794 height 72
type input "151"
click at [590, 285] on td "151 F | 0 %" at bounding box center [630, 256] width 125 height 72
select select "84043"
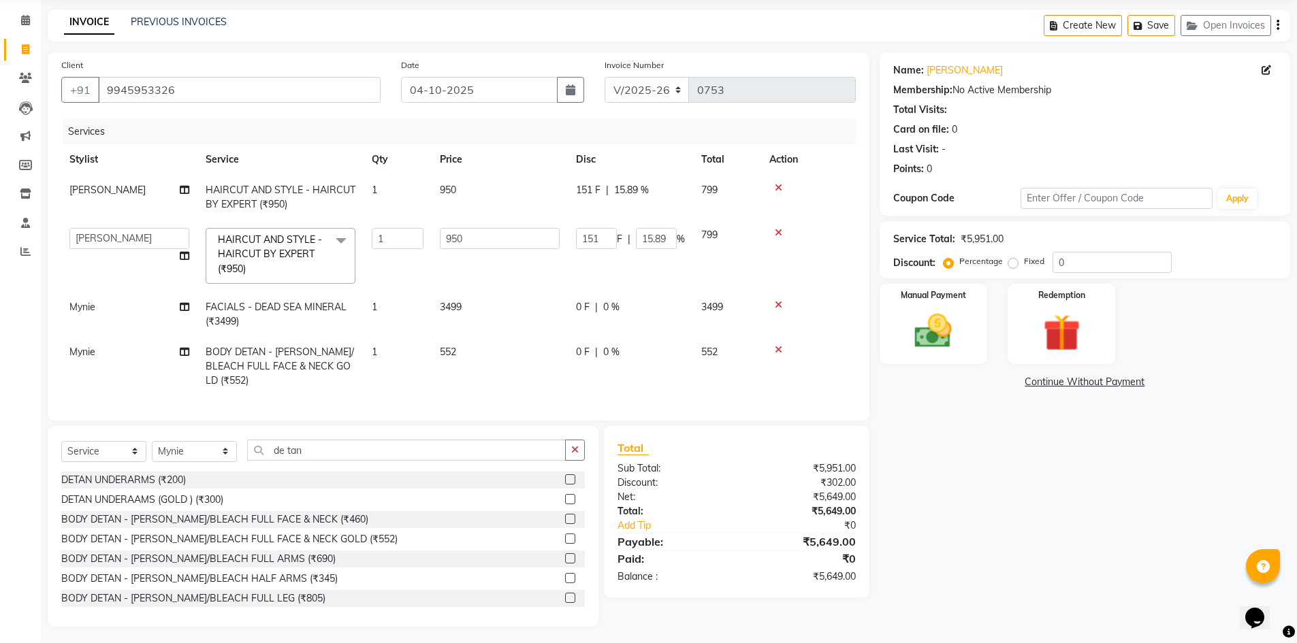
click at [607, 309] on span "0 %" at bounding box center [611, 307] width 16 height 14
select select "89738"
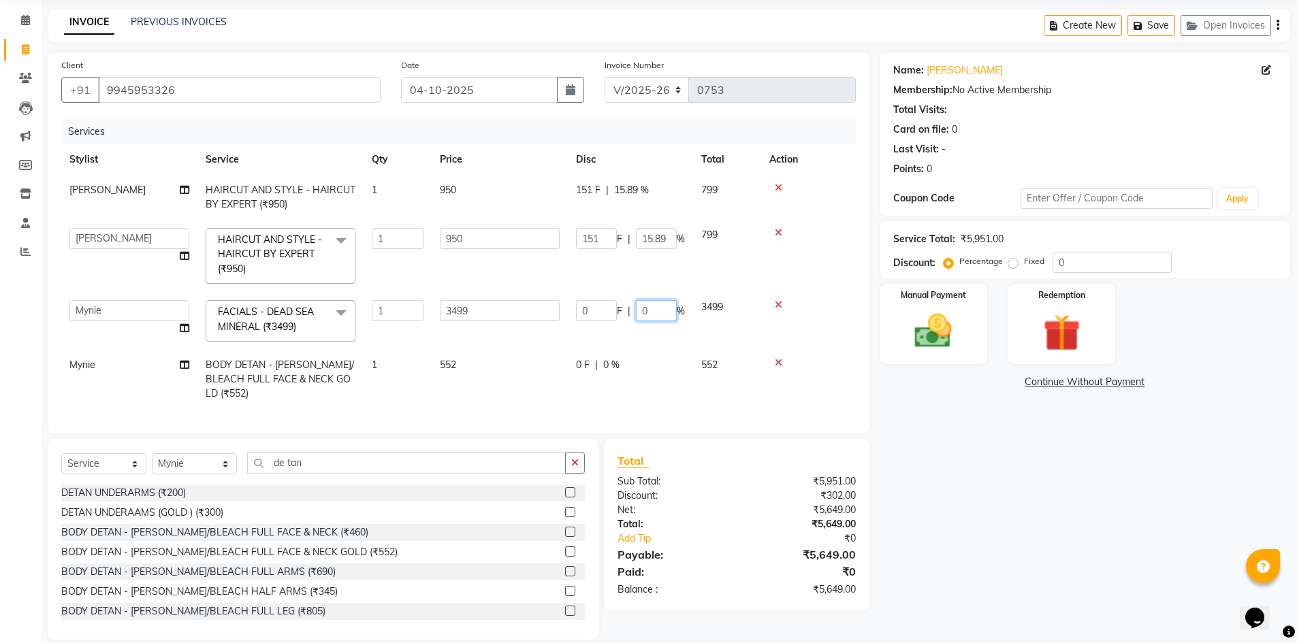
drag, startPoint x: 649, startPoint y: 312, endPoint x: 624, endPoint y: 306, distance: 26.6
click at [624, 306] on div "0 F | 0 %" at bounding box center [630, 310] width 109 height 21
type input "30"
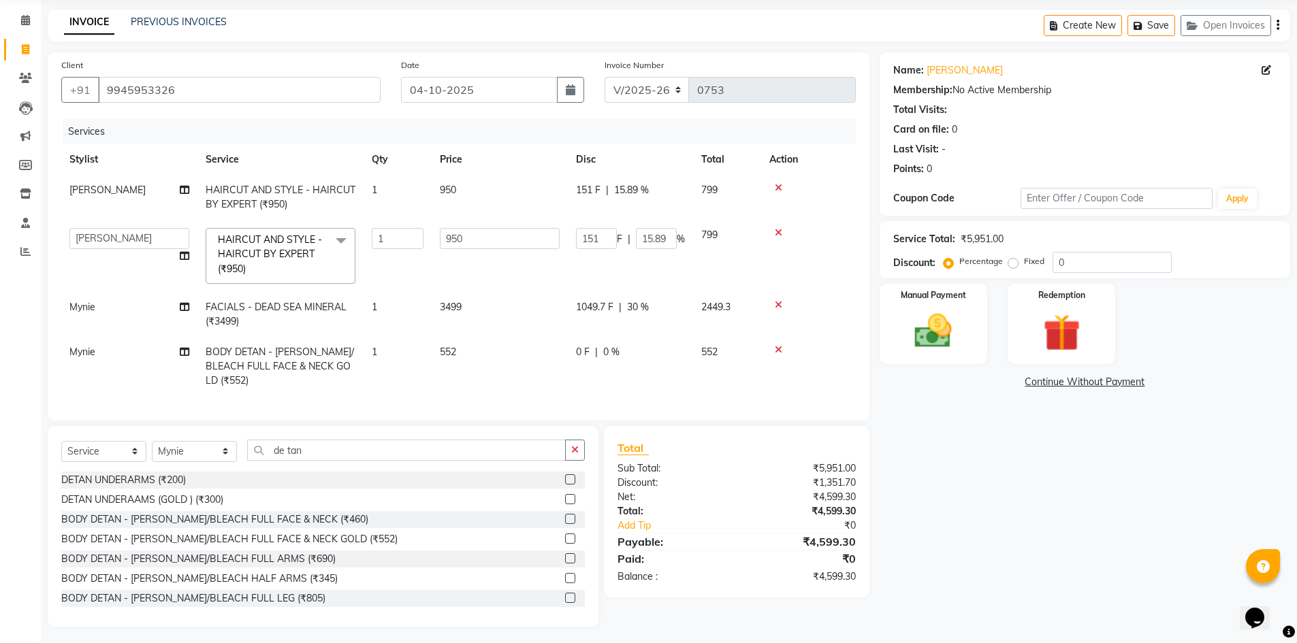
click at [688, 342] on tbody "[PERSON_NAME] HAIRCUT AND STYLE - HAIRCUT BY EXPERT (₹950) 1 950 151 F | 15.89 …" at bounding box center [458, 285] width 794 height 221
click at [593, 352] on div "0 F | 0 %" at bounding box center [630, 352] width 109 height 14
select select "89738"
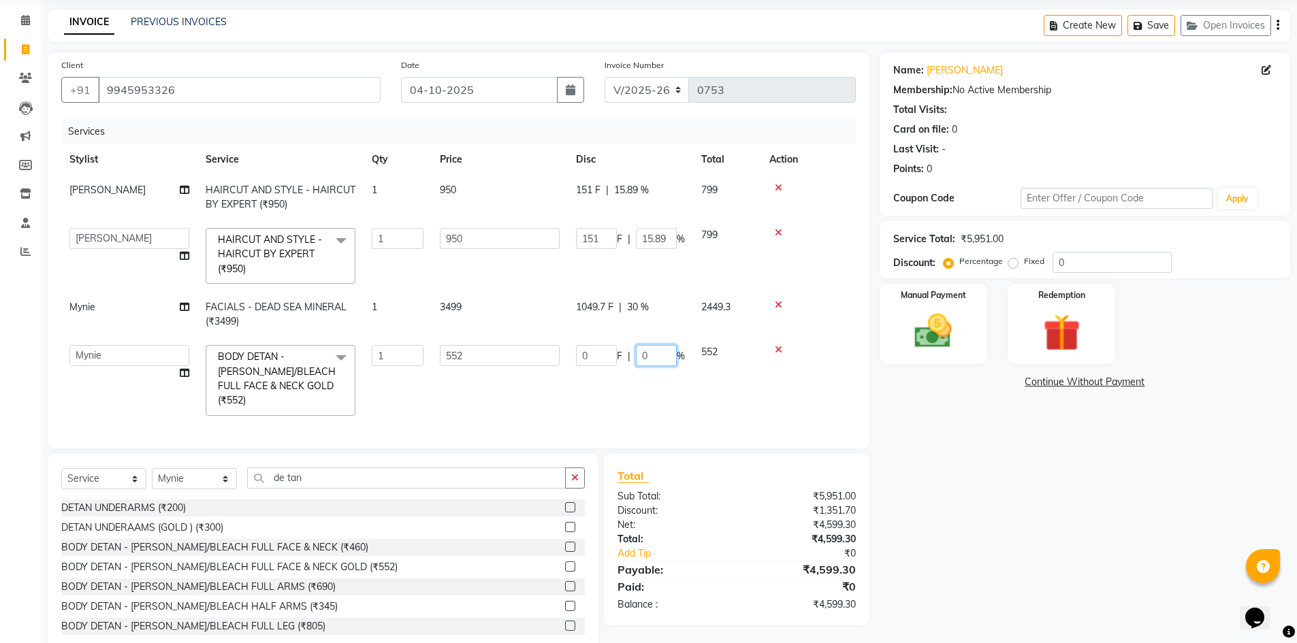
drag, startPoint x: 656, startPoint y: 356, endPoint x: 632, endPoint y: 353, distance: 23.3
click at [634, 353] on div "0 F | 0 %" at bounding box center [630, 355] width 109 height 21
type input "15"
click at [701, 398] on div "Services Stylist Service Qty Price Disc Total Action [PERSON_NAME] HAIRCUT AND …" at bounding box center [458, 277] width 794 height 316
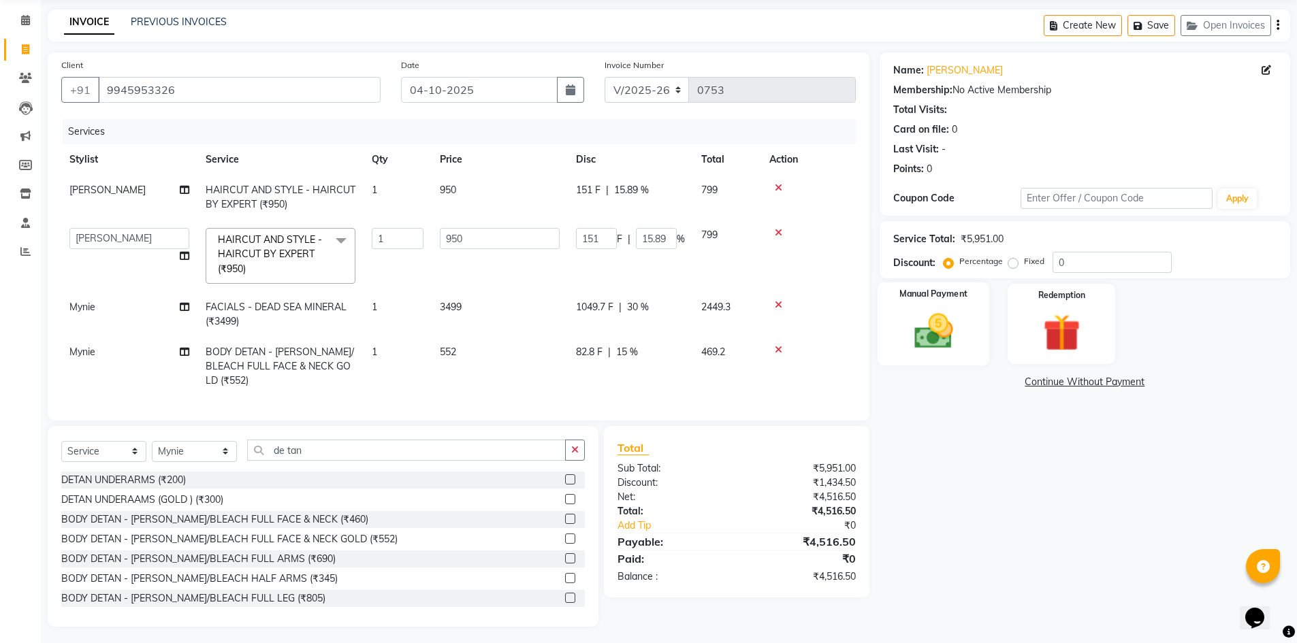
click at [931, 321] on img at bounding box center [933, 331] width 63 height 44
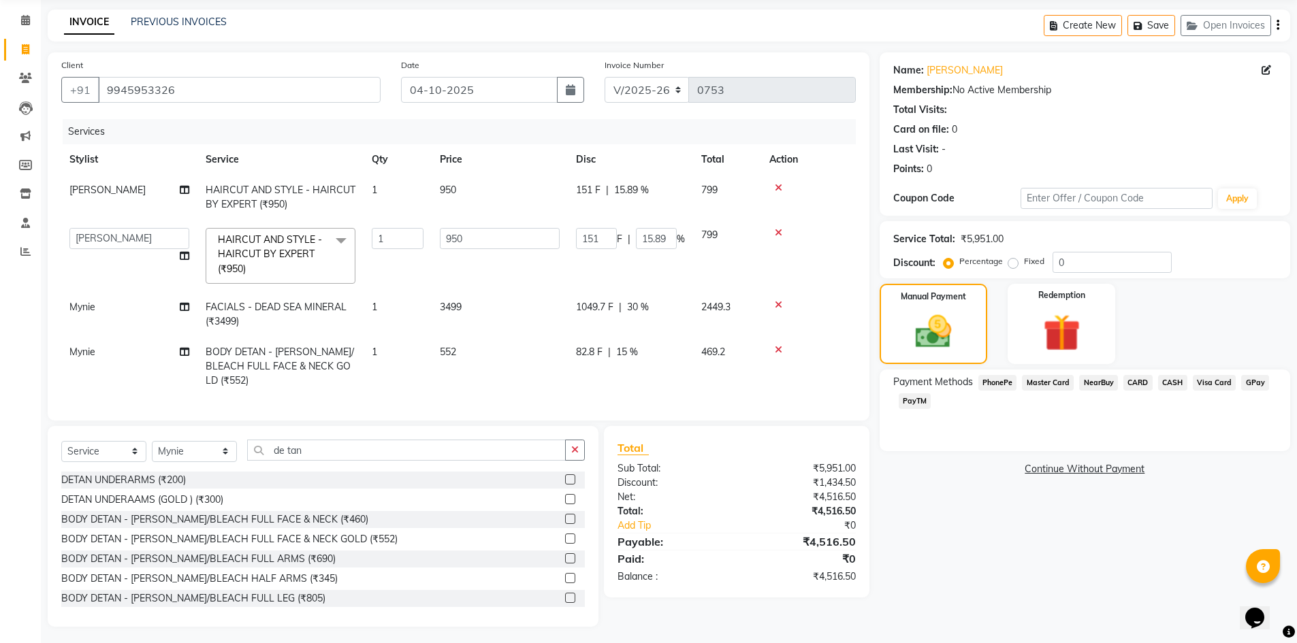
click at [803, 274] on td at bounding box center [808, 256] width 95 height 72
click at [1005, 384] on span "PhonePe" at bounding box center [997, 383] width 39 height 16
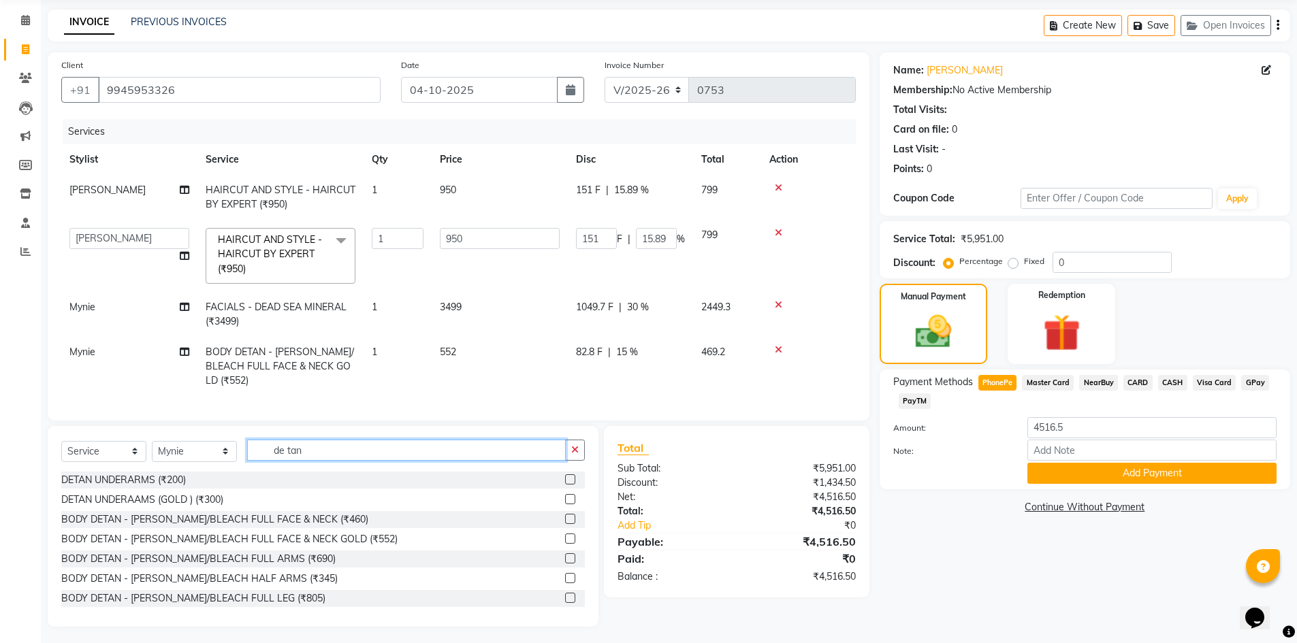
drag, startPoint x: 291, startPoint y: 446, endPoint x: 202, endPoint y: 433, distance: 89.4
click at [202, 433] on div "Select Service Product Membership Package Voucher Prepaid Gift Card Select Styl…" at bounding box center [323, 526] width 551 height 201
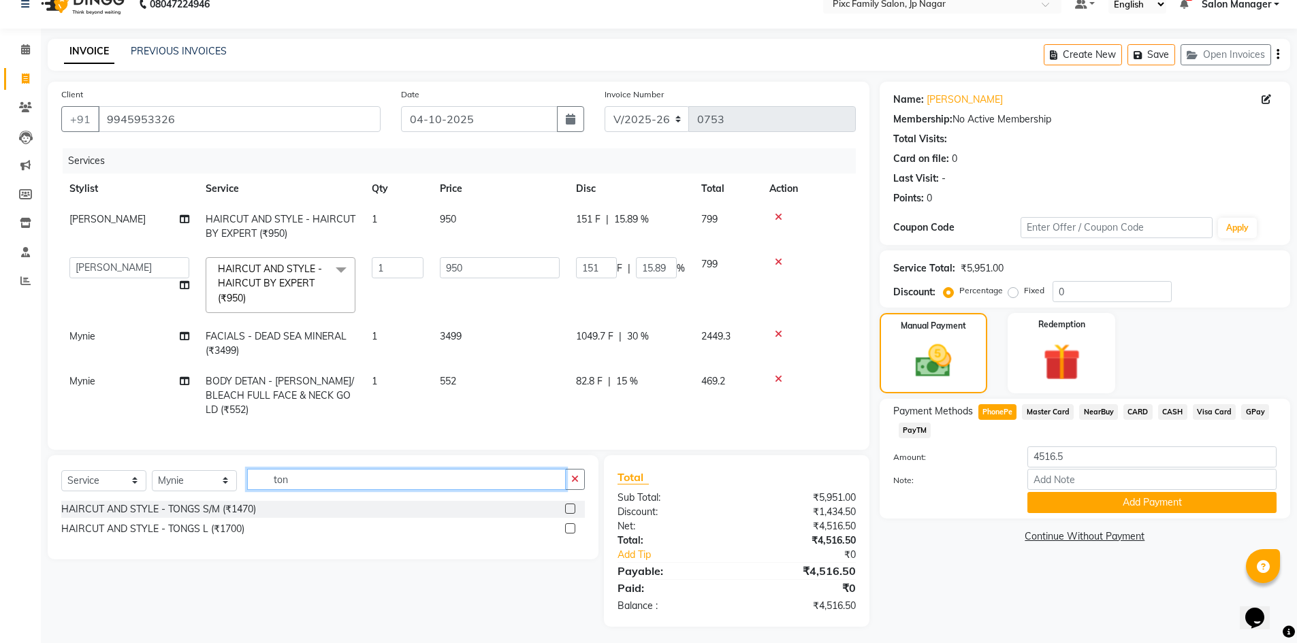
type input "ton"
click at [131, 474] on select "Select Service Product Membership Package Voucher Prepaid Gift Card" at bounding box center [103, 480] width 85 height 21
select select "product"
click at [61, 470] on select "Select Service Product Membership Package Voucher Prepaid Gift Card" at bounding box center [103, 480] width 85 height 21
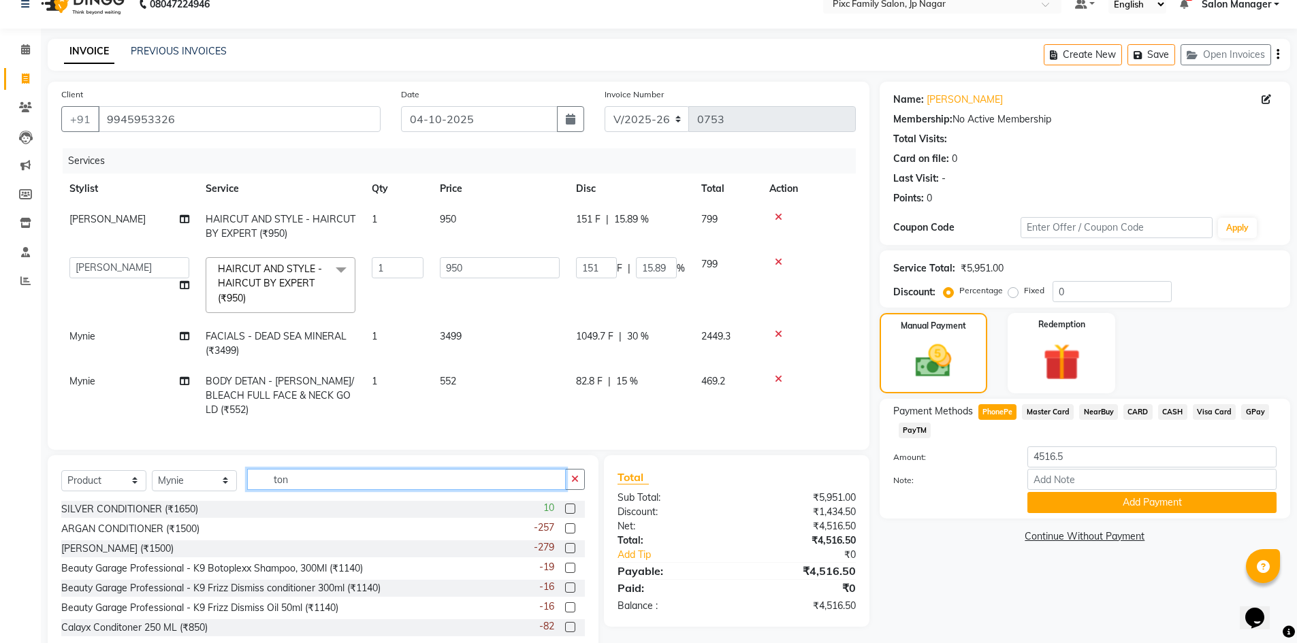
click at [298, 475] on input "ton" at bounding box center [406, 479] width 319 height 21
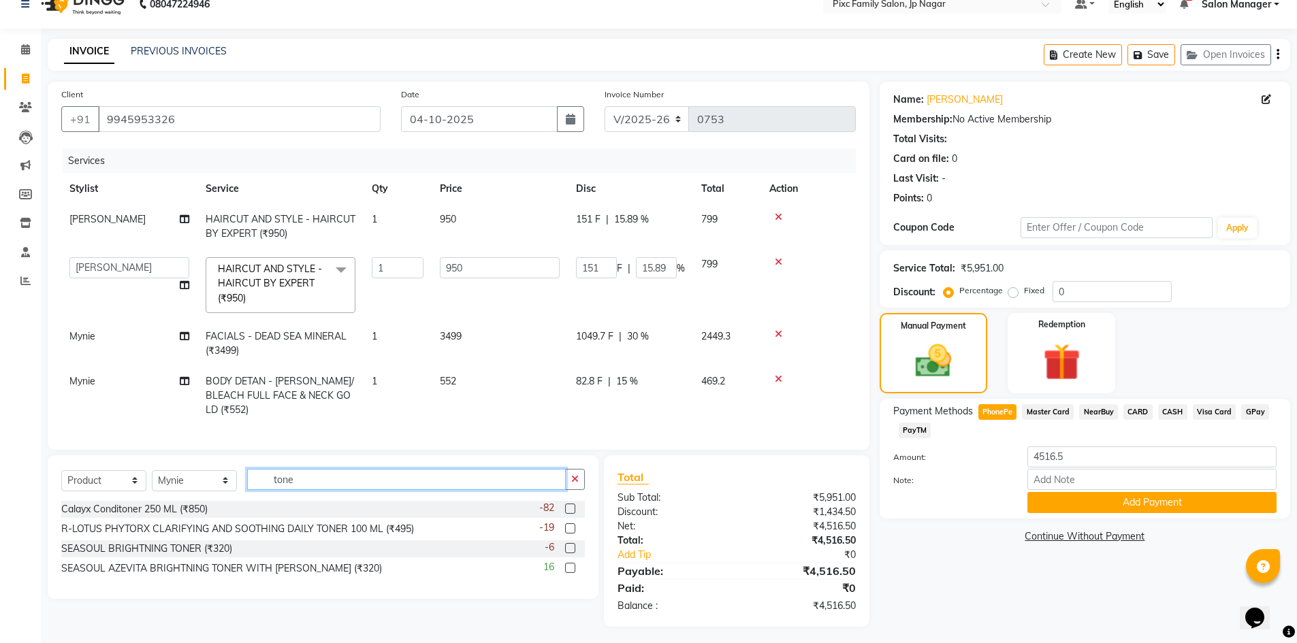
type input "tone"
click at [572, 566] on label at bounding box center [570, 568] width 10 height 10
click at [572, 566] on input "checkbox" at bounding box center [569, 568] width 9 height 9
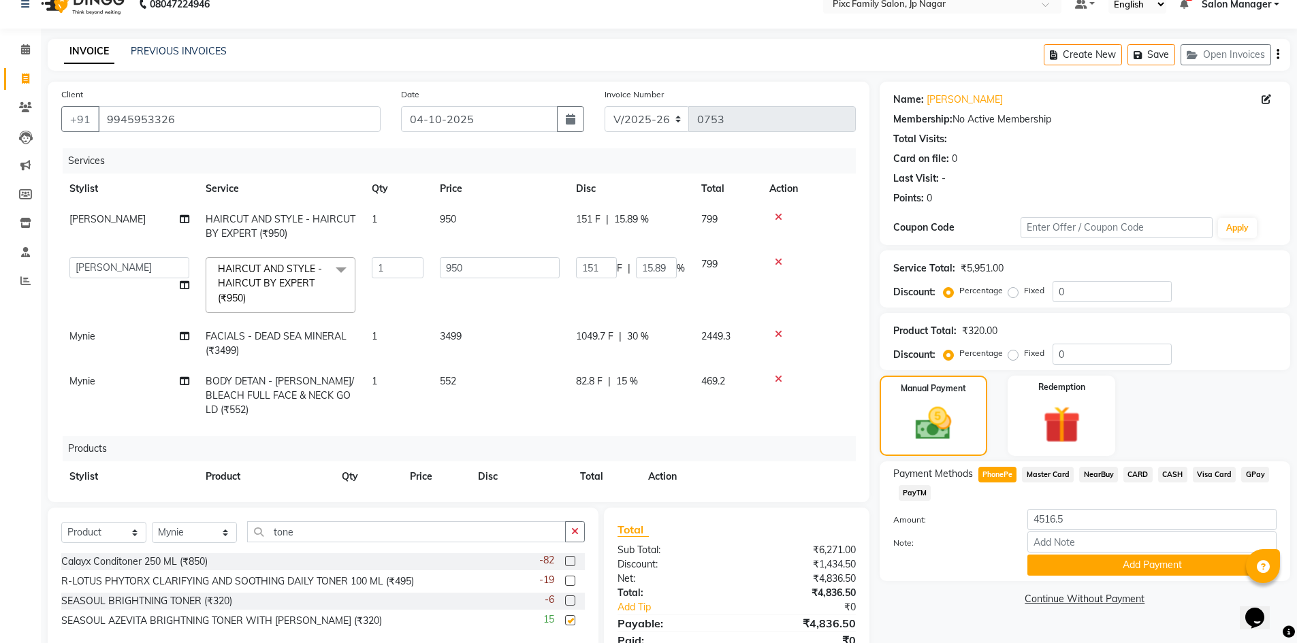
checkbox input "false"
click at [221, 520] on div "Select Service Product Membership Package Voucher Prepaid Gift Card Select Styl…" at bounding box center [323, 580] width 551 height 144
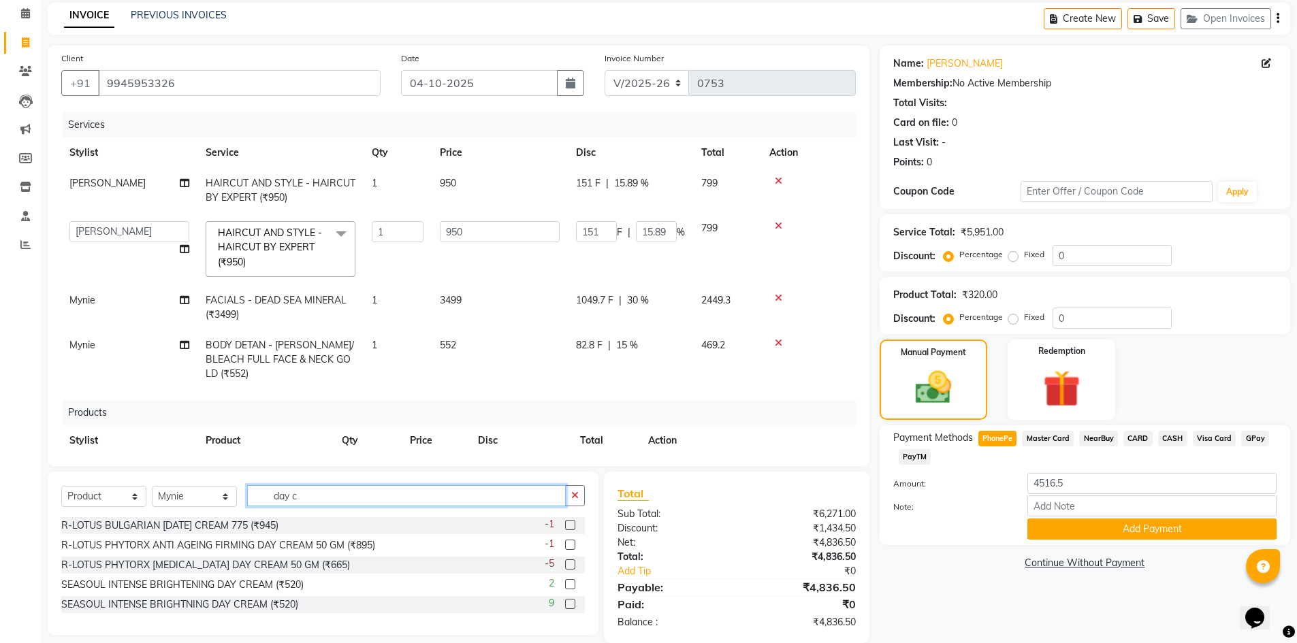
scroll to position [77, 0]
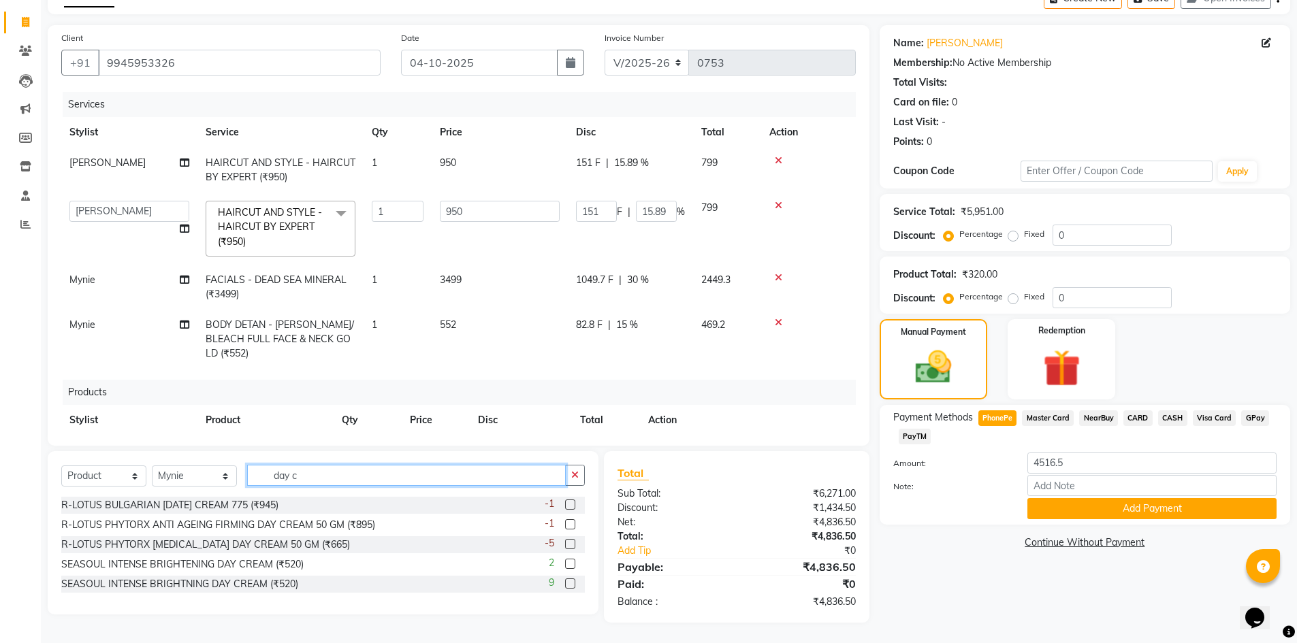
type input "day c"
click at [568, 566] on label at bounding box center [570, 564] width 10 height 10
click at [568, 566] on input "checkbox" at bounding box center [569, 564] width 9 height 9
checkbox input "false"
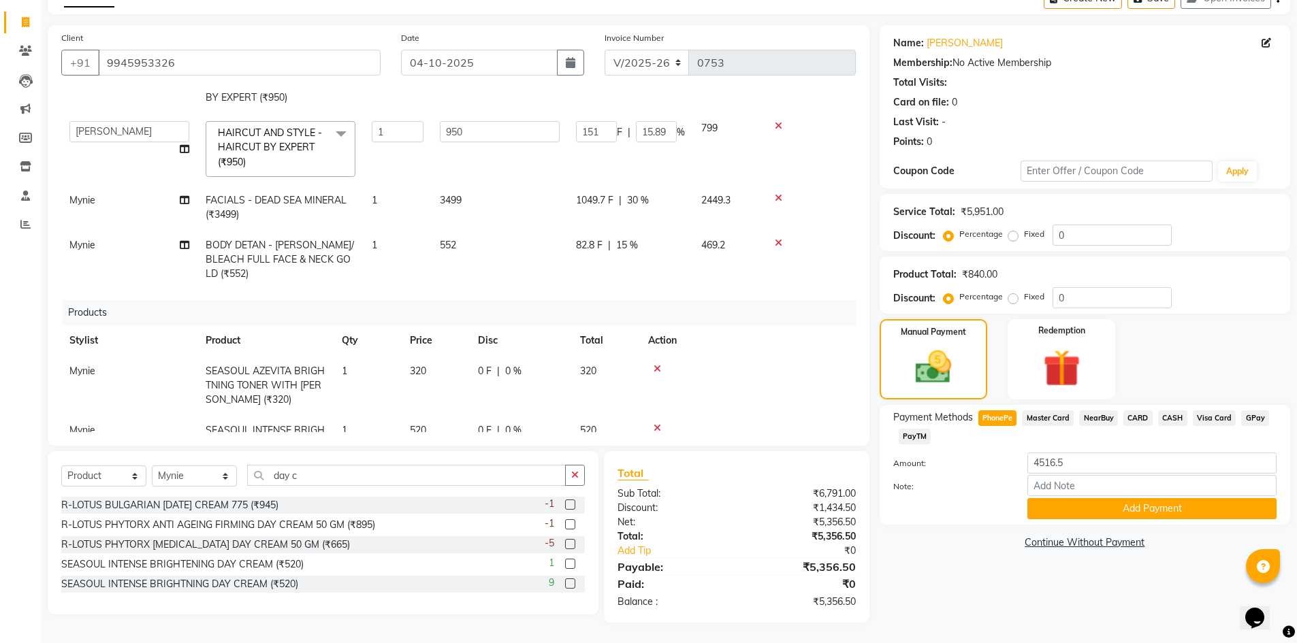
scroll to position [129, 0]
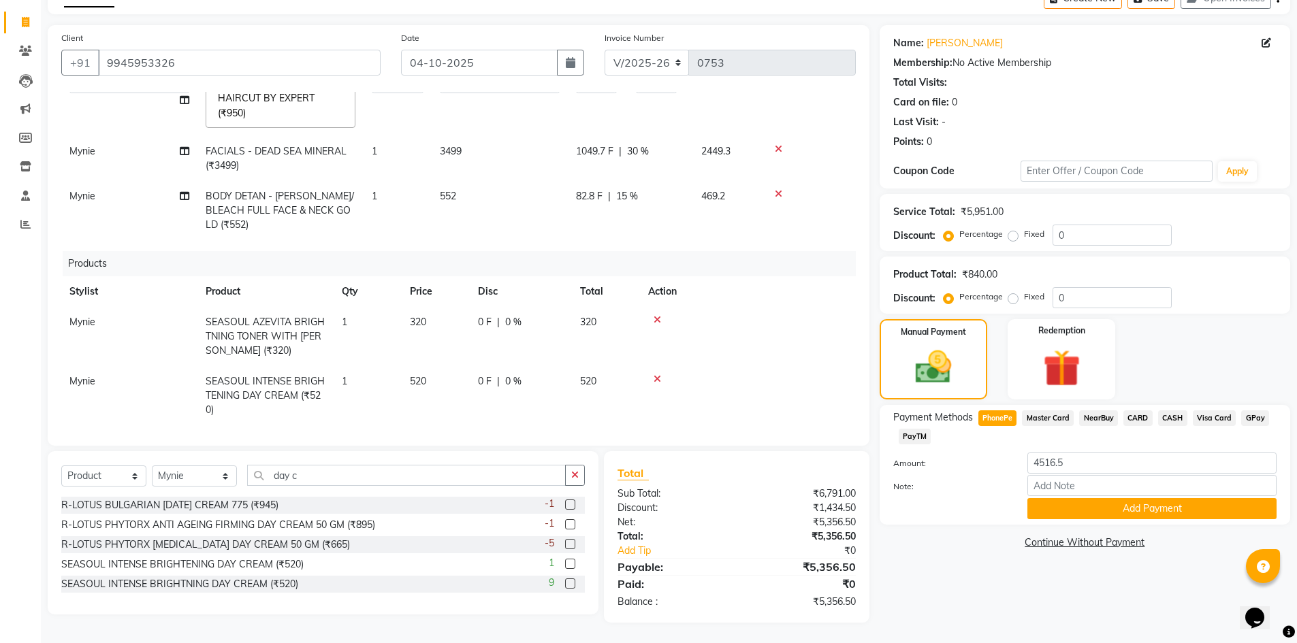
click at [1057, 416] on span "Master Card" at bounding box center [1048, 418] width 52 height 16
type input "5356.5"
click at [999, 419] on span "PhonePe" at bounding box center [997, 418] width 39 height 16
click at [1038, 420] on span "Master Card" at bounding box center [1048, 418] width 52 height 16
click at [1001, 419] on span "PhonePe" at bounding box center [997, 418] width 39 height 16
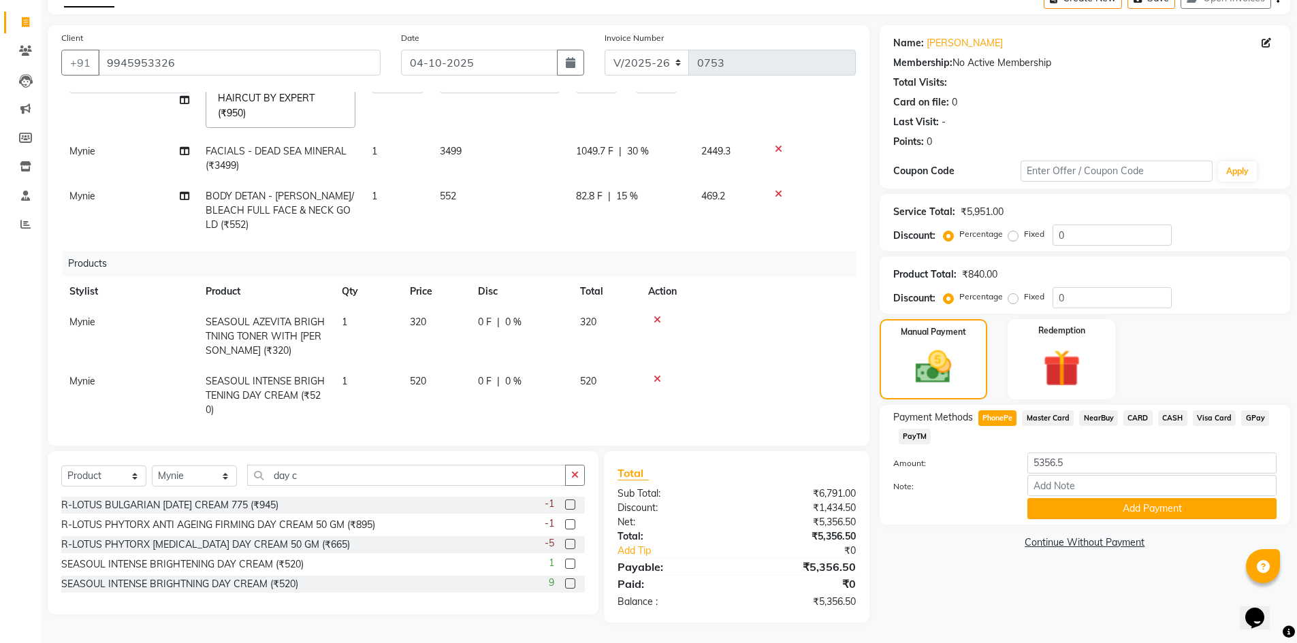
click at [1059, 417] on span "Master Card" at bounding box center [1048, 418] width 52 height 16
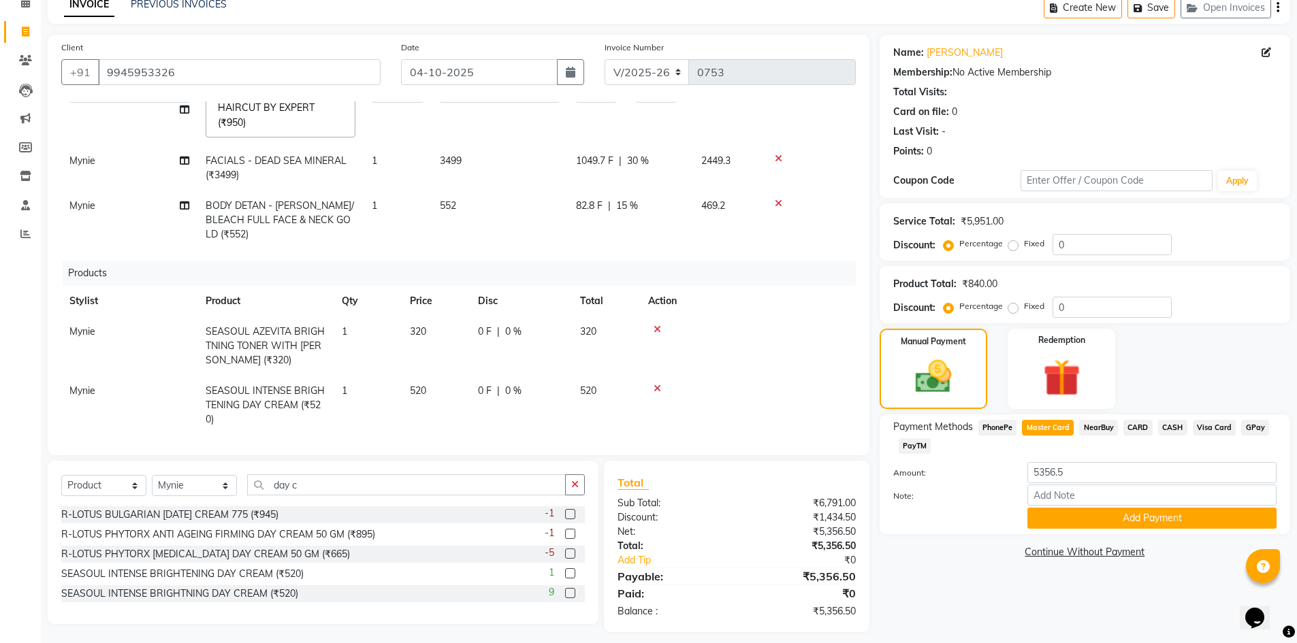
scroll to position [77, 0]
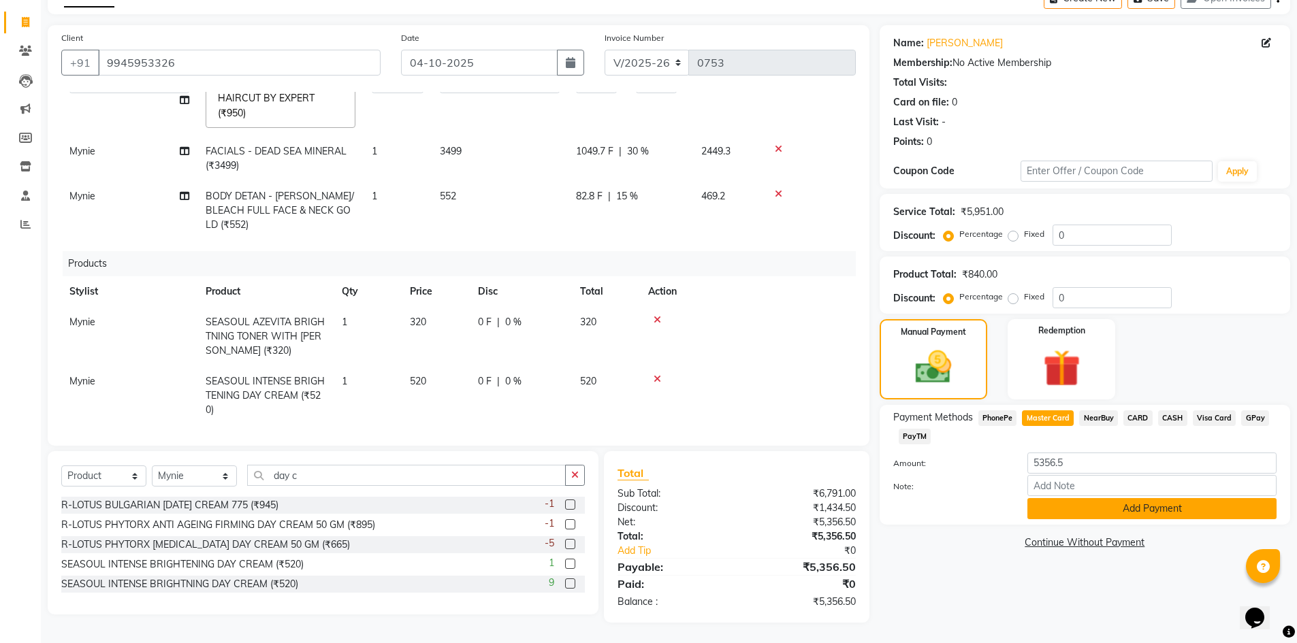
click at [1173, 509] on button "Add Payment" at bounding box center [1151, 508] width 249 height 21
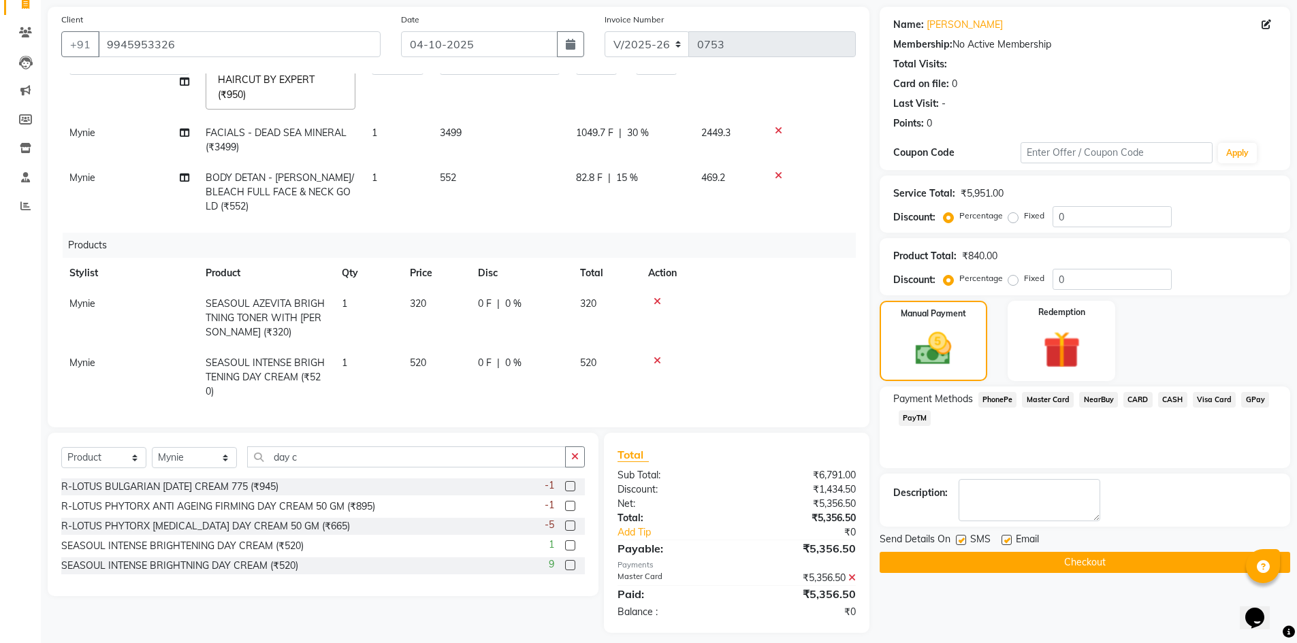
scroll to position [106, 0]
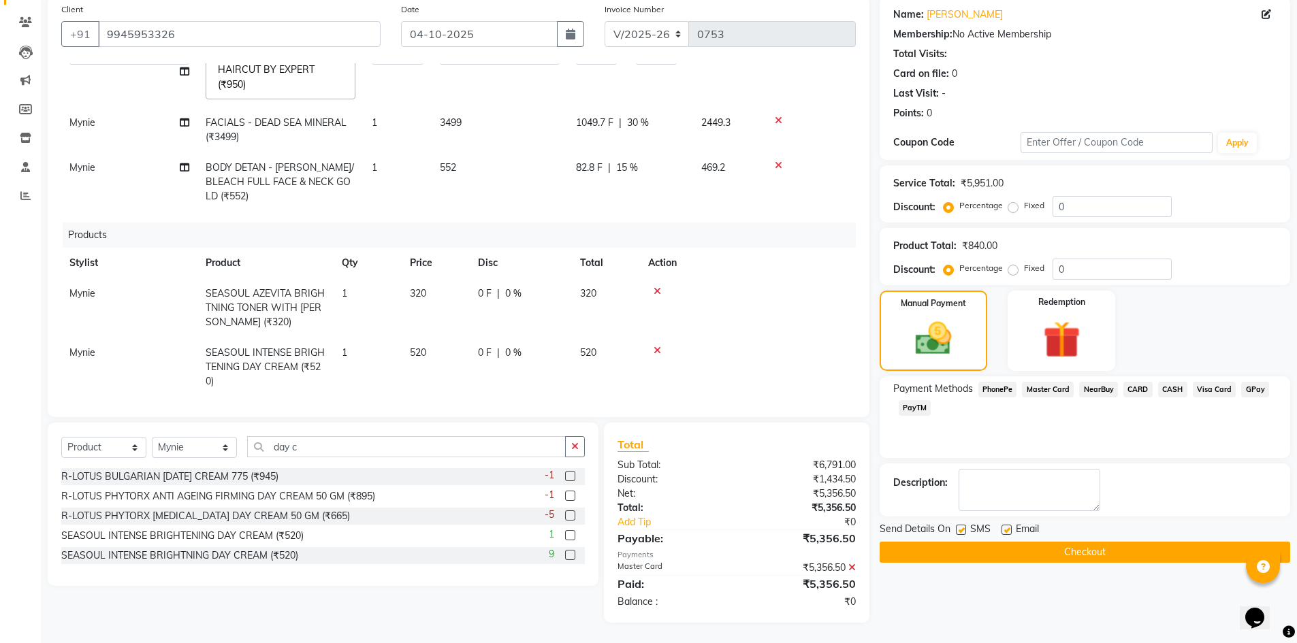
click at [1037, 549] on button "Checkout" at bounding box center [1084, 552] width 410 height 21
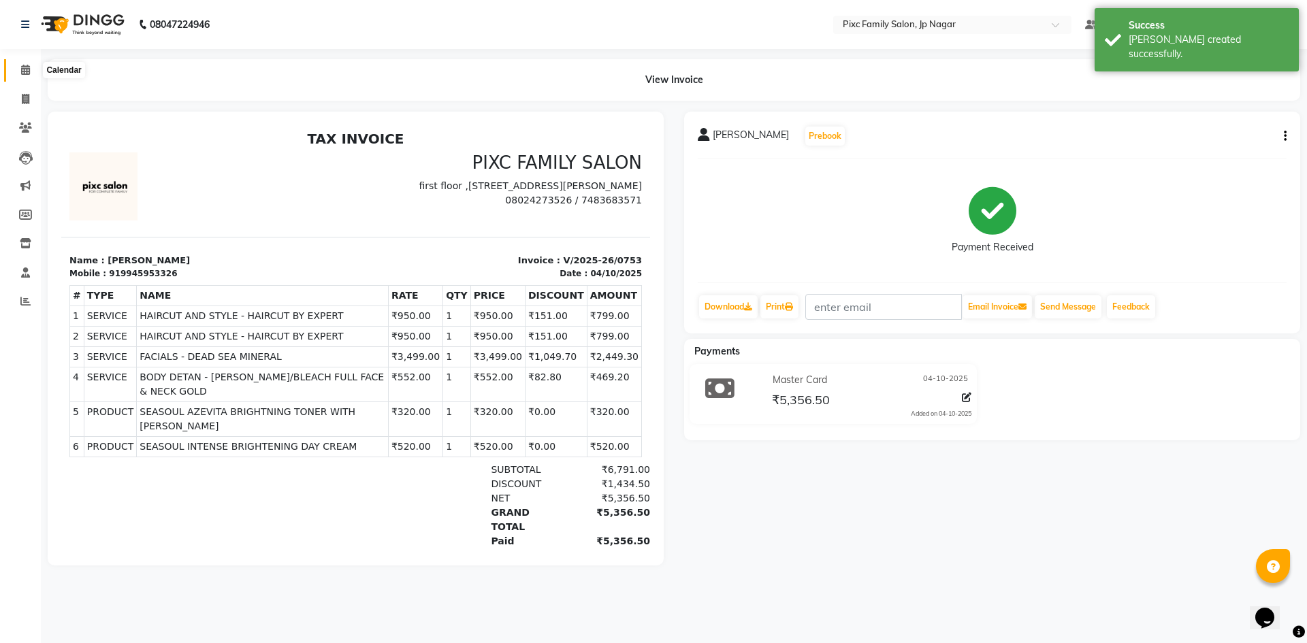
click at [22, 71] on icon at bounding box center [25, 70] width 9 height 10
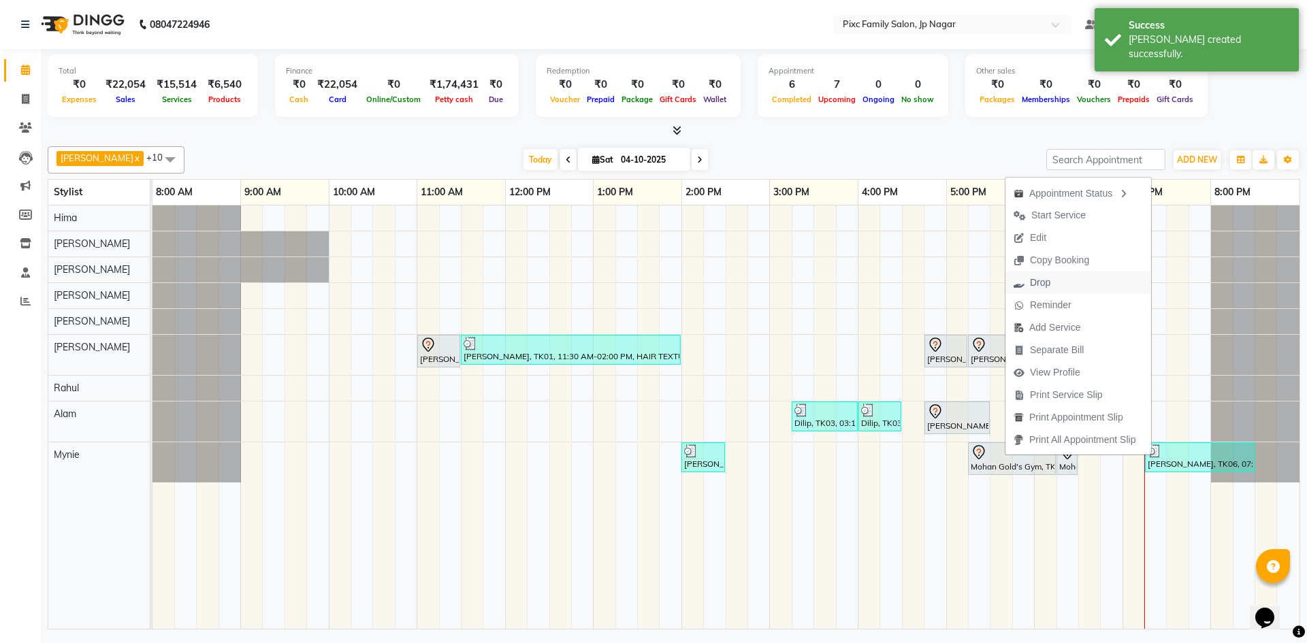
click at [1048, 281] on span "Drop" at bounding box center [1040, 283] width 20 height 14
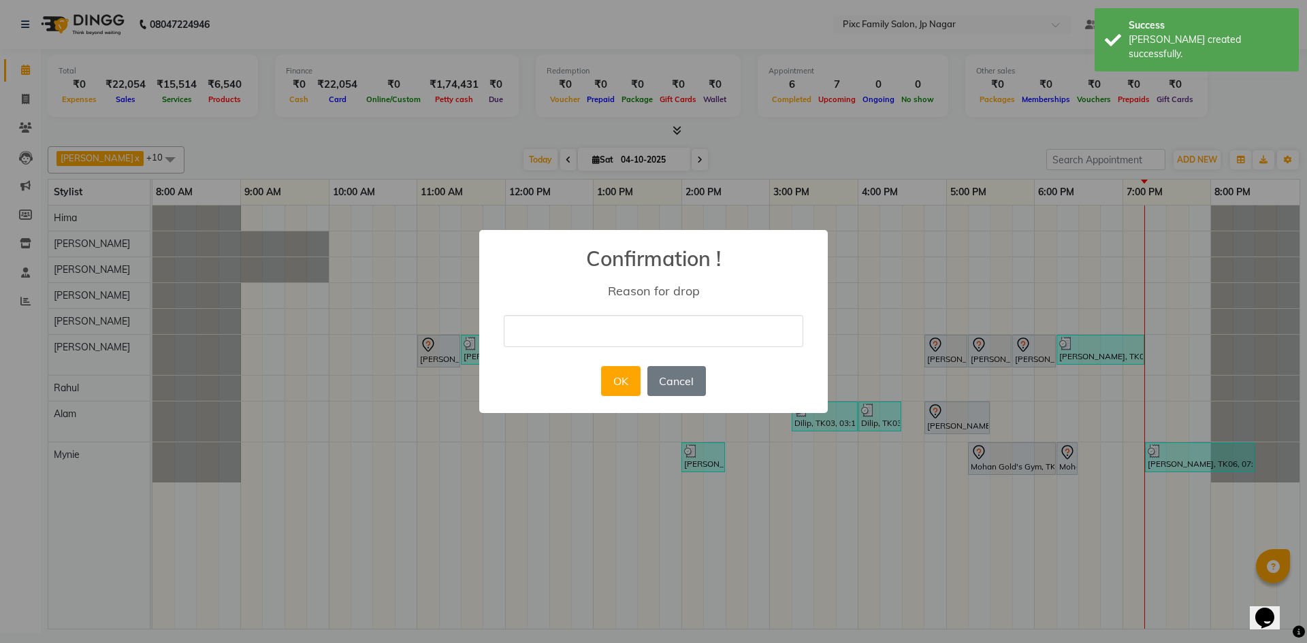
click at [685, 335] on input "text" at bounding box center [654, 331] width 300 height 32
type input "billed in other number"
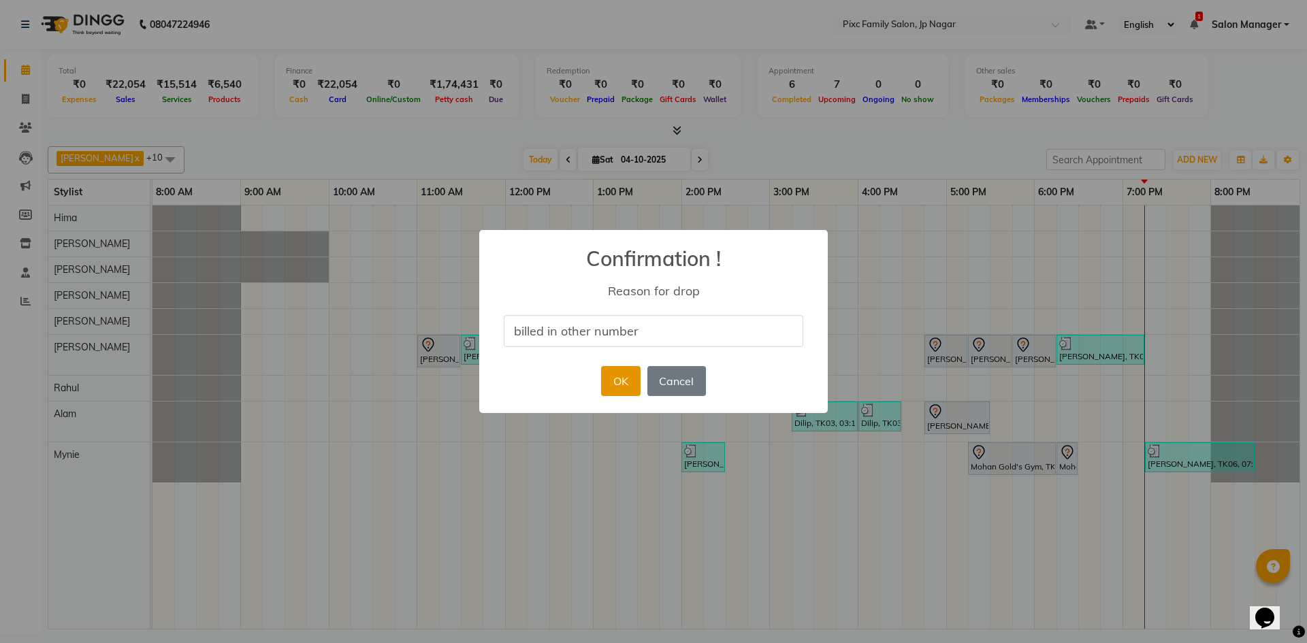
click at [626, 389] on button "OK" at bounding box center [620, 381] width 39 height 30
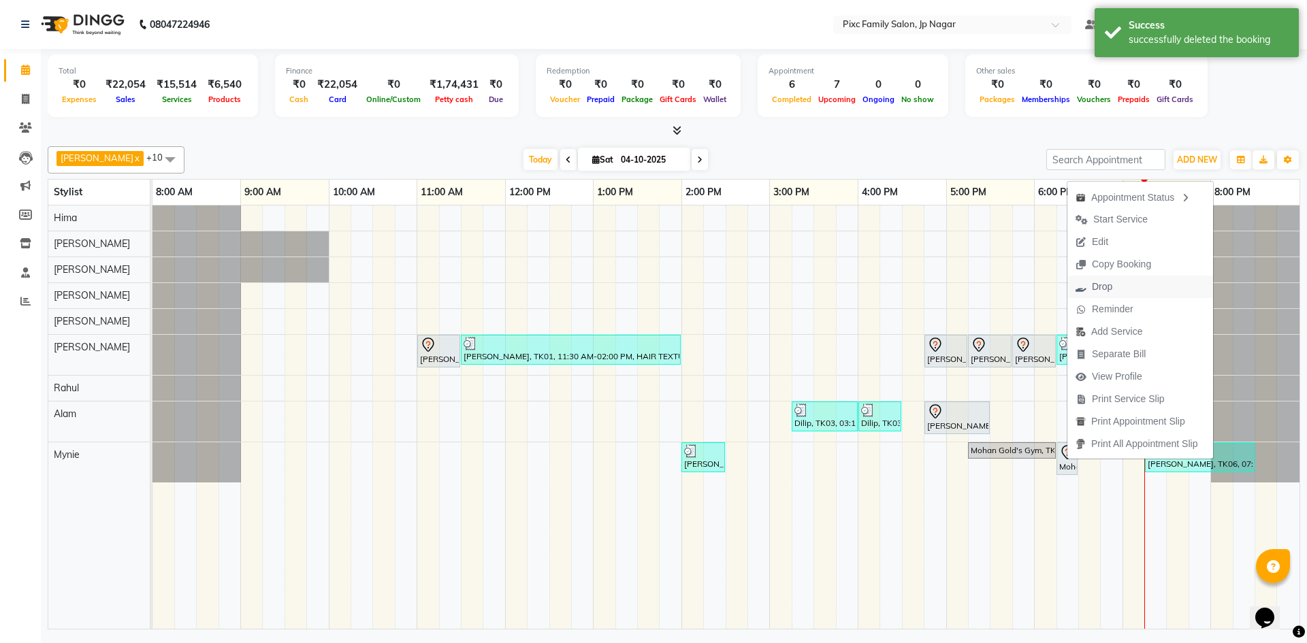
click at [1104, 289] on span "Drop" at bounding box center [1102, 287] width 20 height 14
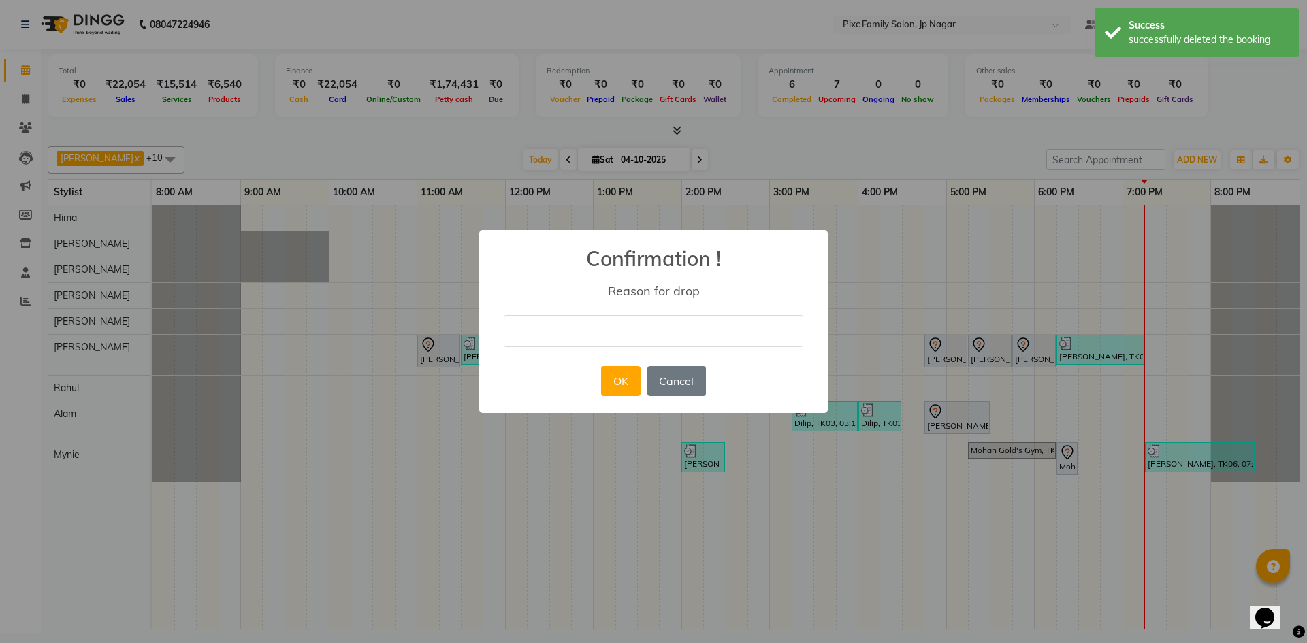
click at [751, 323] on input "text" at bounding box center [654, 331] width 300 height 32
type input "billed in other number"
click at [616, 386] on button "OK" at bounding box center [620, 381] width 39 height 30
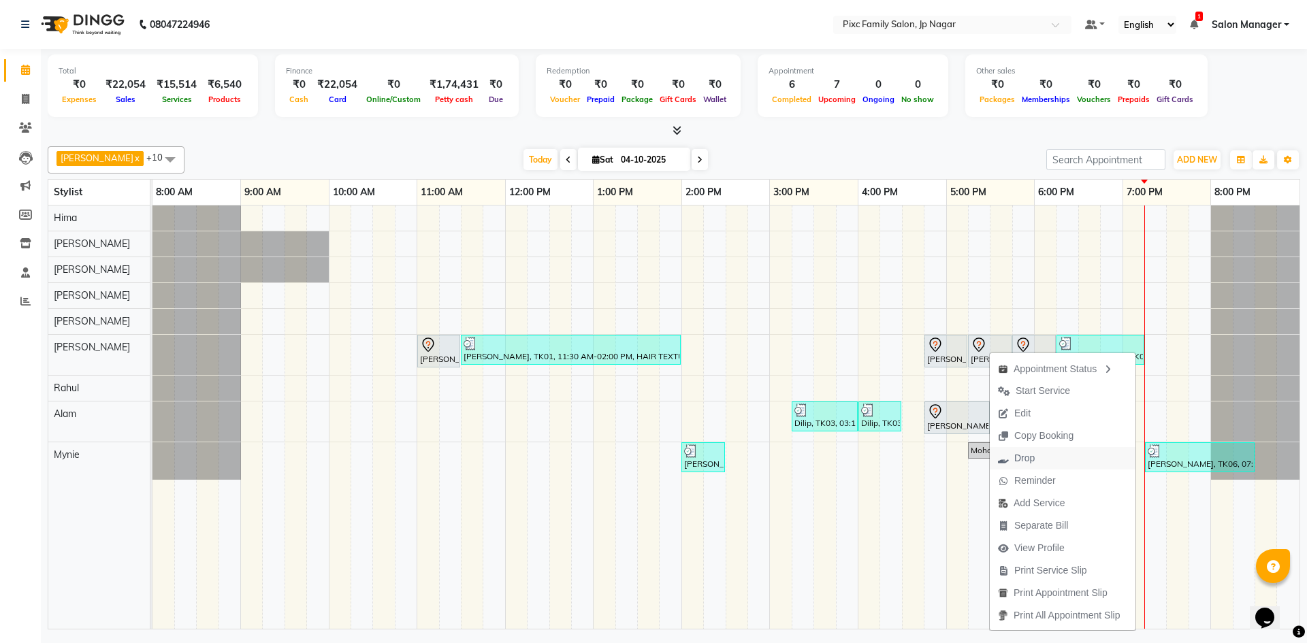
click at [1035, 462] on span "Drop" at bounding box center [1024, 458] width 20 height 14
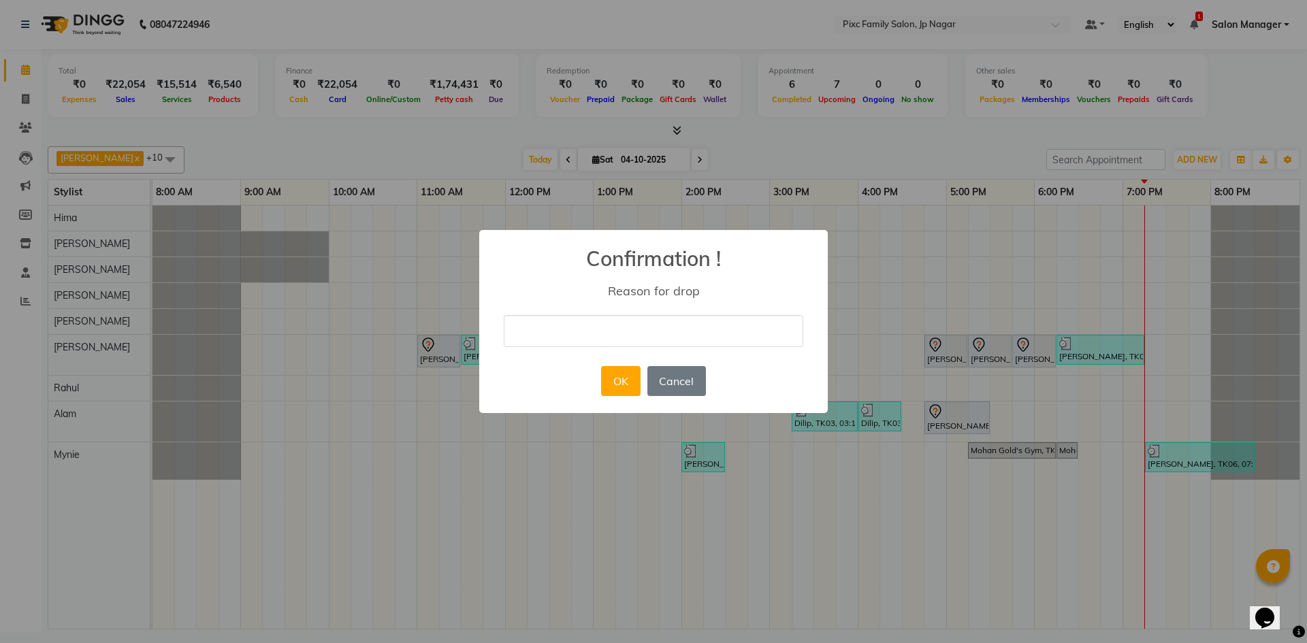
click at [668, 334] on input "text" at bounding box center [654, 331] width 300 height 32
type input "billed in other number"
click at [620, 384] on button "OK" at bounding box center [620, 381] width 39 height 30
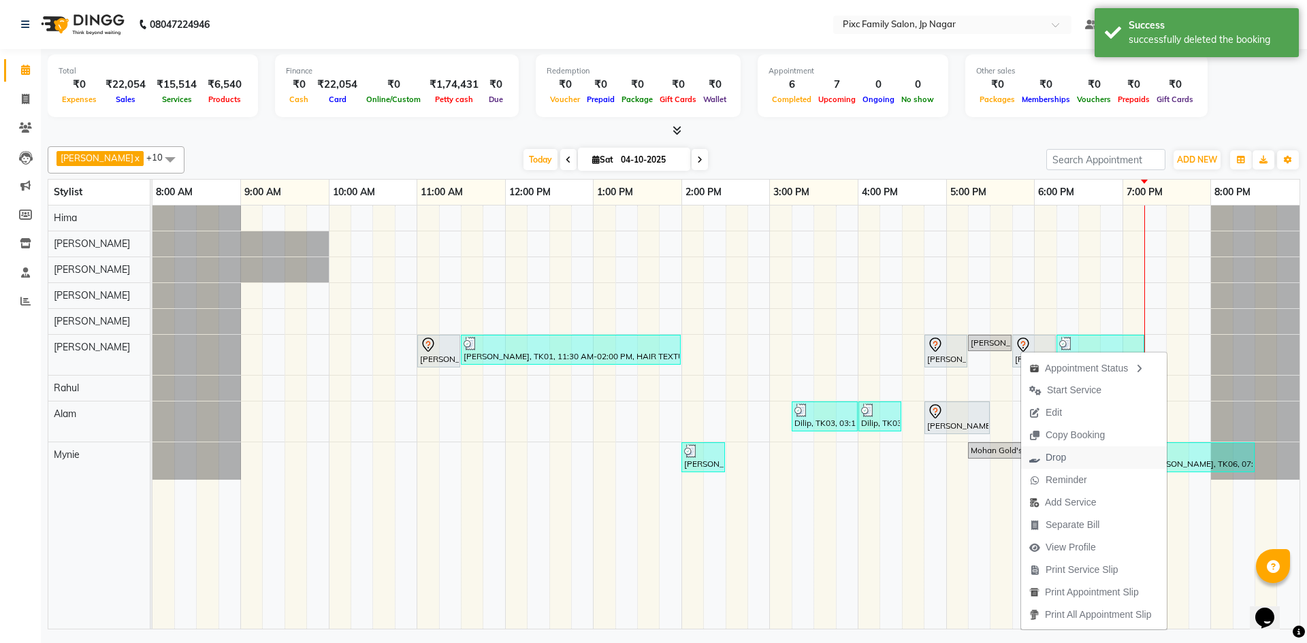
click at [1073, 460] on span "Drop" at bounding box center [1047, 458] width 53 height 22
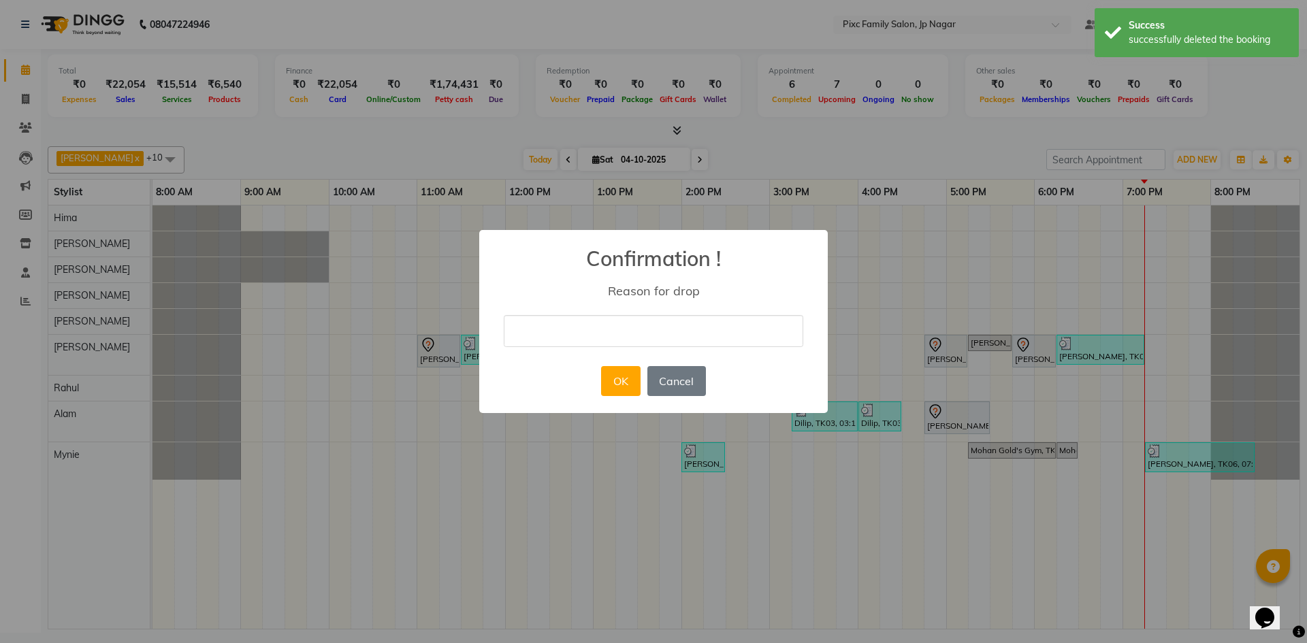
click at [646, 328] on input "text" at bounding box center [654, 331] width 300 height 32
type input "billed in other number"
click at [617, 381] on button "OK" at bounding box center [620, 381] width 39 height 30
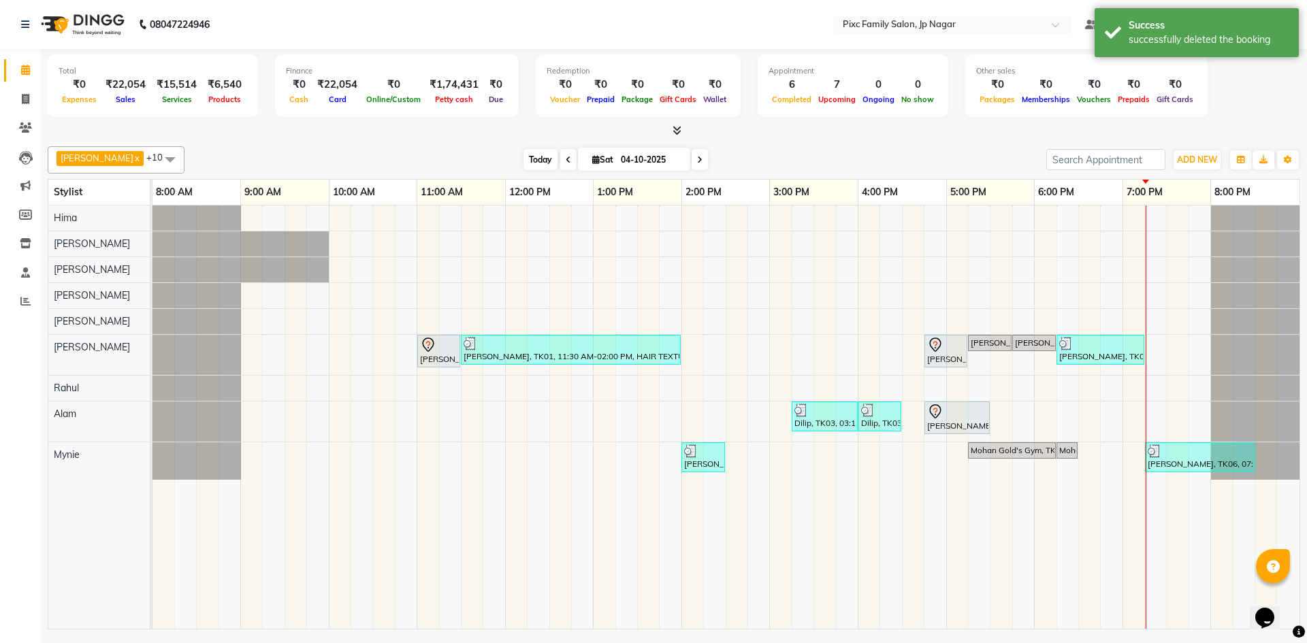
click at [523, 163] on span "Today" at bounding box center [540, 159] width 34 height 21
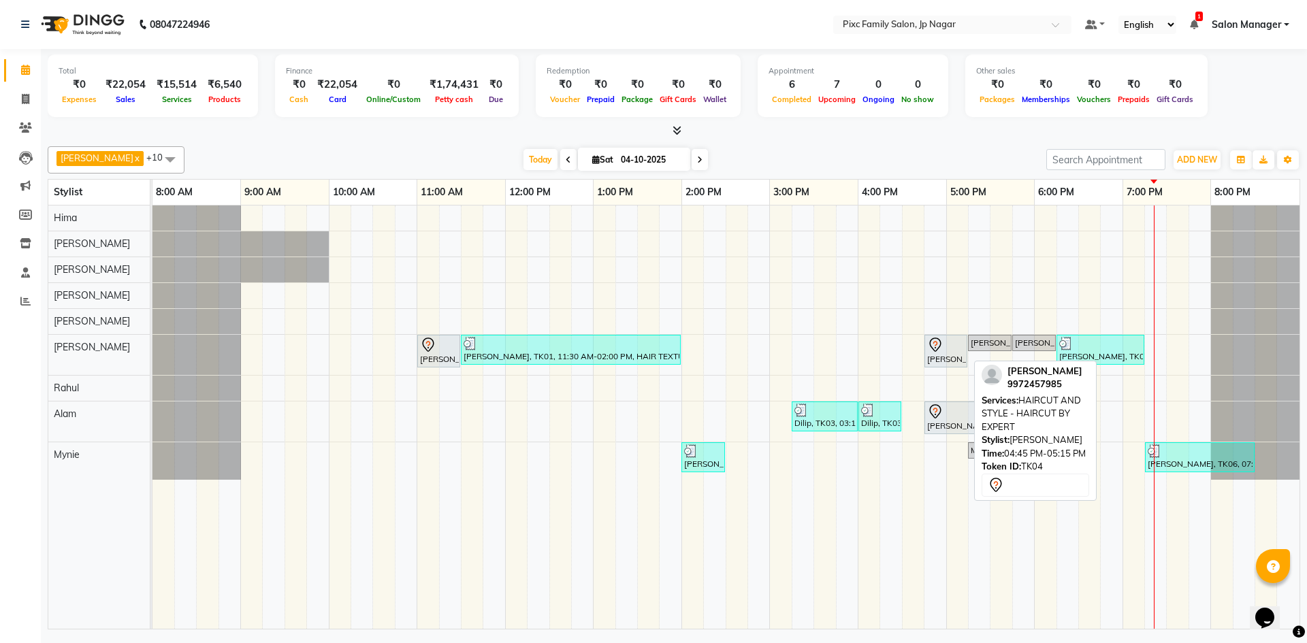
click at [941, 344] on icon at bounding box center [935, 345] width 16 height 16
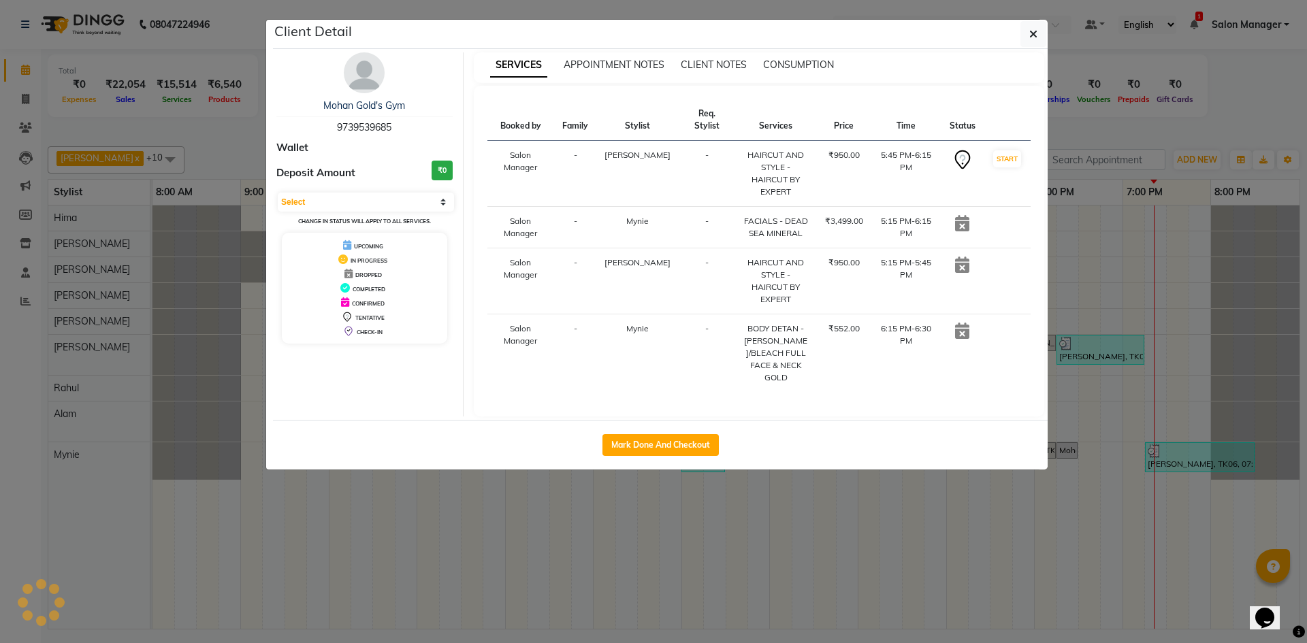
select select "7"
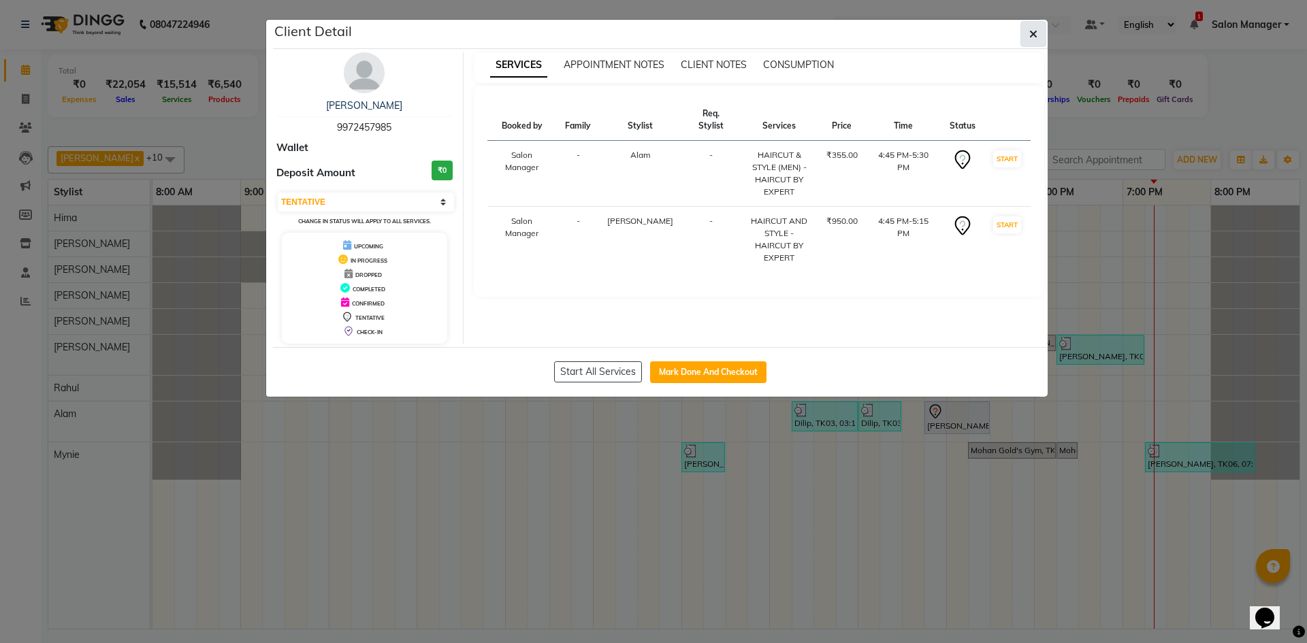
click at [1033, 37] on icon "button" at bounding box center [1033, 34] width 8 height 11
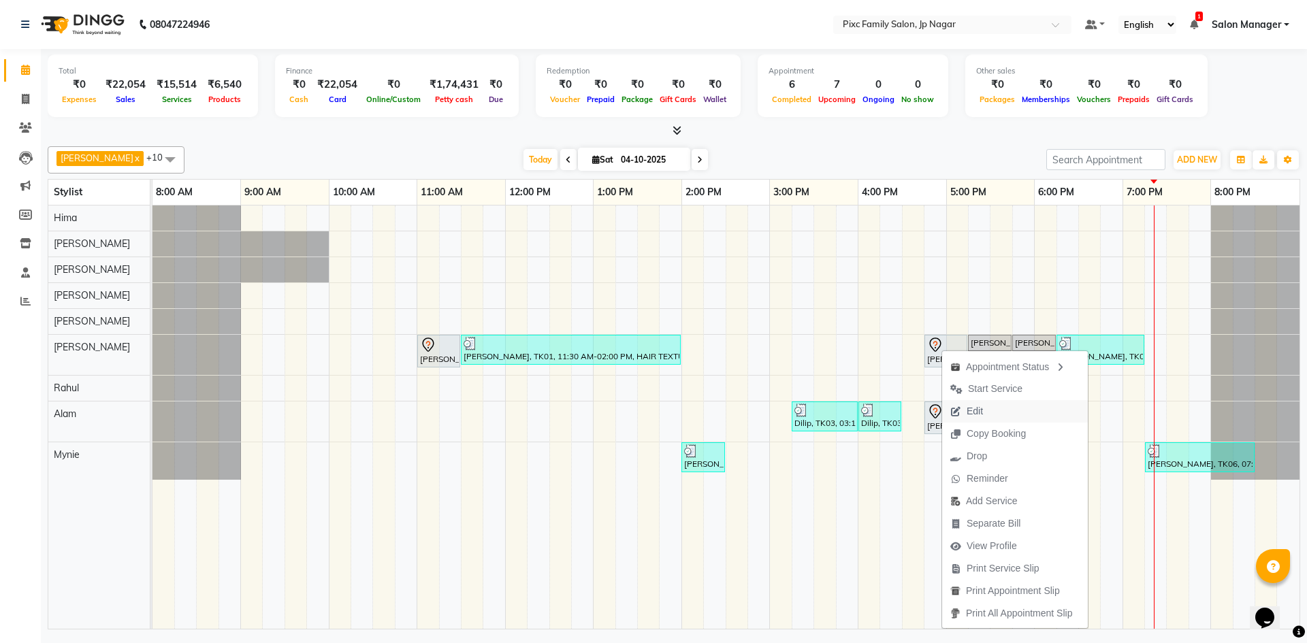
click at [982, 411] on span "Edit" at bounding box center [975, 411] width 16 height 14
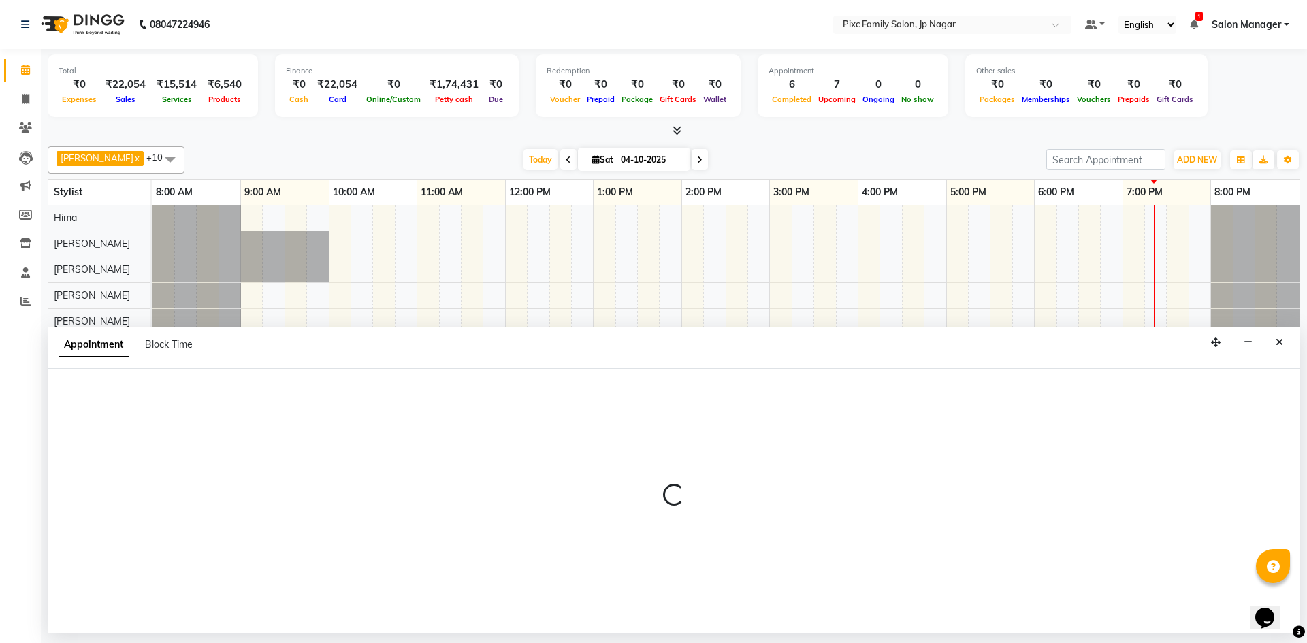
select select "tentative"
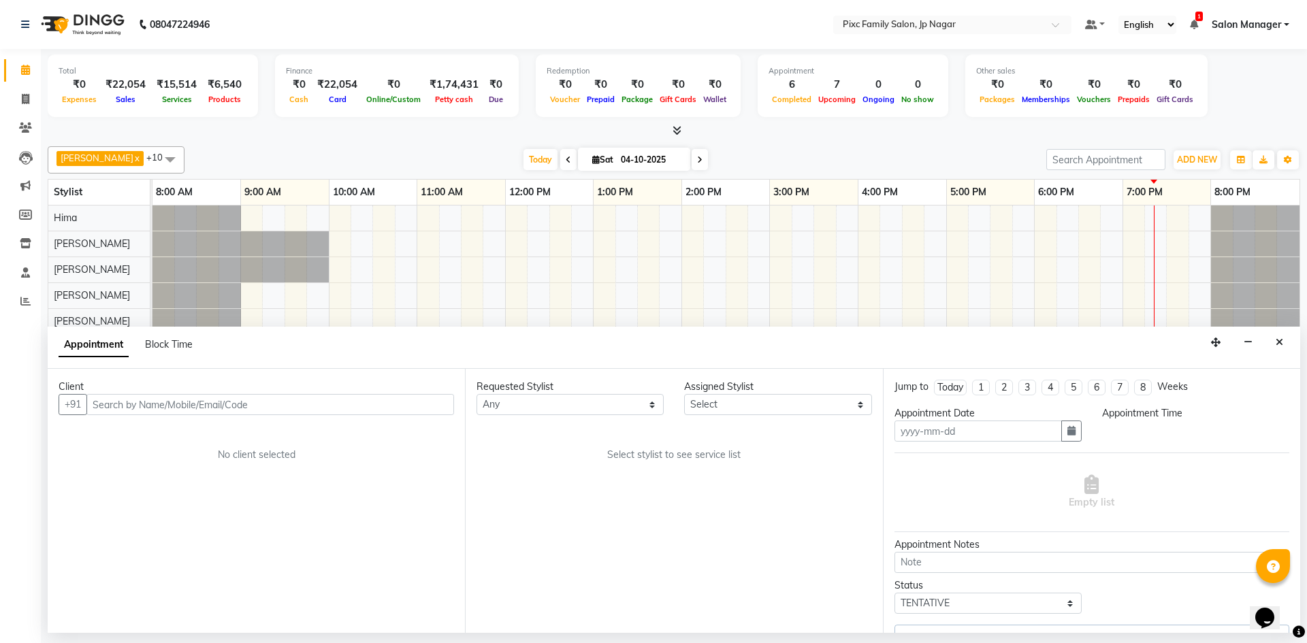
type input "04-10-2025"
select select "1005"
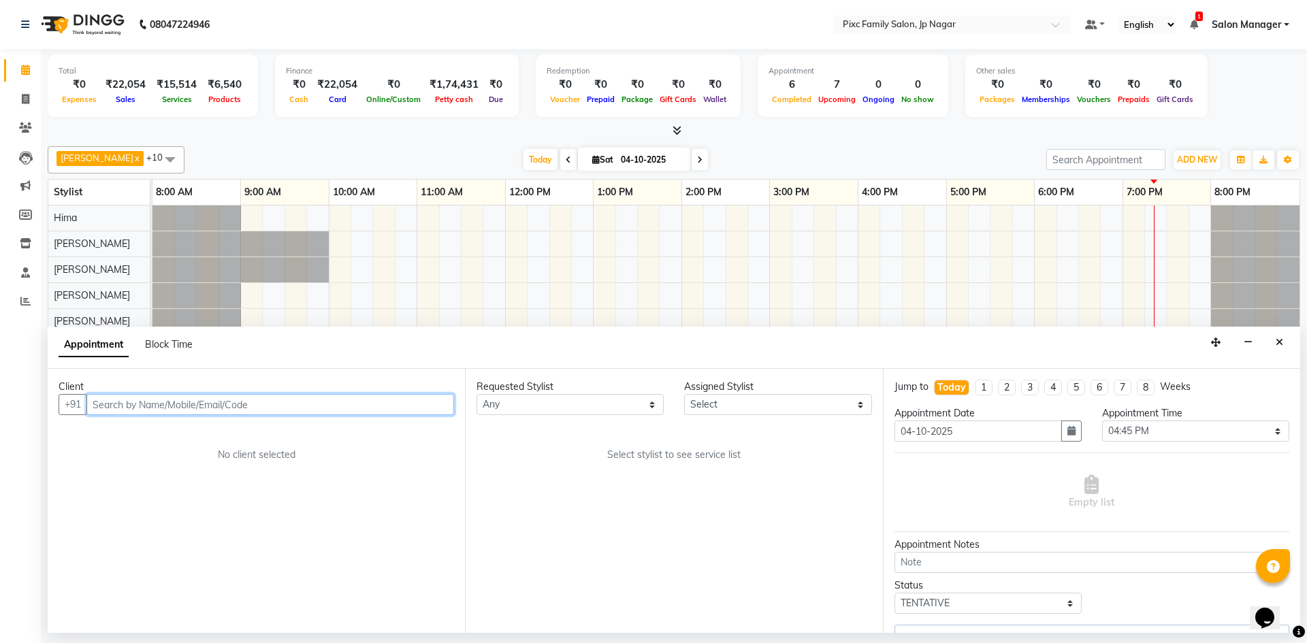
select select "89737"
select select "4220"
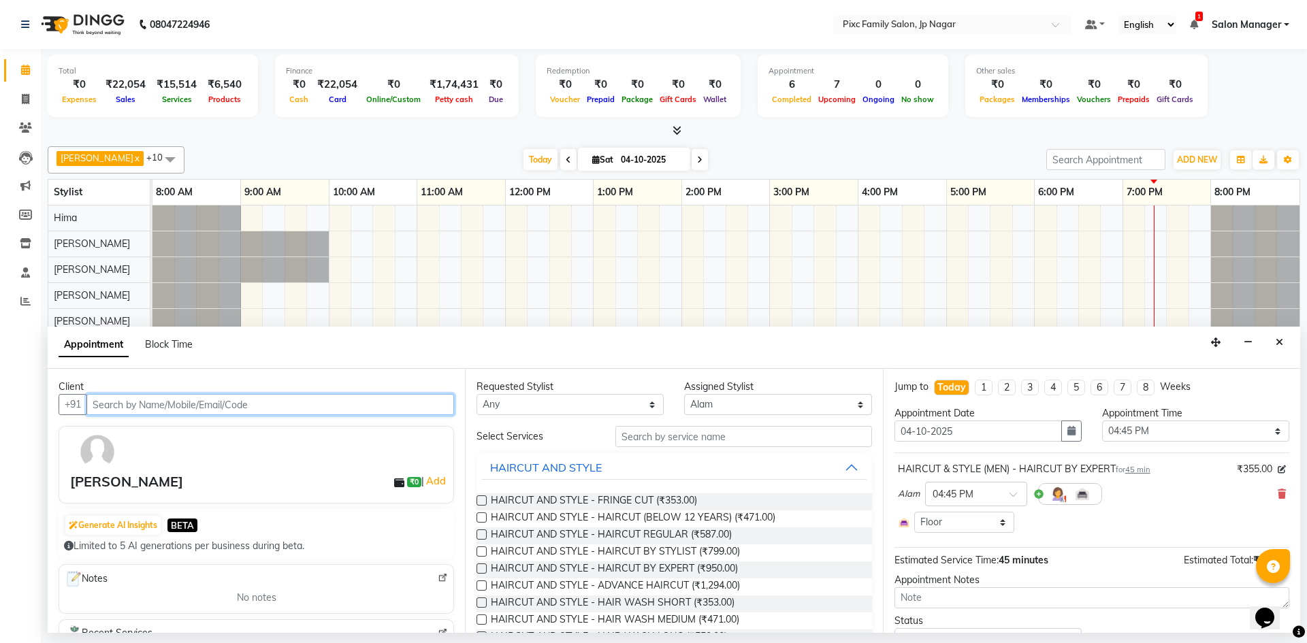
select select "4220"
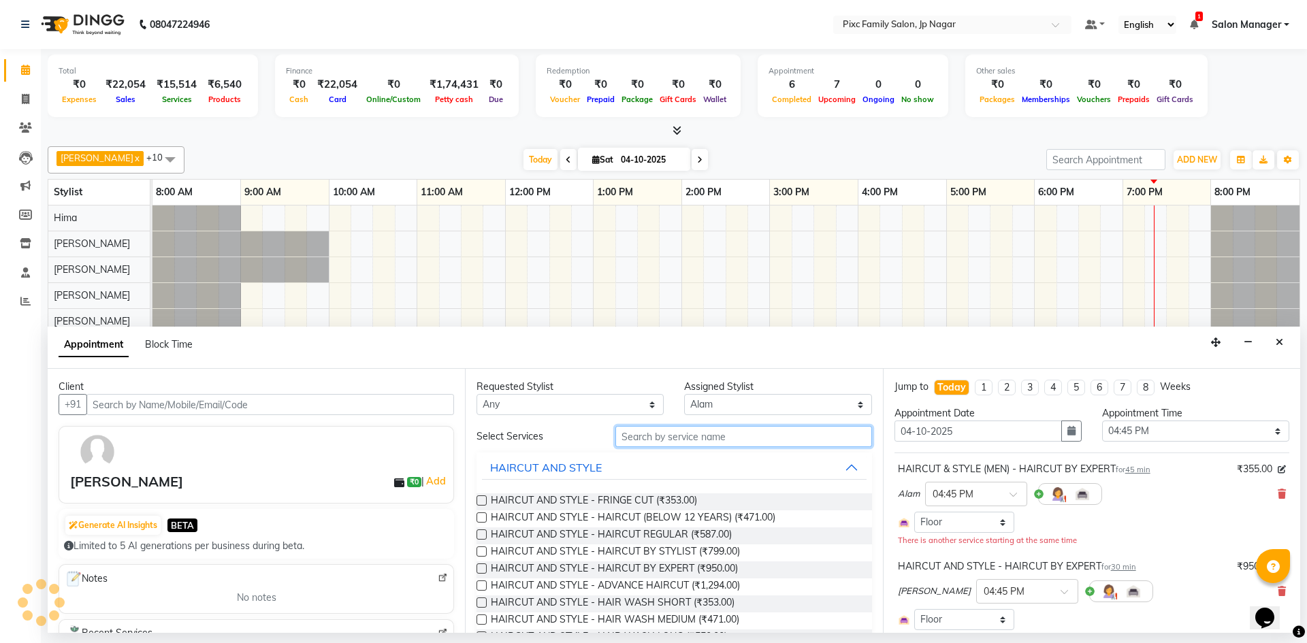
click at [640, 436] on input "text" at bounding box center [743, 436] width 257 height 21
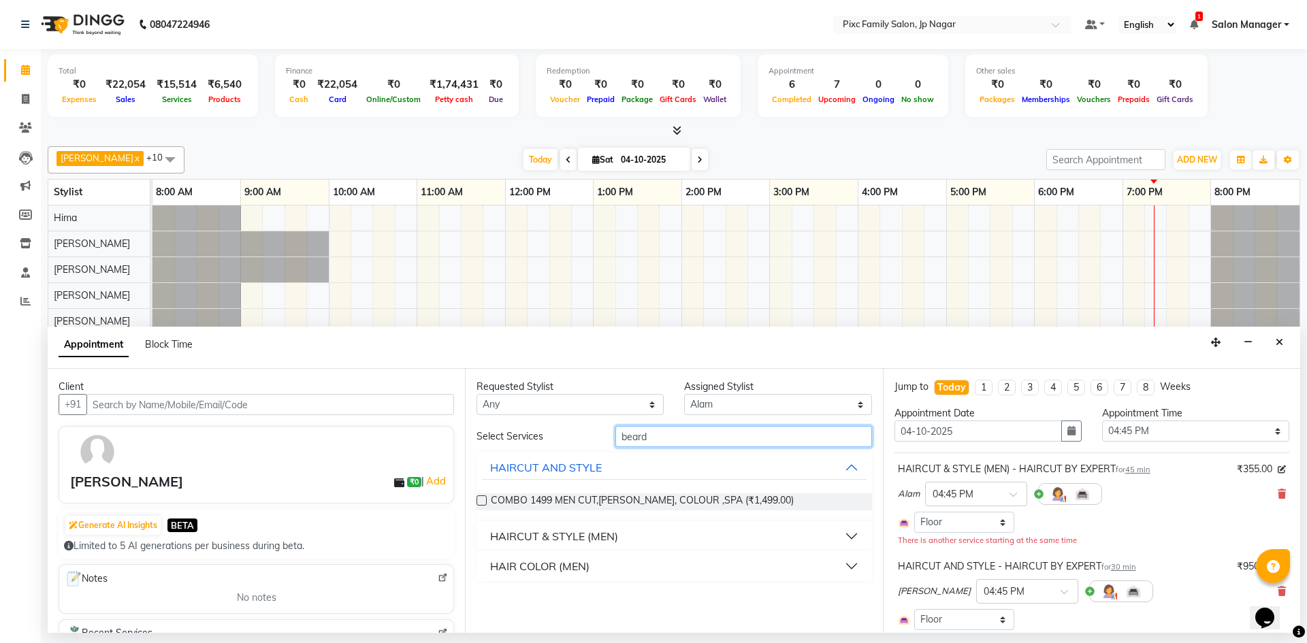
type input "beard"
click at [702, 537] on button "HAIRCUT & STYLE (MEN)" at bounding box center [674, 536] width 384 height 25
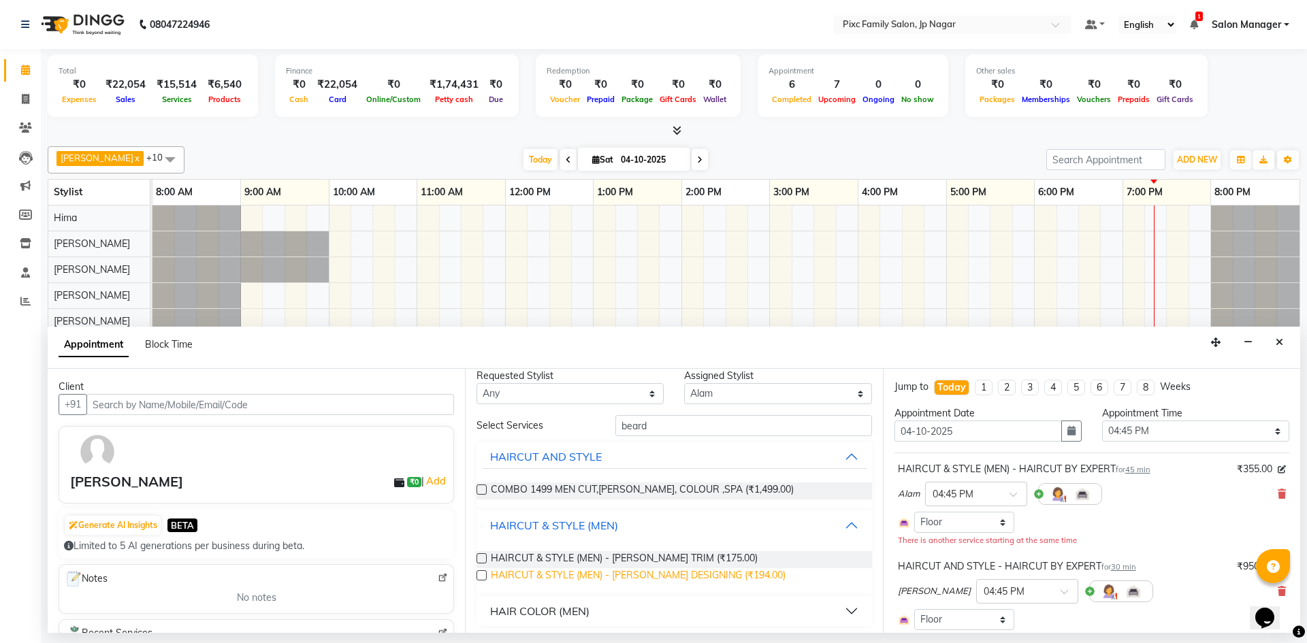
scroll to position [15, 0]
click at [681, 572] on span "HAIRCUT & STYLE (MEN) - [PERSON_NAME] DESIGNING (₹194.00)" at bounding box center [638, 572] width 295 height 17
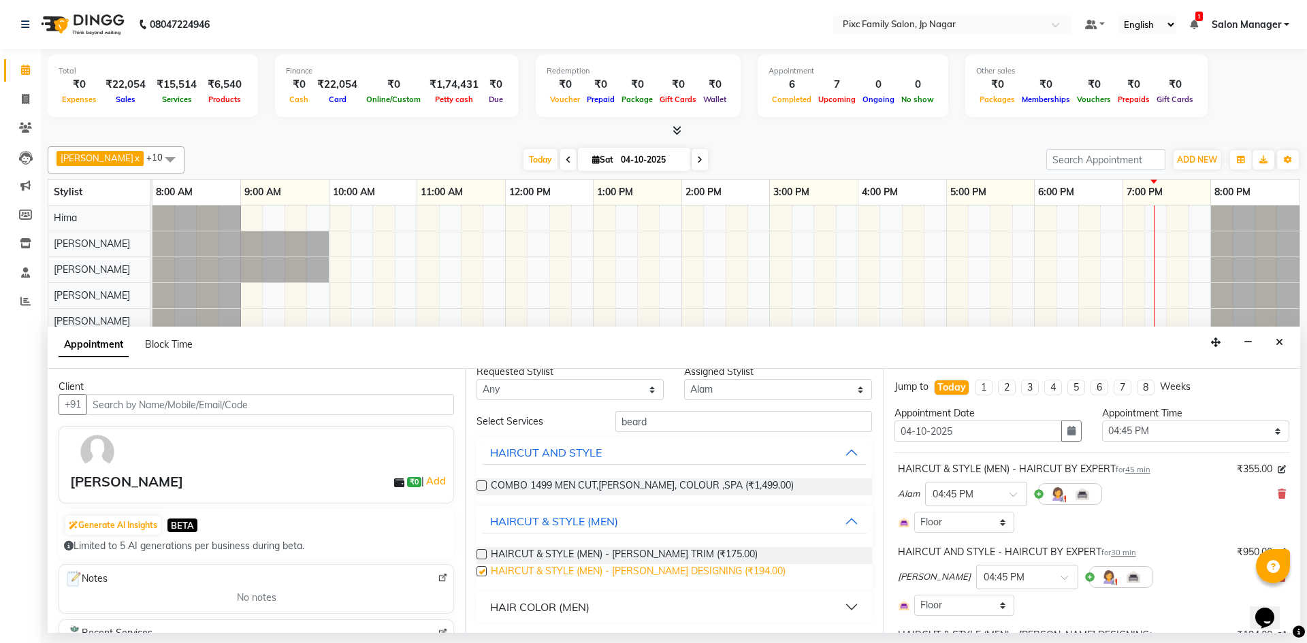
checkbox input "false"
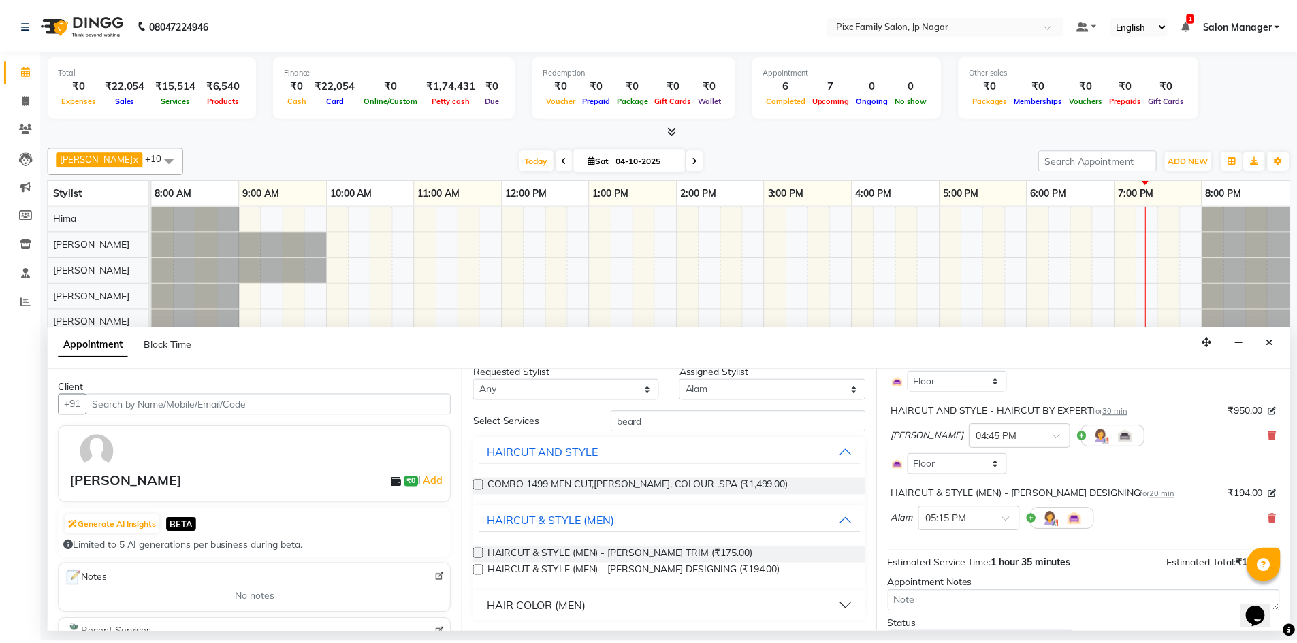
scroll to position [208, 0]
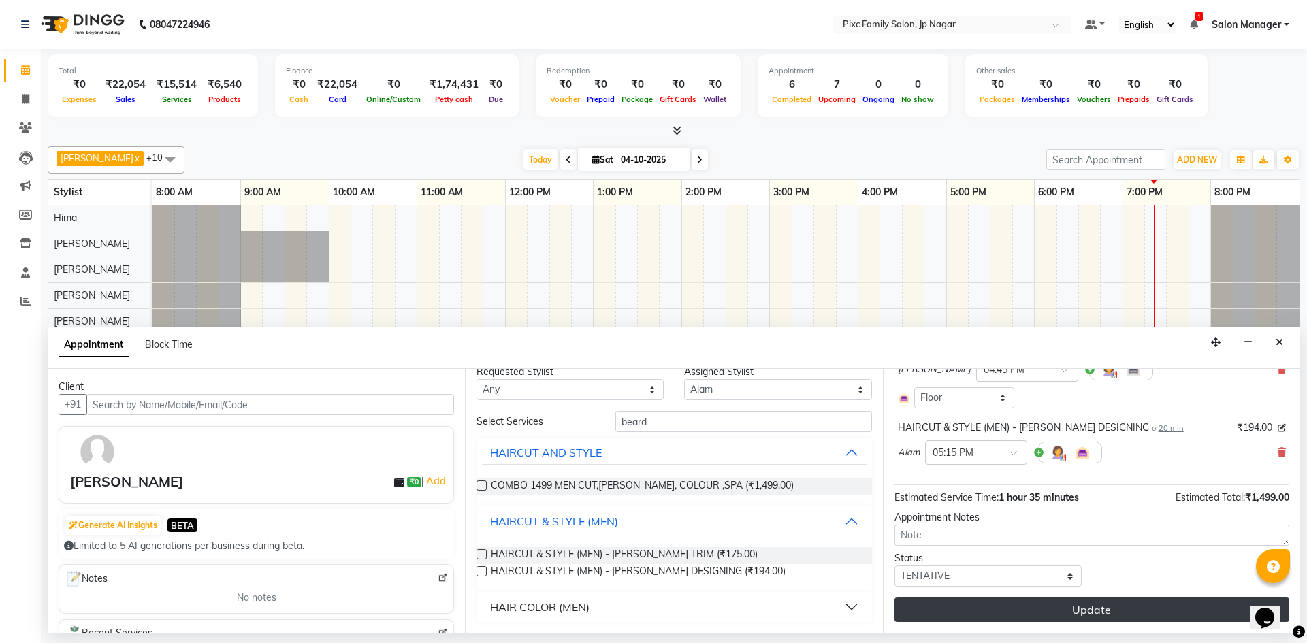
click at [1050, 611] on button "Update" at bounding box center [1091, 610] width 395 height 25
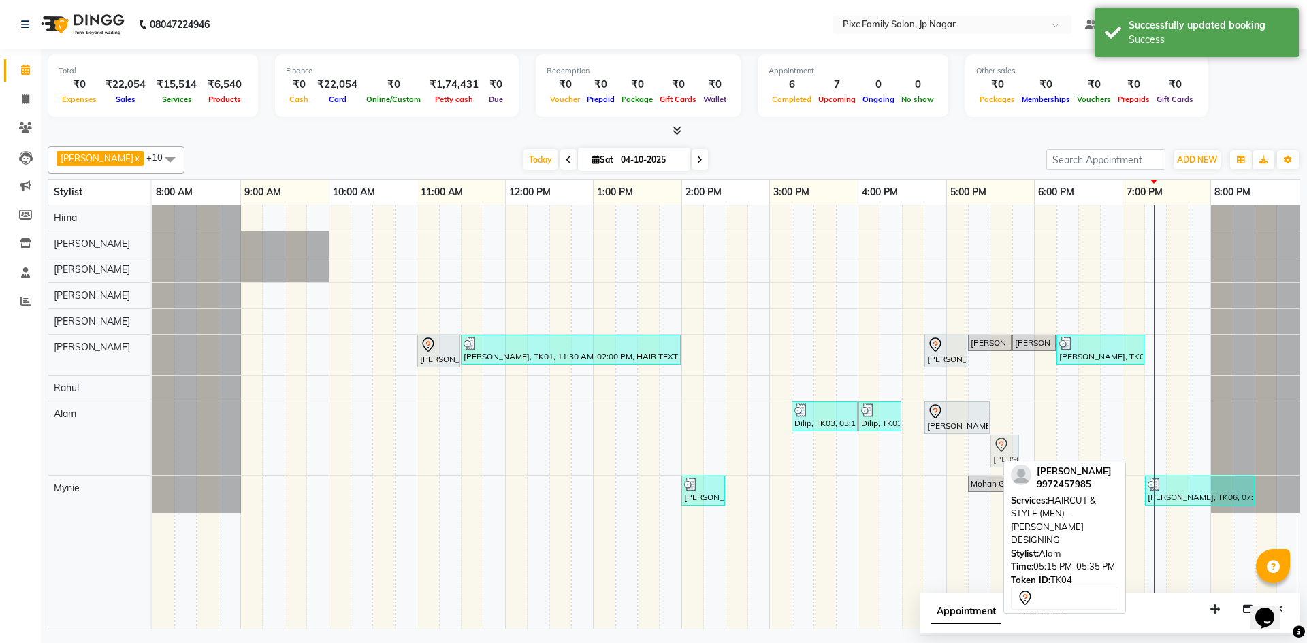
drag, startPoint x: 988, startPoint y: 455, endPoint x: 1015, endPoint y: 442, distance: 30.1
click at [152, 442] on div "Dilip, TK03, 03:15 PM-04:00 PM, HAIRCUT & STYLE (MEN) - HAIRCUT BY EXPERT Dilip…" at bounding box center [152, 439] width 0 height 74
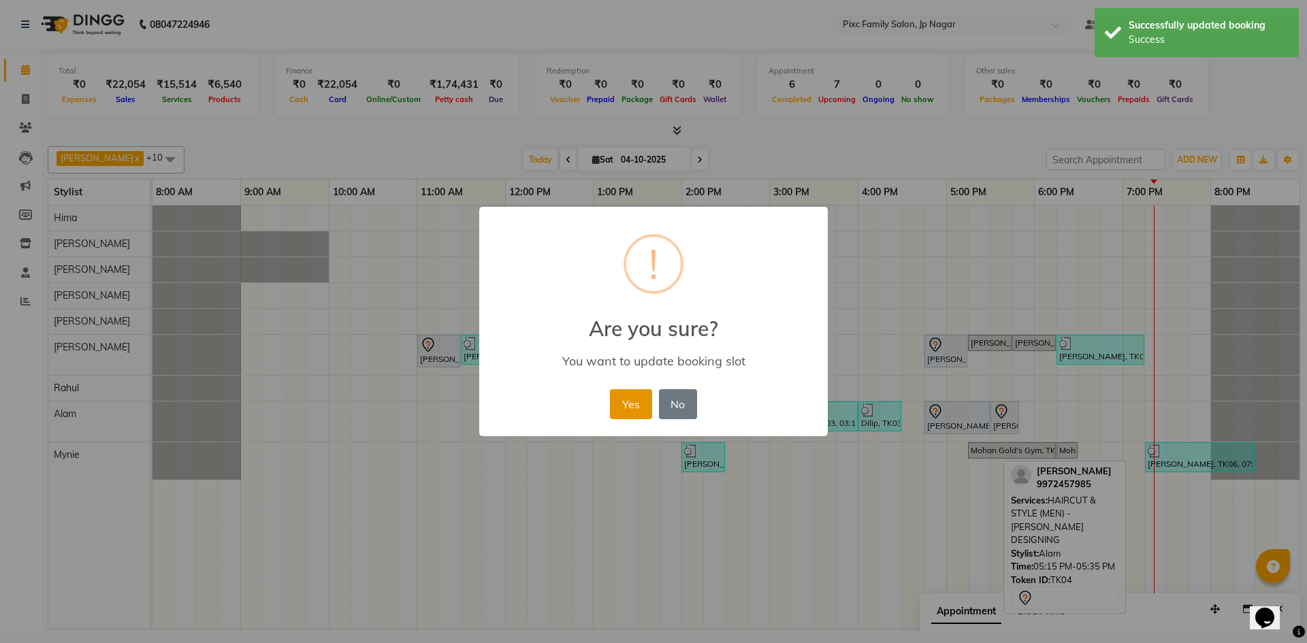
click at [637, 398] on button "Yes" at bounding box center [631, 404] width 42 height 30
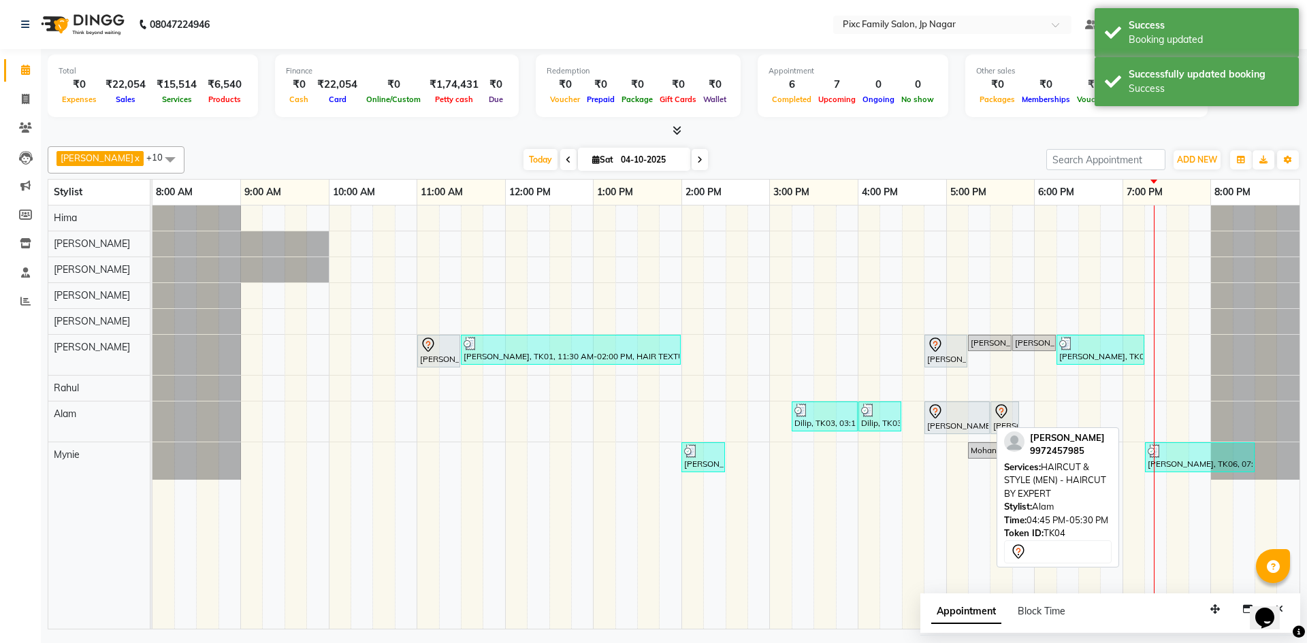
click at [965, 413] on div at bounding box center [957, 412] width 60 height 16
click at [975, 615] on span "Appointment" at bounding box center [966, 612] width 70 height 25
select select "tentative"
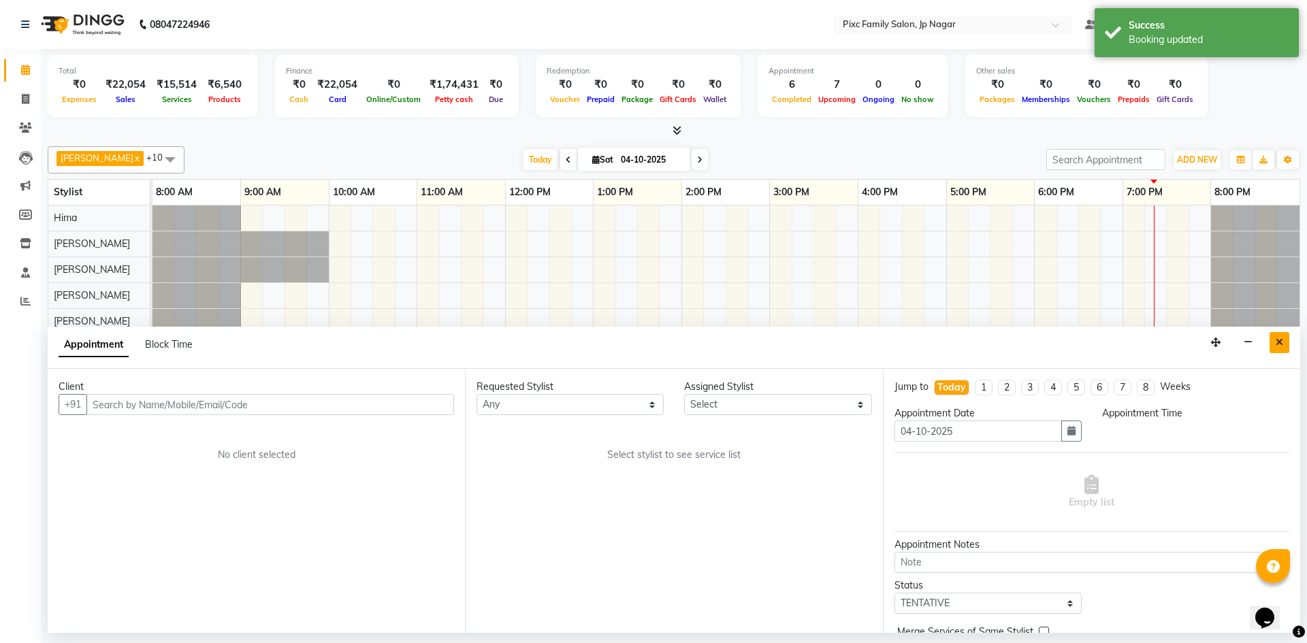
click at [1282, 336] on button "Close" at bounding box center [1280, 342] width 20 height 21
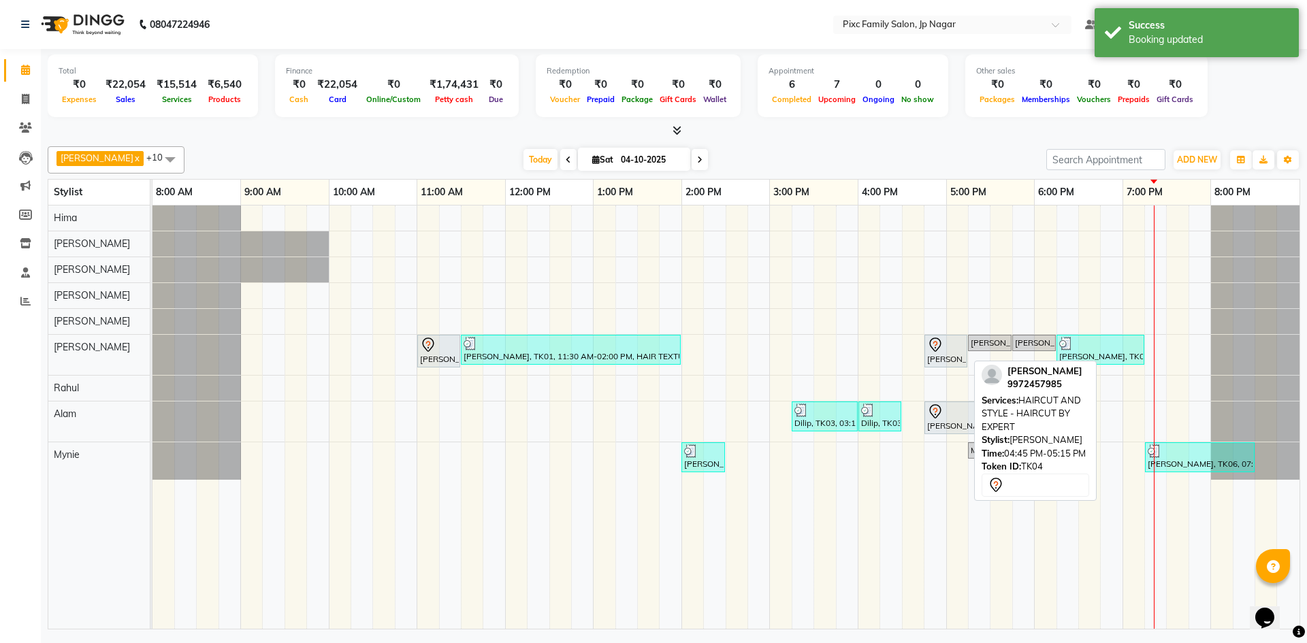
click at [945, 351] on div at bounding box center [945, 345] width 37 height 16
select select "7"
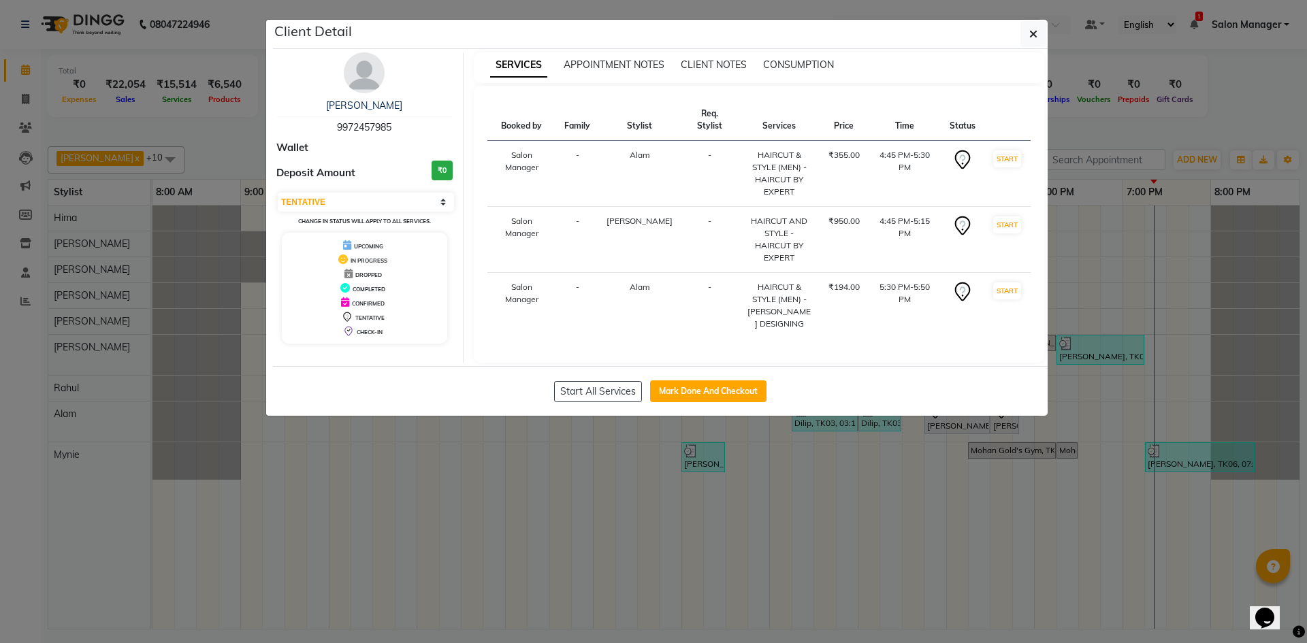
drag, startPoint x: 683, startPoint y: 378, endPoint x: 694, endPoint y: 485, distance: 108.0
click at [684, 381] on button "Mark Done And Checkout" at bounding box center [708, 392] width 116 height 22
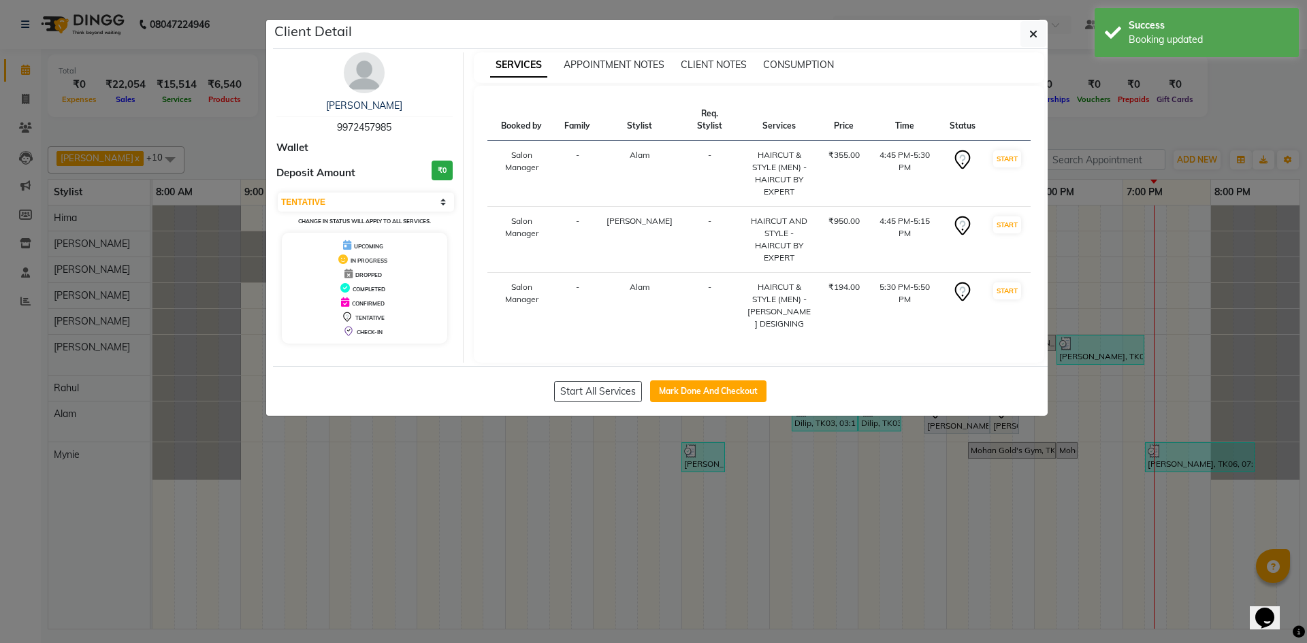
select select "service"
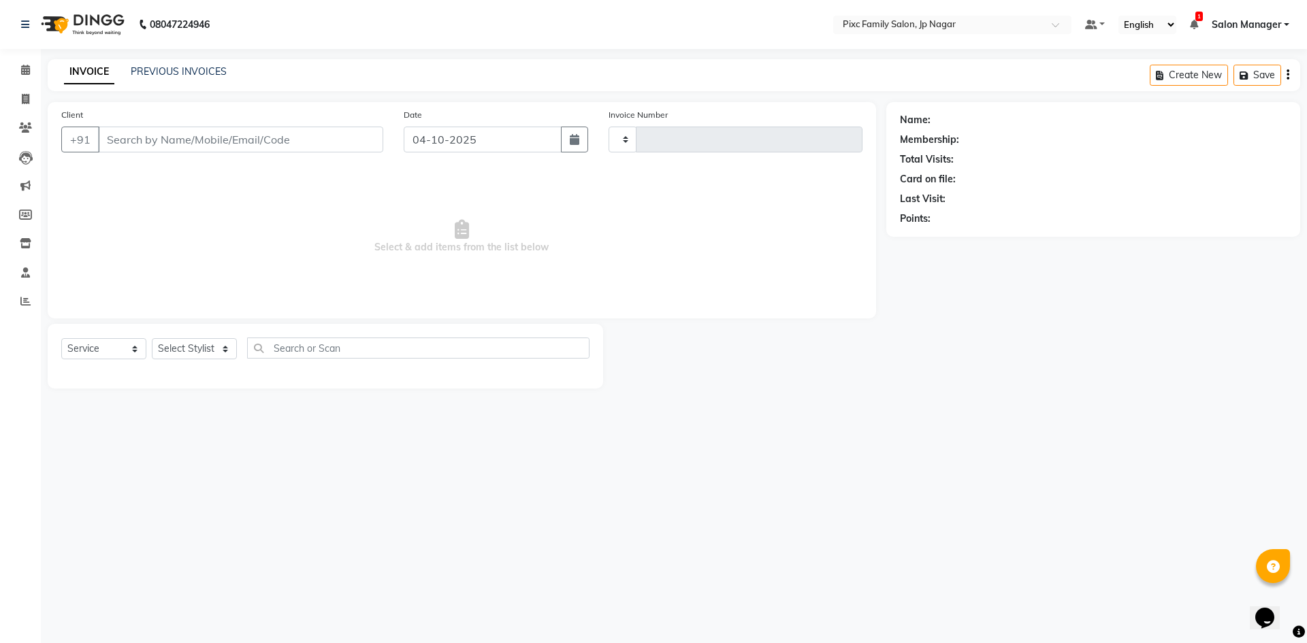
type input "0754"
select select "8432"
type input "9972457985"
select select "89737"
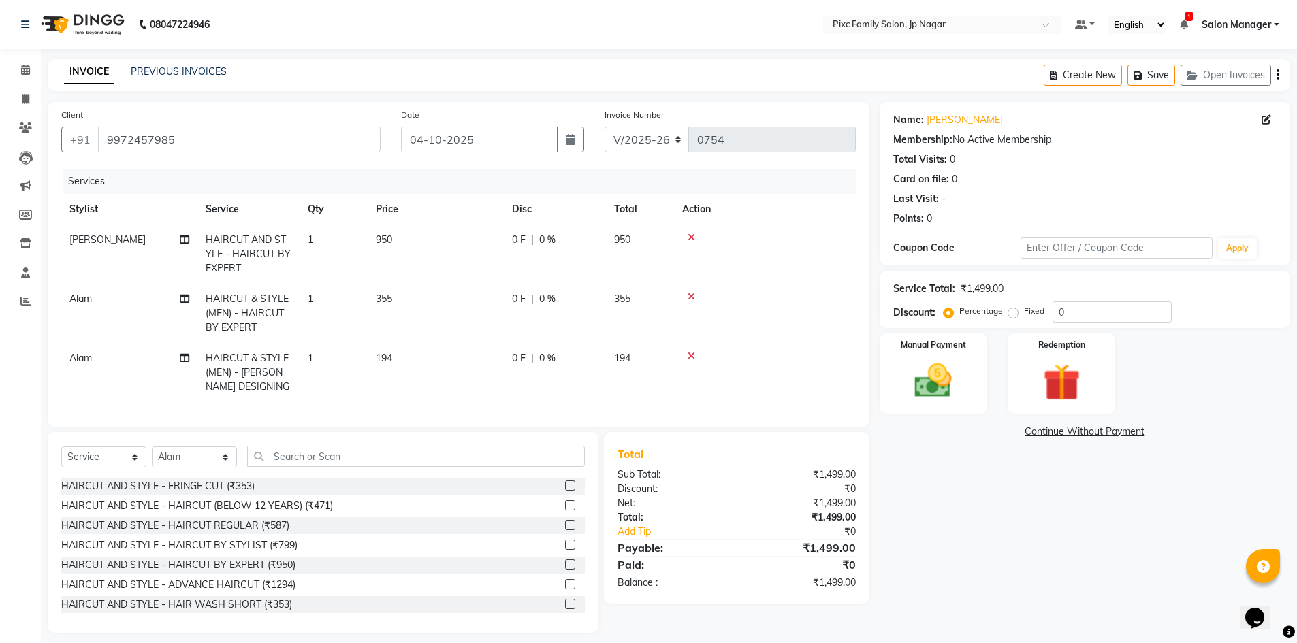
click at [525, 237] on span "0 F" at bounding box center [519, 240] width 14 height 14
select select "84043"
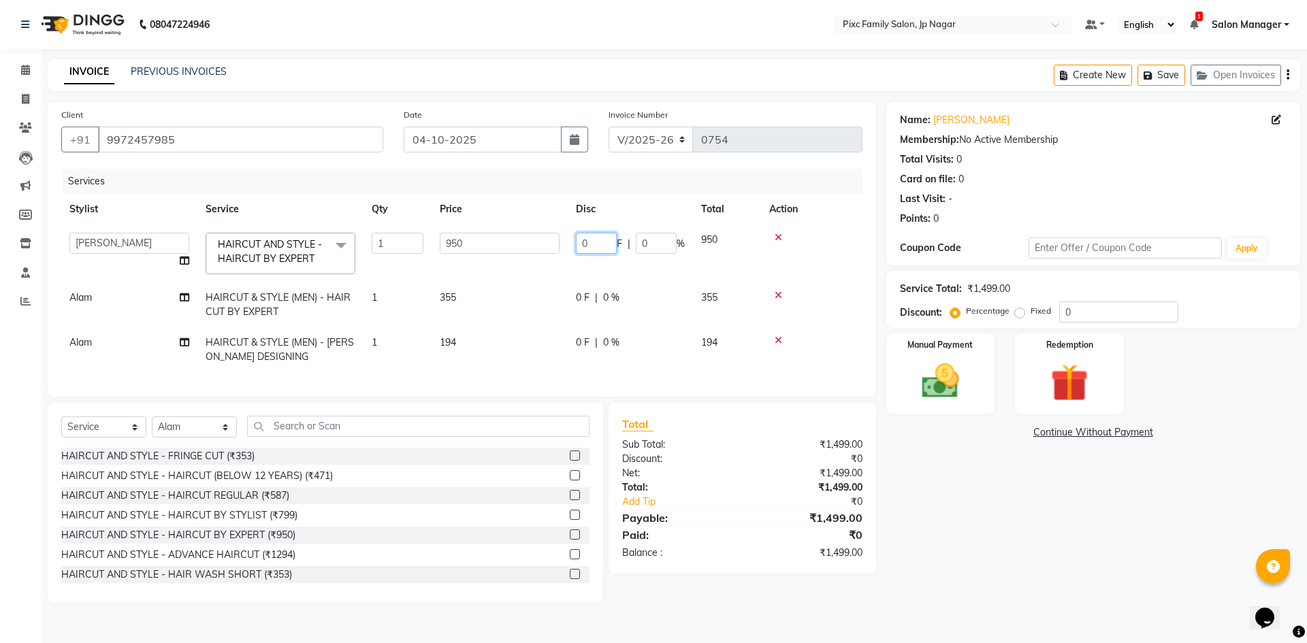
drag, startPoint x: 590, startPoint y: 249, endPoint x: 548, endPoint y: 235, distance: 43.9
click at [550, 235] on tr "[PERSON_NAME] [PERSON_NAME] [PERSON_NAME] [PERSON_NAME] [PERSON_NAME] Salon Man…" at bounding box center [461, 254] width 801 height 58
type input "151"
click at [558, 290] on tr "Alam HAIRCUT & STYLE (MEN) - HAIRCUT BY EXPERT 1 355 0 F | 0 % 355" at bounding box center [461, 304] width 801 height 45
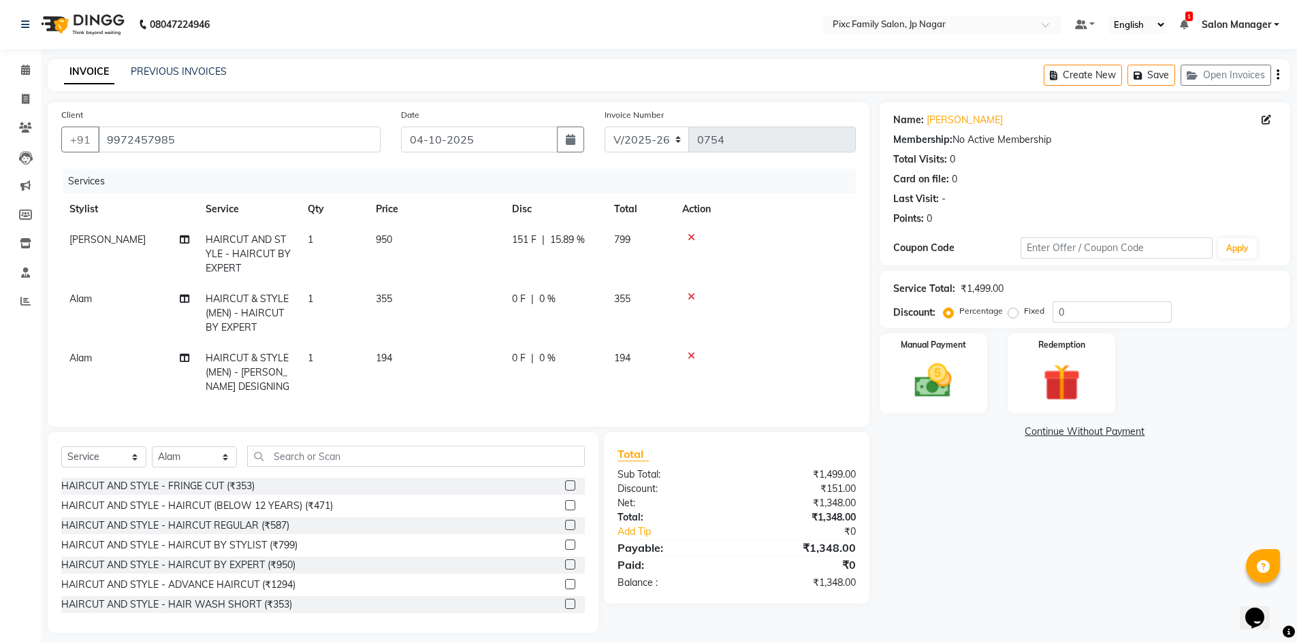
click at [517, 308] on td "0 F | 0 %" at bounding box center [555, 313] width 102 height 59
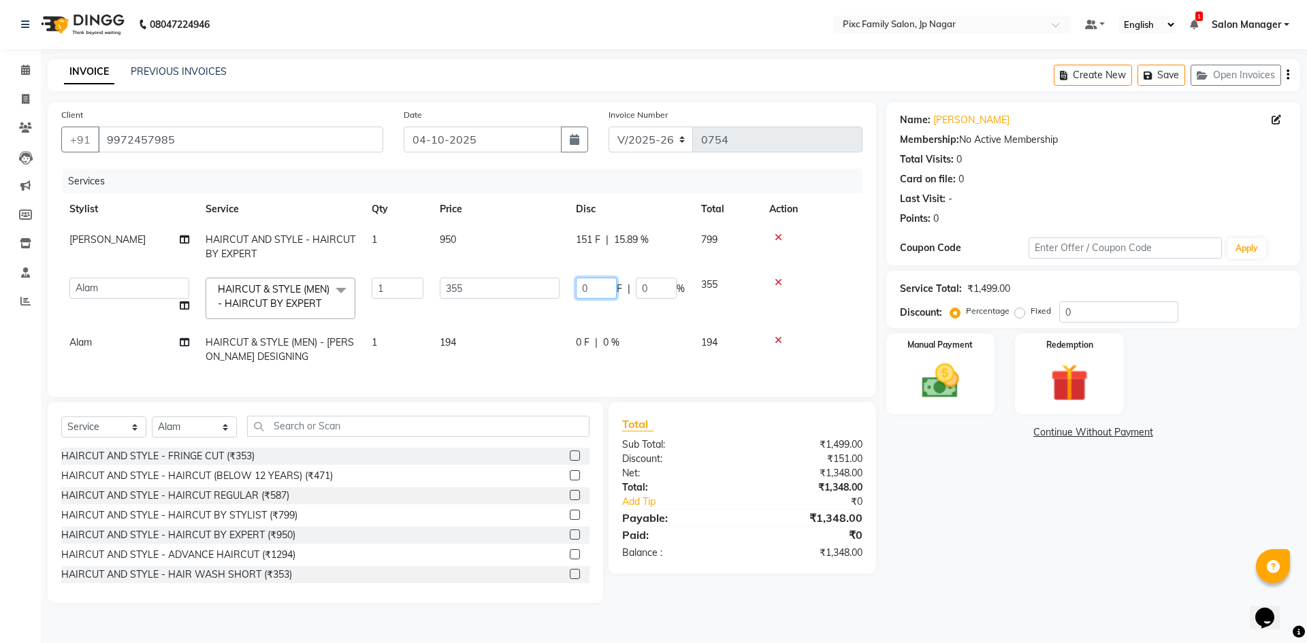
drag, startPoint x: 590, startPoint y: 295, endPoint x: 539, endPoint y: 277, distance: 54.0
click at [543, 278] on tr "[PERSON_NAME] [PERSON_NAME] [PERSON_NAME] [PERSON_NAME] [PERSON_NAME] Salon Man…" at bounding box center [461, 299] width 801 height 58
type input "100"
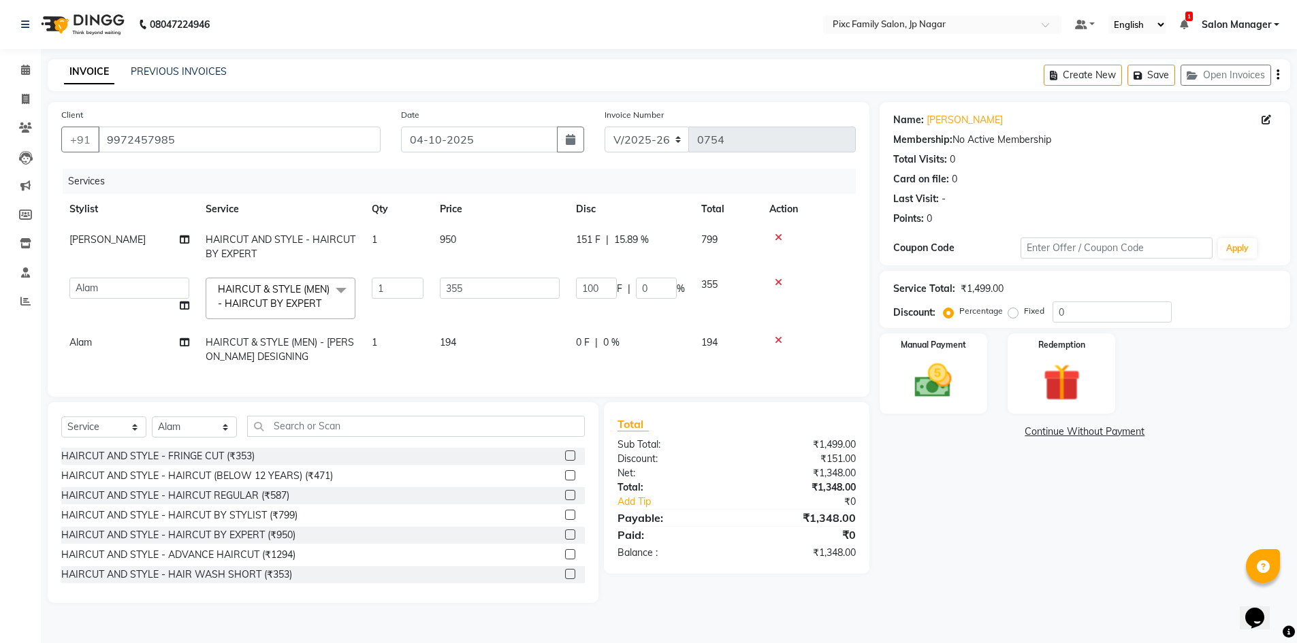
click at [578, 345] on td "0 F | 0 %" at bounding box center [630, 349] width 125 height 45
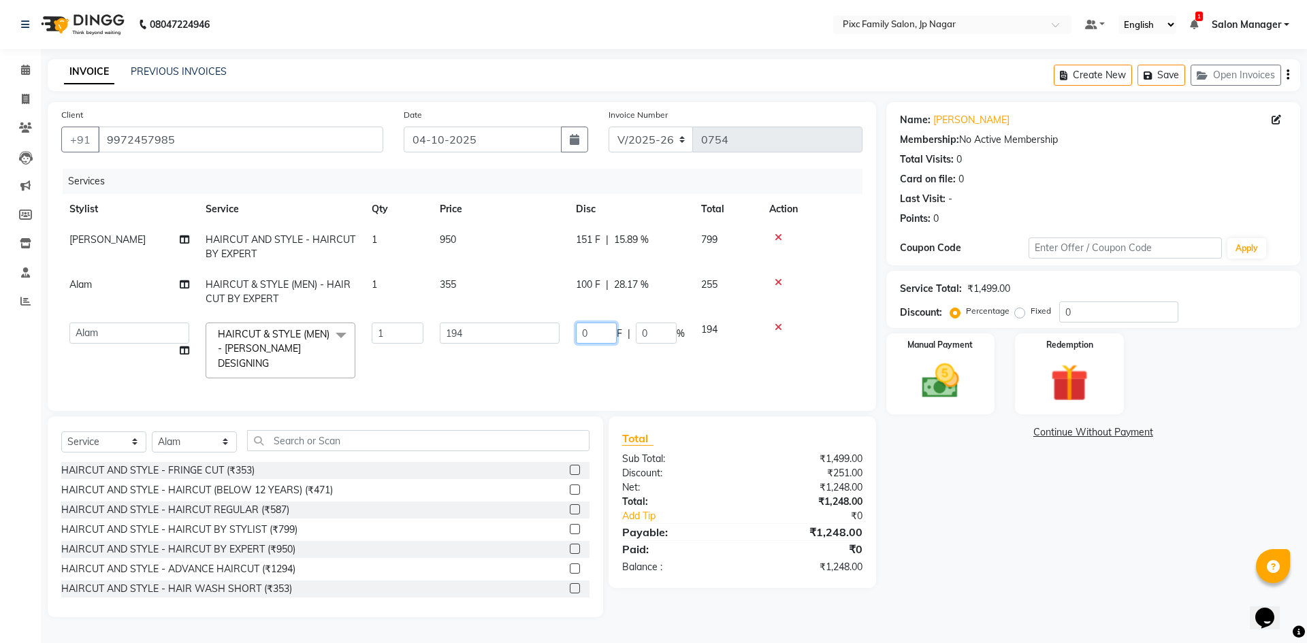
drag, startPoint x: 600, startPoint y: 339, endPoint x: 540, endPoint y: 320, distance: 62.2
click at [547, 323] on tr "[PERSON_NAME] [PERSON_NAME] [PERSON_NAME] [PERSON_NAME] [PERSON_NAME] Salon Man…" at bounding box center [461, 350] width 801 height 72
type input "50"
click at [1068, 506] on div "Name: [PERSON_NAME] Membership: No Active Membership Total Visits: 0 Card on fi…" at bounding box center [1098, 359] width 424 height 515
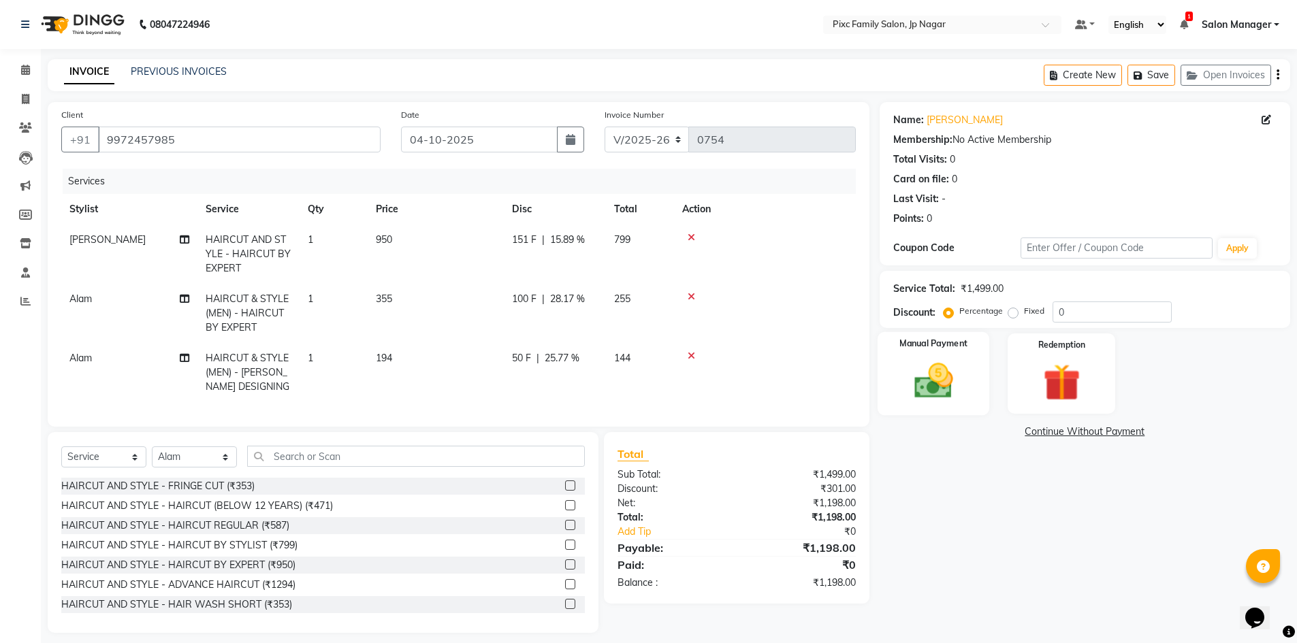
click at [939, 400] on img at bounding box center [933, 381] width 63 height 44
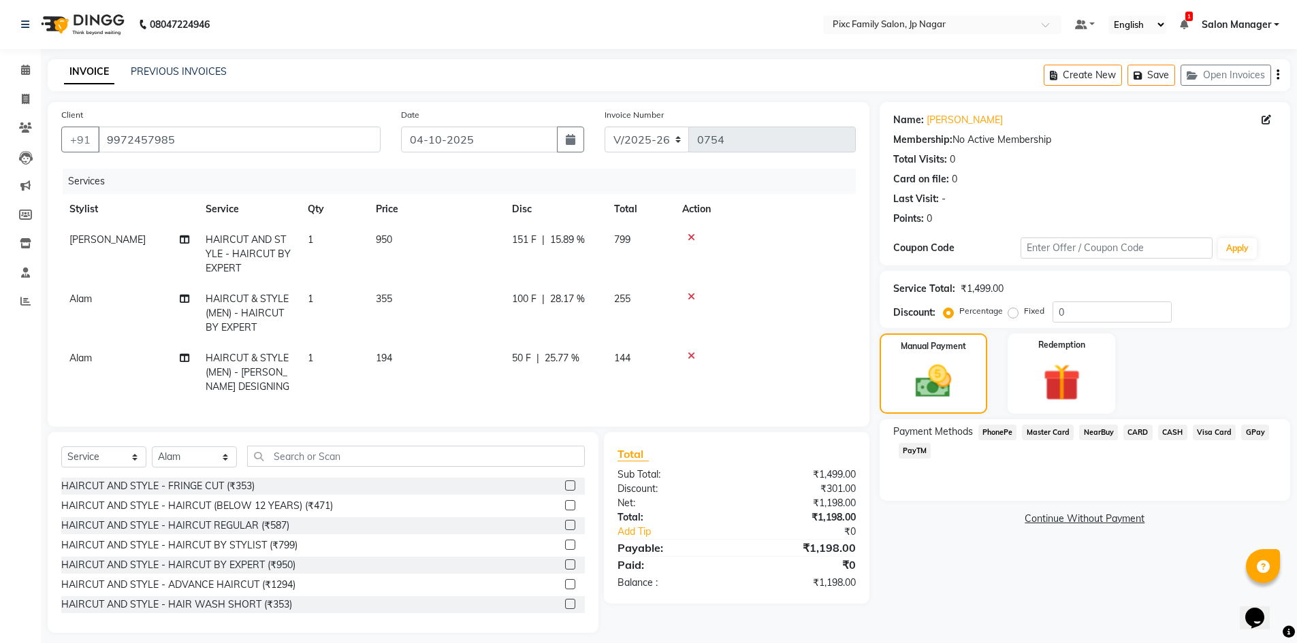
click at [1055, 431] on span "Master Card" at bounding box center [1048, 433] width 52 height 16
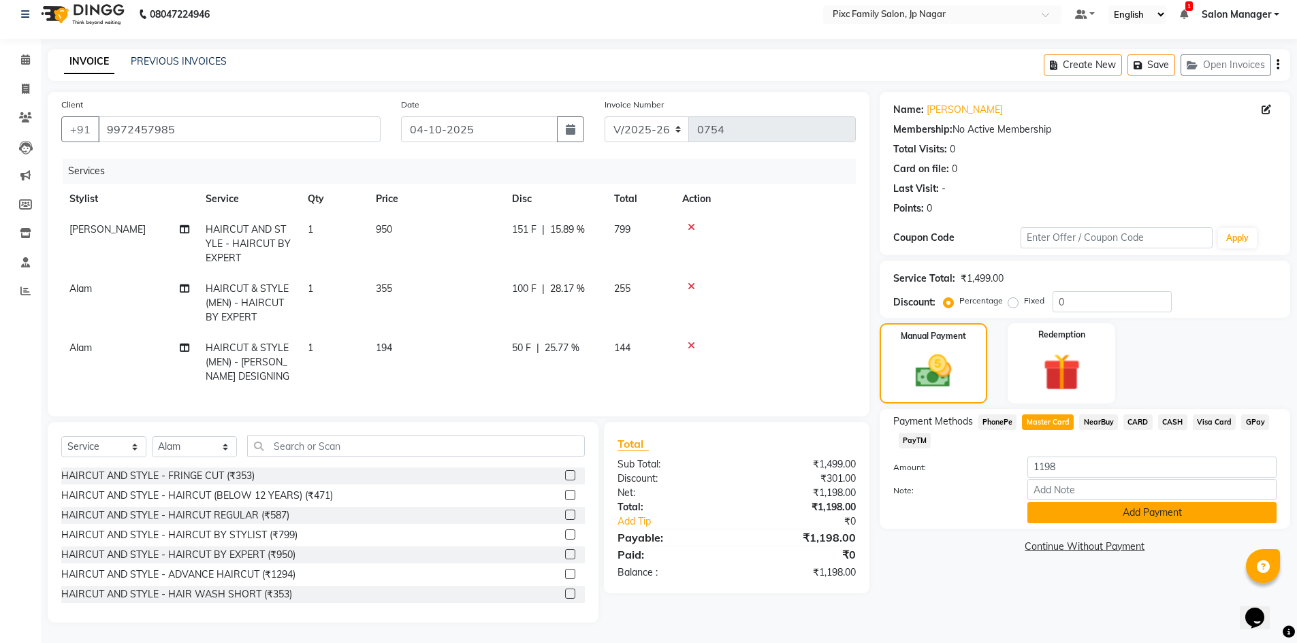
scroll to position [20, 0]
click at [1137, 508] on button "Add Payment" at bounding box center [1151, 512] width 249 height 21
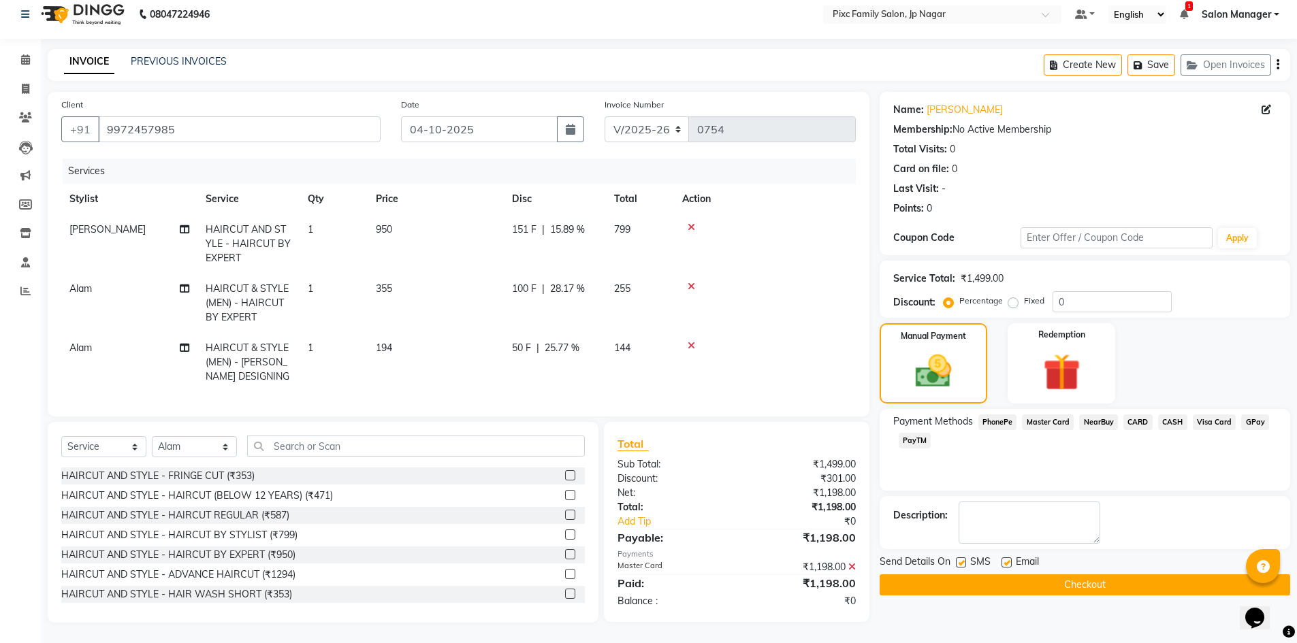
click at [1078, 578] on button "Checkout" at bounding box center [1084, 585] width 410 height 21
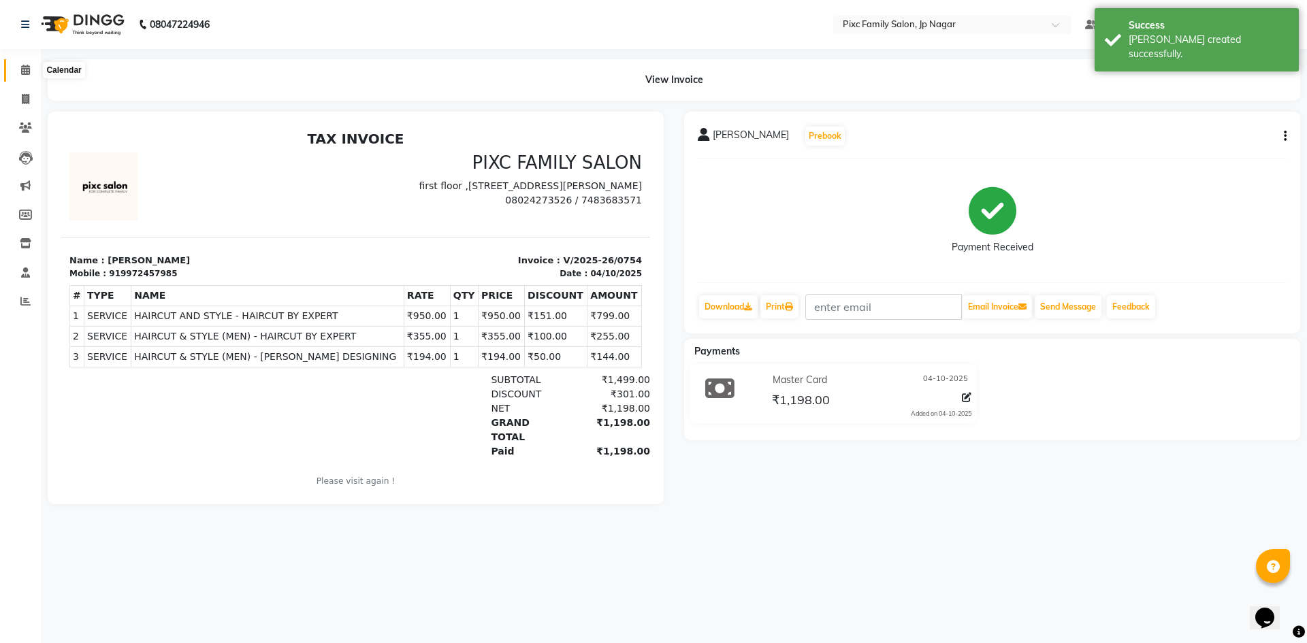
click at [23, 65] on icon at bounding box center [25, 70] width 9 height 10
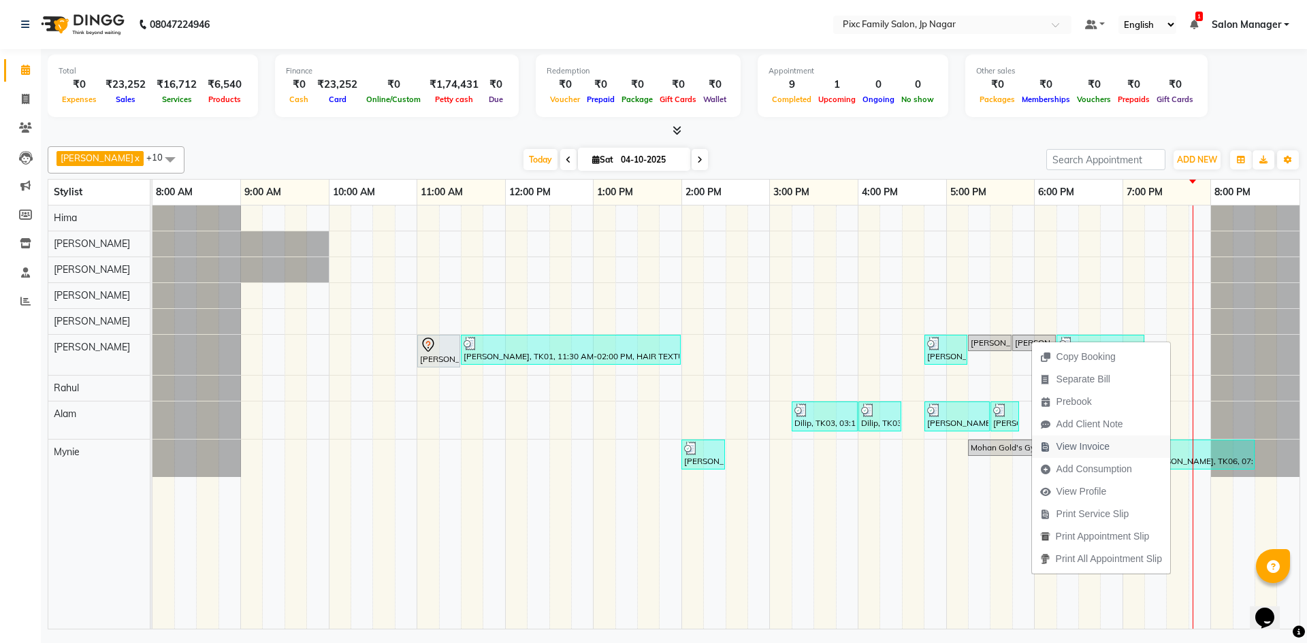
click at [1106, 455] on span "View Invoice" at bounding box center [1075, 447] width 86 height 22
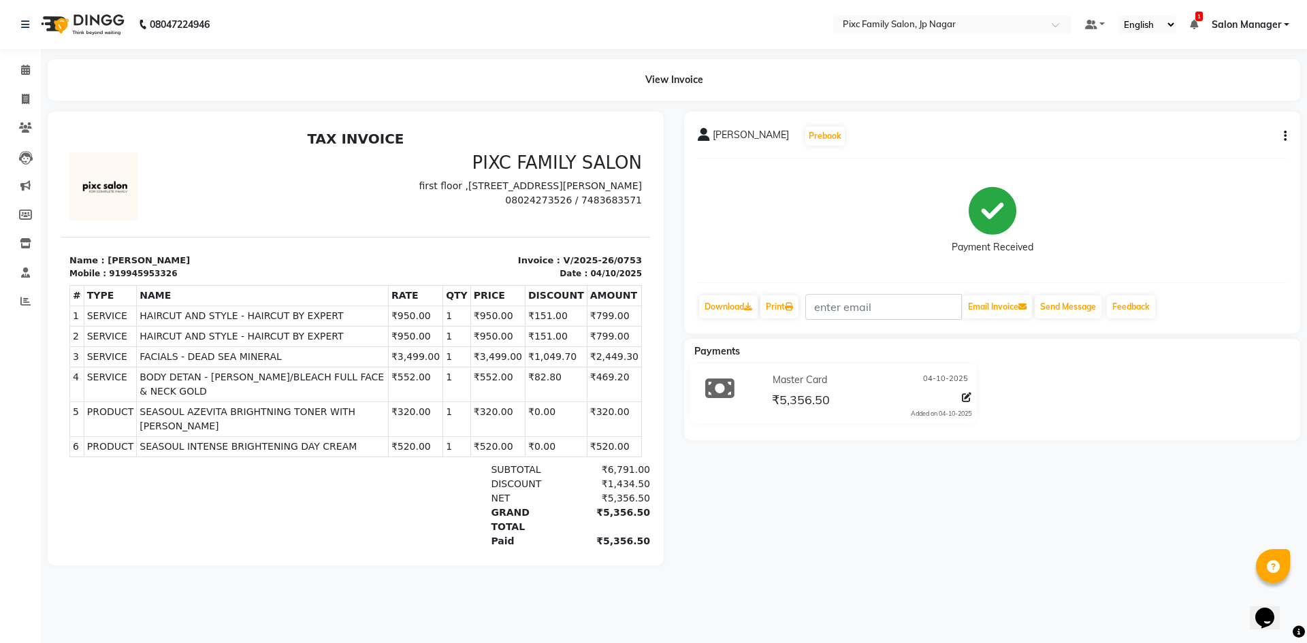
click at [1287, 140] on div "[PERSON_NAME] Prebook Payment Received Download Print Email Invoice Send Messag…" at bounding box center [992, 223] width 616 height 222
click at [1282, 133] on button "button" at bounding box center [1282, 136] width 8 height 14
click at [1259, 129] on div "Split Service Amount" at bounding box center [1217, 127] width 93 height 17
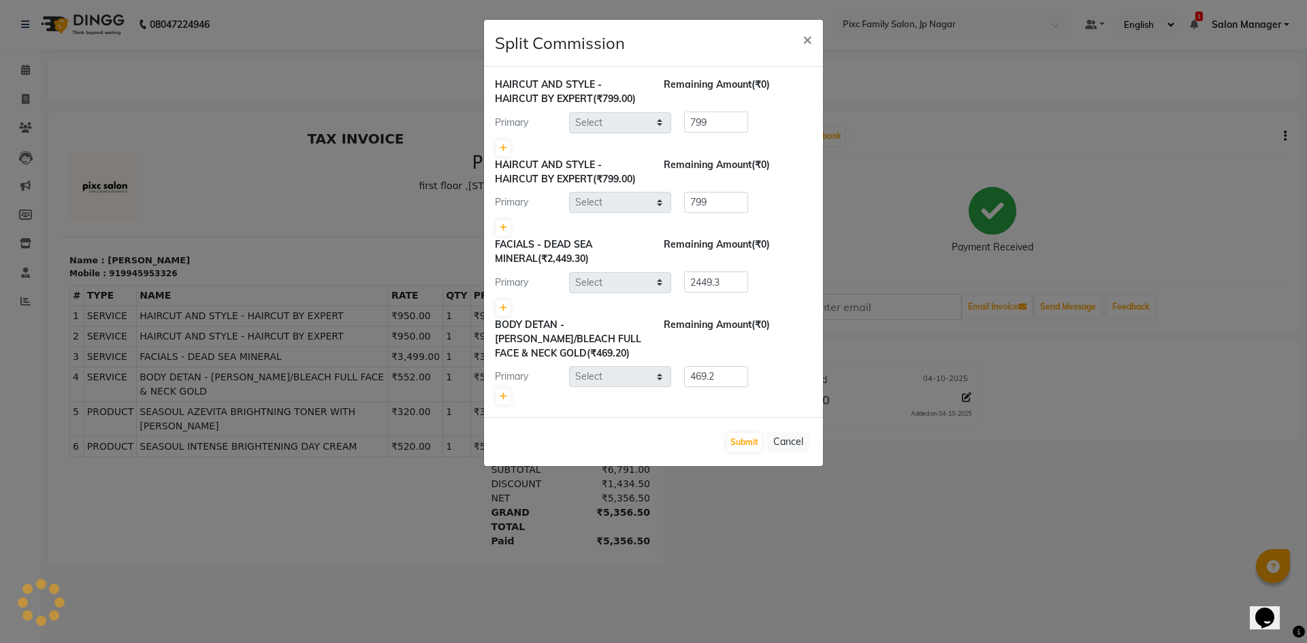
select select "84043"
select select "89738"
click at [502, 225] on icon at bounding box center [503, 228] width 7 height 8
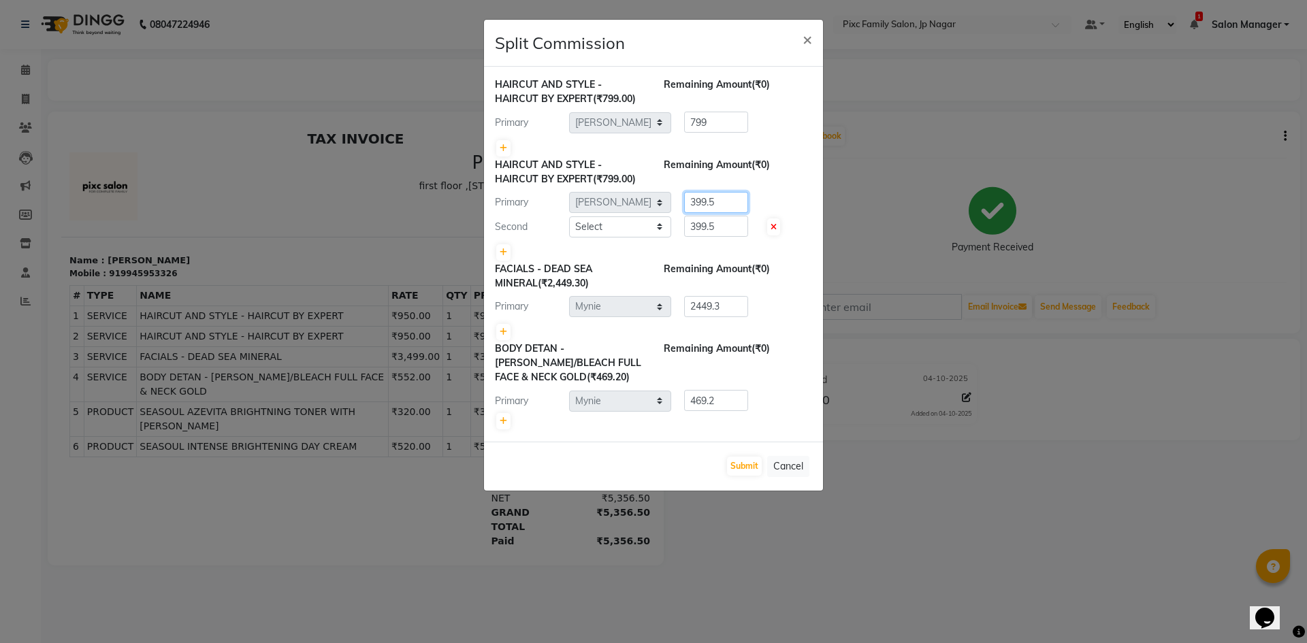
drag, startPoint x: 724, startPoint y: 204, endPoint x: 667, endPoint y: 184, distance: 60.5
click at [667, 184] on div "HAIRCUT AND STYLE - HAIRCUT BY EXPERT (₹799.00) Remaining Amount (₹0) Primary S…" at bounding box center [653, 210] width 317 height 104
type input "499.5"
drag, startPoint x: 697, startPoint y: 226, endPoint x: 686, endPoint y: 229, distance: 11.4
click at [686, 229] on input "399.5" at bounding box center [716, 226] width 64 height 21
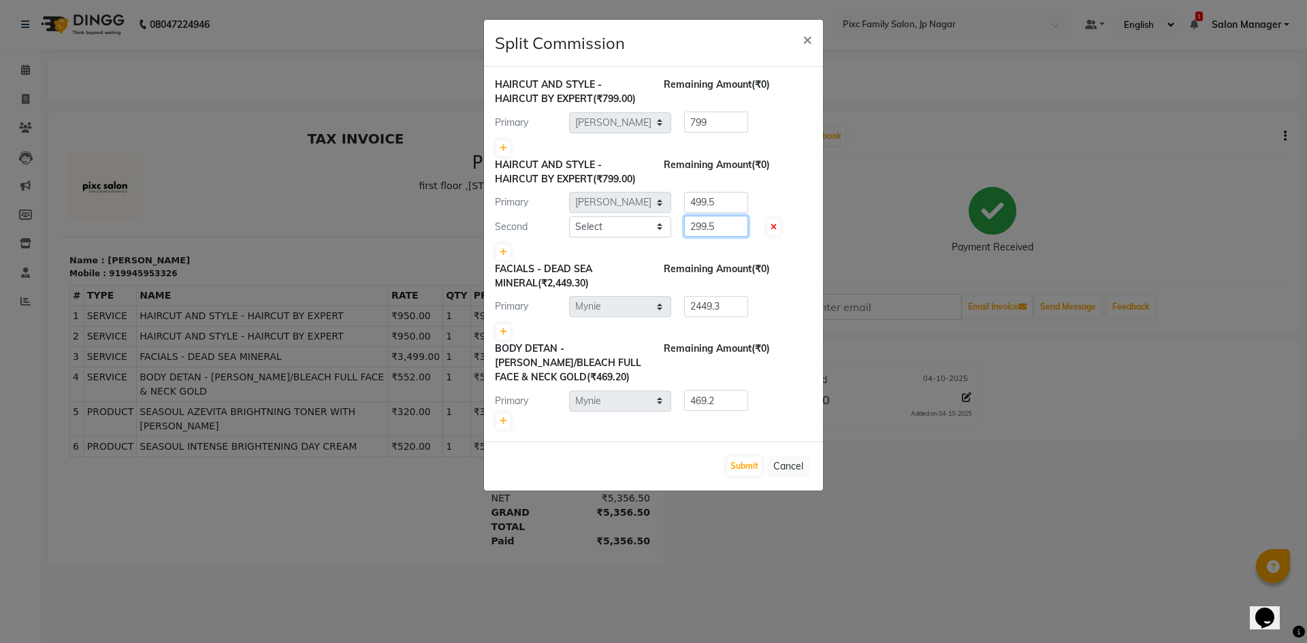
type input "299.5"
click at [579, 232] on select "Select [PERSON_NAME] BISWAKARAM [PERSON_NAME] [PERSON_NAME] [PERSON_NAME] [PERS…" at bounding box center [620, 226] width 102 height 21
select select "83063"
click at [569, 216] on select "Select [PERSON_NAME] BISWAKARAM [PERSON_NAME] [PERSON_NAME] [PERSON_NAME] [PERS…" at bounding box center [620, 226] width 102 height 21
click at [756, 468] on button "Submit" at bounding box center [744, 466] width 35 height 19
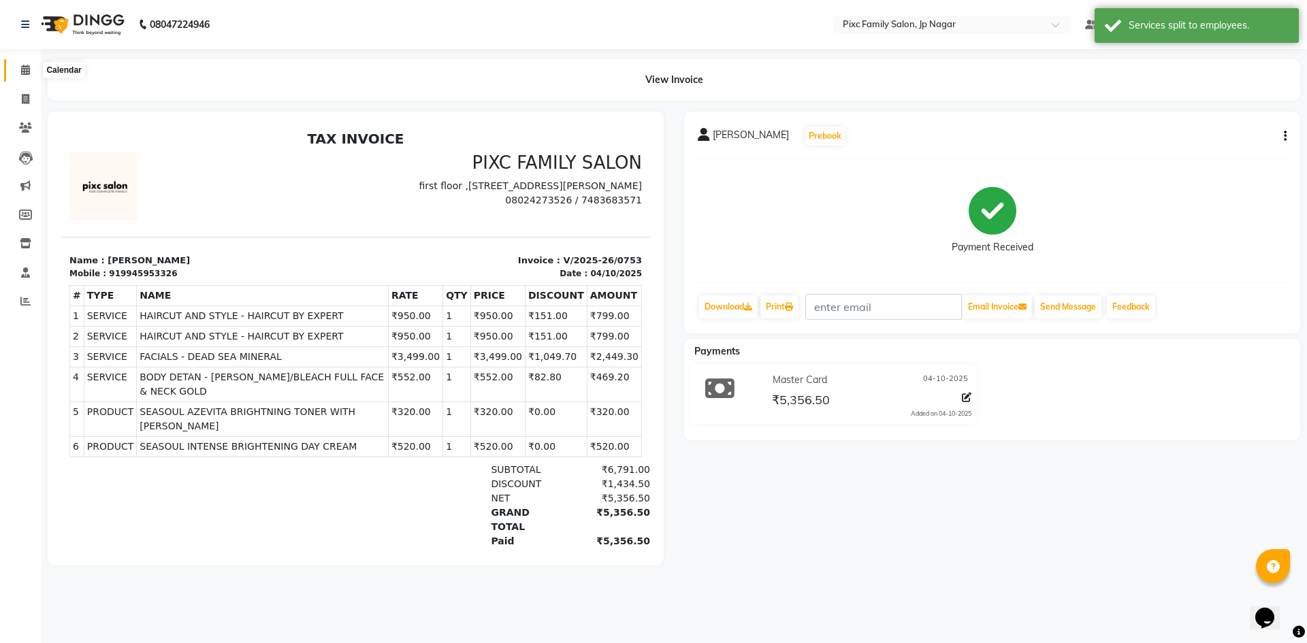
click at [27, 67] on icon at bounding box center [25, 70] width 9 height 10
